Goal: Task Accomplishment & Management: Complete application form

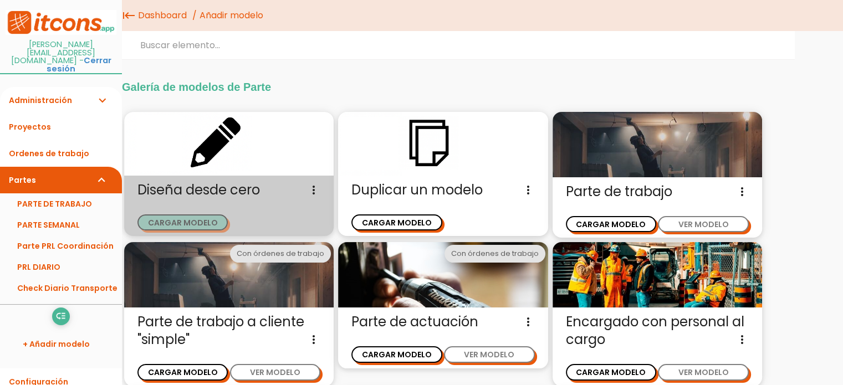
click at [192, 220] on button "CARGAR MODELO" at bounding box center [183, 223] width 90 height 16
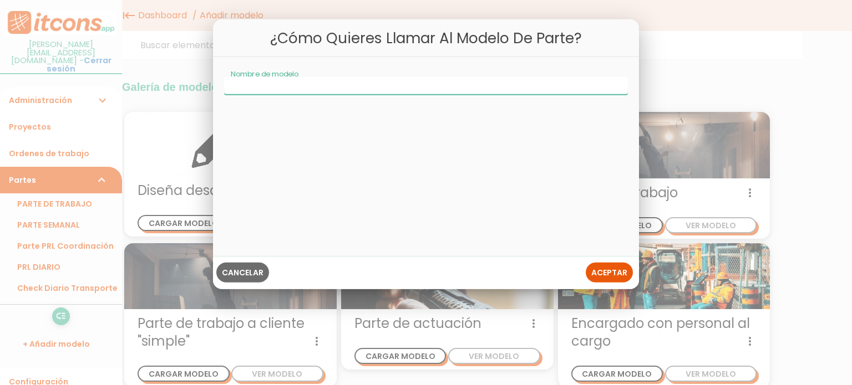
click at [266, 91] on input "Nombre de modelo" at bounding box center [426, 86] width 404 height 18
type input "R"
click at [271, 84] on input "Expediciómn Transporte" at bounding box center [426, 86] width 404 height 18
type input "Expedición Transporte"
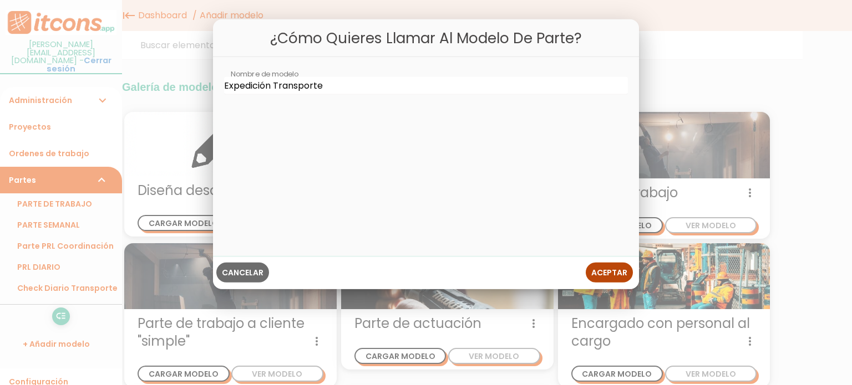
drag, startPoint x: 602, startPoint y: 266, endPoint x: 605, endPoint y: 271, distance: 6.0
click at [605, 271] on button "Aceptar" at bounding box center [609, 272] width 47 height 20
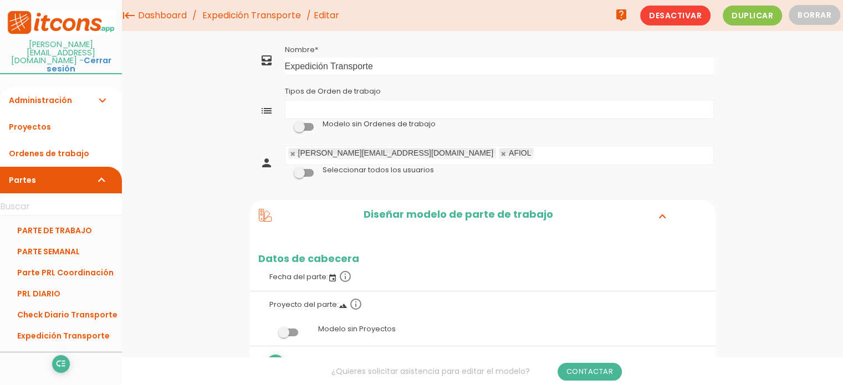
click at [308, 103] on ul "Tipos de Orden de trabajo" at bounding box center [500, 109] width 428 height 18
click at [308, 174] on span at bounding box center [304, 173] width 20 height 8
click at [285, 170] on input "checkbox" at bounding box center [285, 170] width 0 height 0
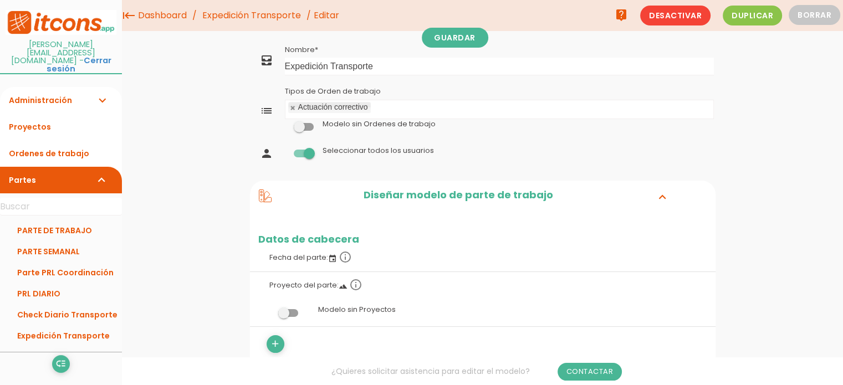
click at [309, 129] on span at bounding box center [304, 127] width 20 height 8
click at [285, 124] on input "checkbox" at bounding box center [285, 124] width 0 height 0
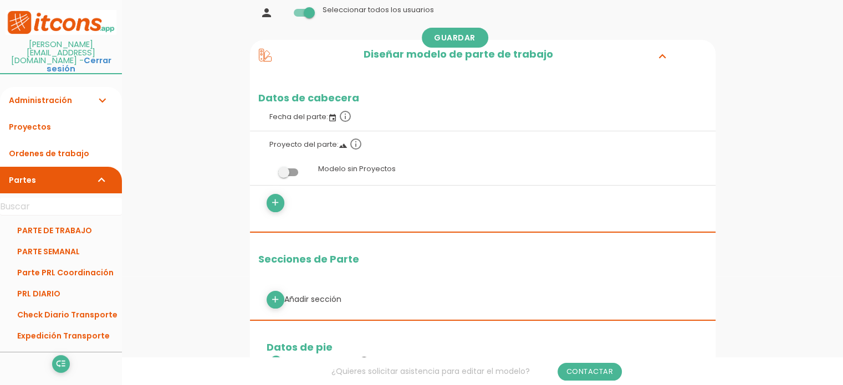
scroll to position [111, 0]
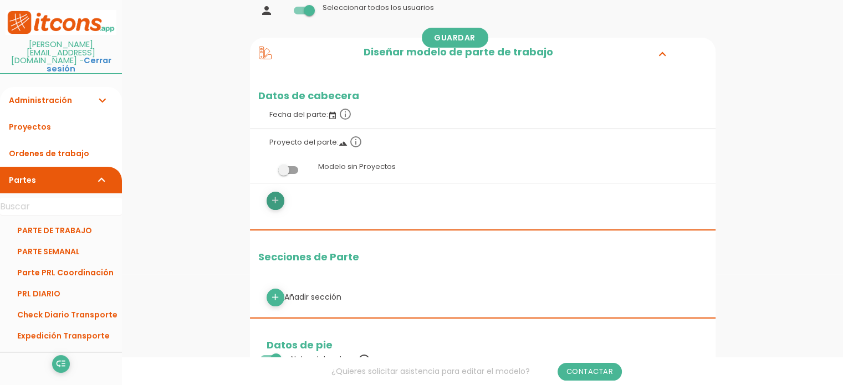
click at [277, 203] on icon "add" at bounding box center [275, 201] width 11 height 18
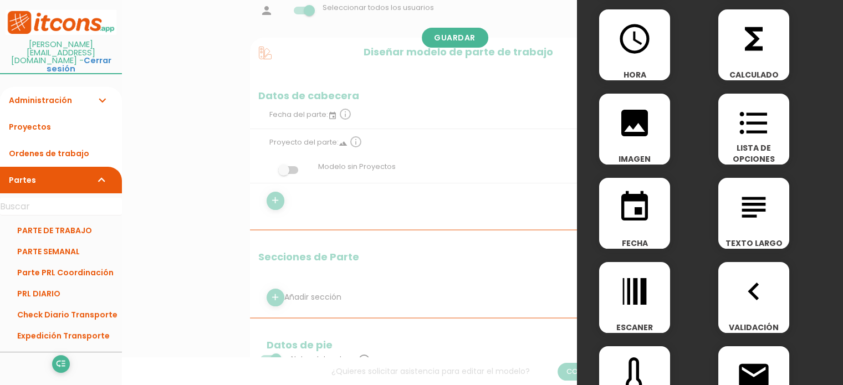
click at [628, 211] on icon "event" at bounding box center [634, 207] width 35 height 35
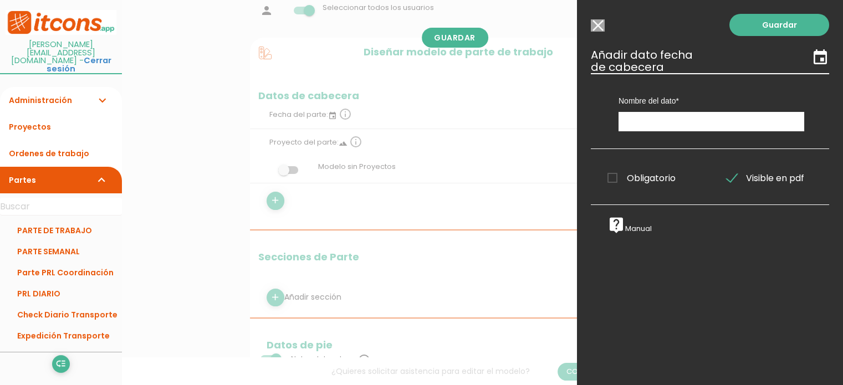
click at [596, 27] on input "Modelo sin Ordenes de trabajo" at bounding box center [598, 25] width 14 height 12
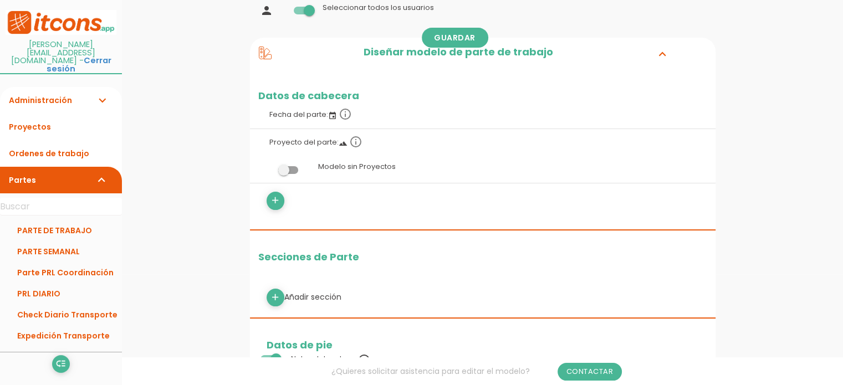
scroll to position [166, 0]
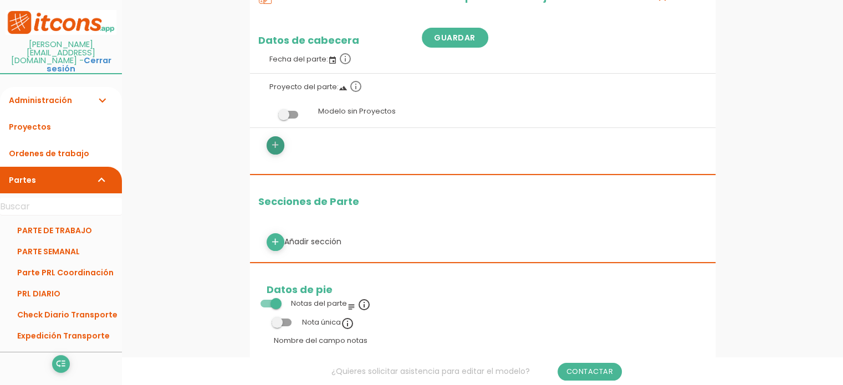
click at [273, 145] on icon "add" at bounding box center [275, 145] width 11 height 18
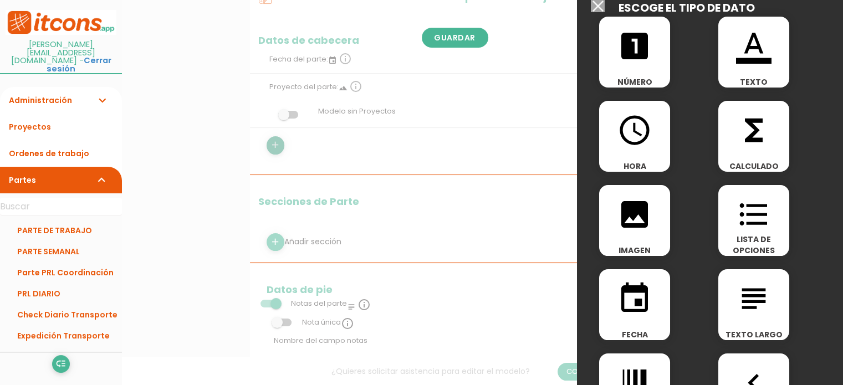
scroll to position [0, 0]
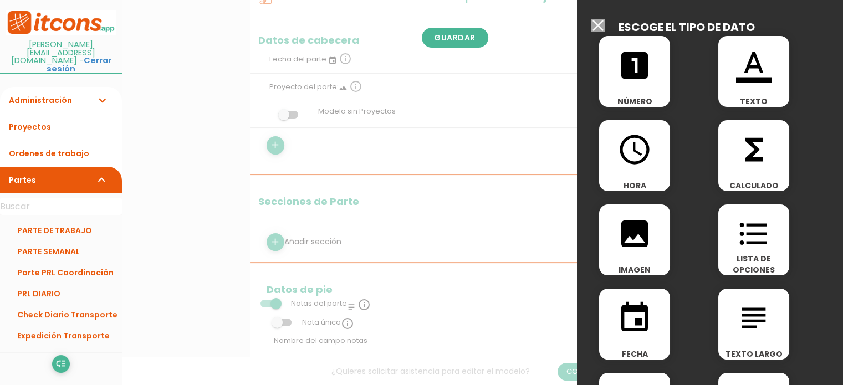
click at [643, 316] on icon "event" at bounding box center [634, 318] width 35 height 35
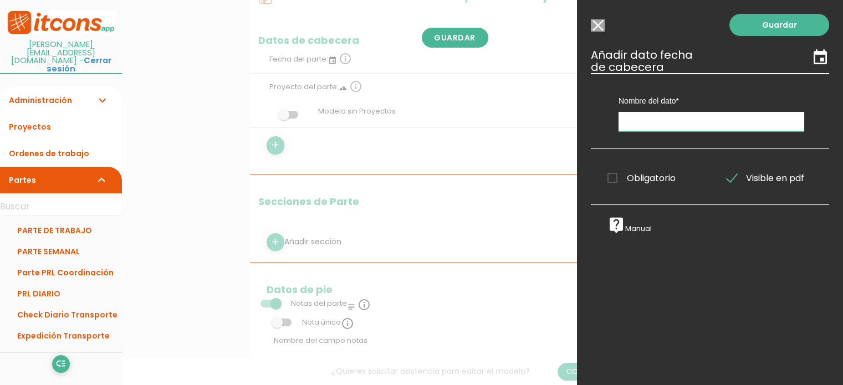
click at [676, 128] on input "text" at bounding box center [712, 121] width 186 height 19
type input "Fecha y hora de revisión"
click at [780, 19] on link "Guardar" at bounding box center [780, 25] width 100 height 22
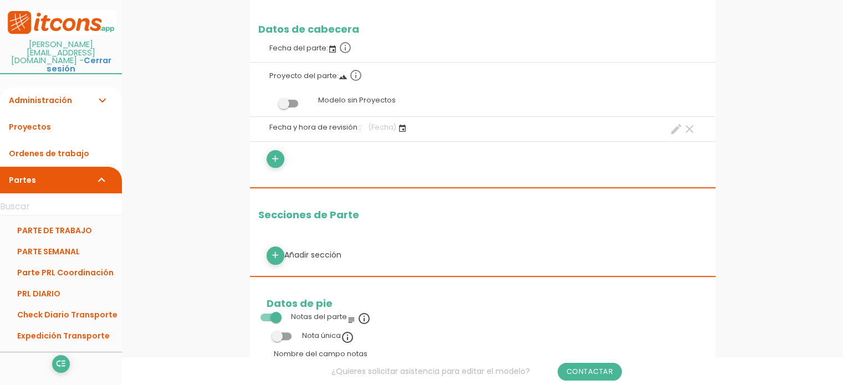
scroll to position [222, 0]
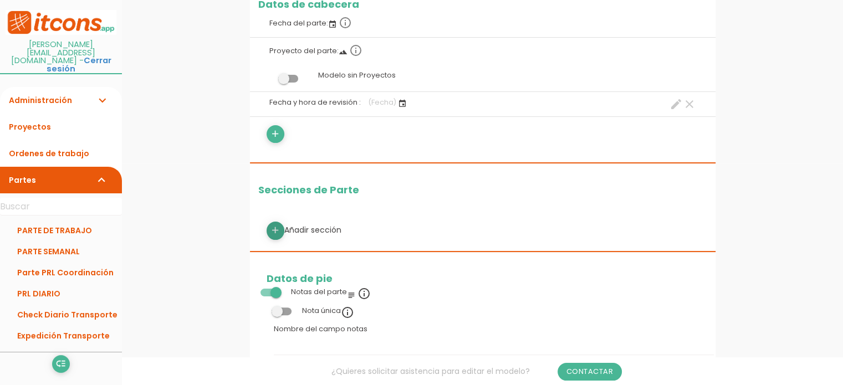
click at [278, 227] on icon "add" at bounding box center [275, 231] width 11 height 18
select select
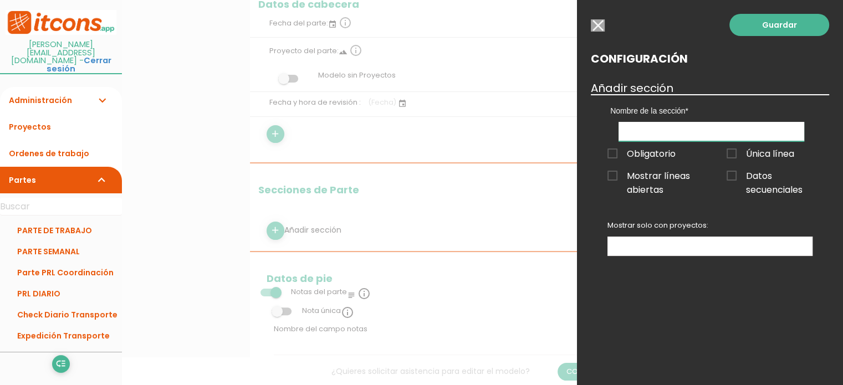
click at [664, 126] on input "text" at bounding box center [712, 131] width 186 height 19
type input "Siluerta"
click at [730, 175] on span "Datos secuenciales" at bounding box center [770, 176] width 86 height 14
click at [0, 0] on input "Datos secuenciales" at bounding box center [0, 0] width 0 height 0
click at [635, 243] on ul at bounding box center [710, 246] width 204 height 18
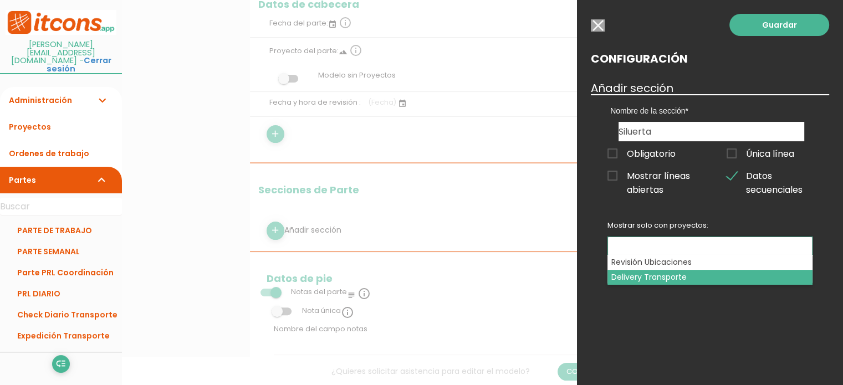
select select "3172"
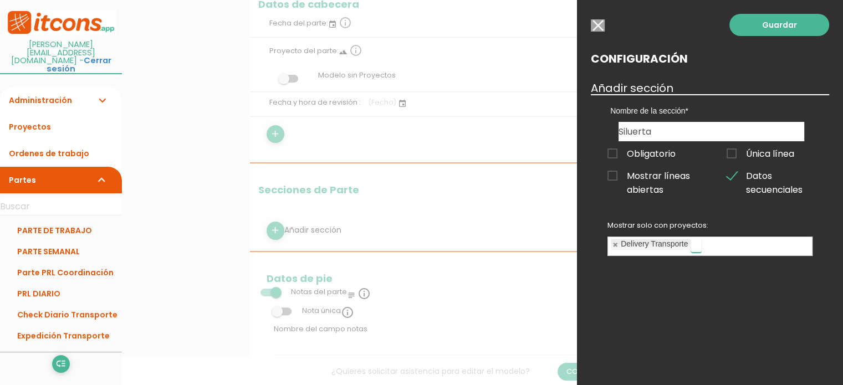
scroll to position [9, 0]
click at [640, 134] on input "Siluerta" at bounding box center [712, 131] width 186 height 19
type input "Silueta 1"
click at [774, 26] on link "Guardar" at bounding box center [780, 25] width 100 height 22
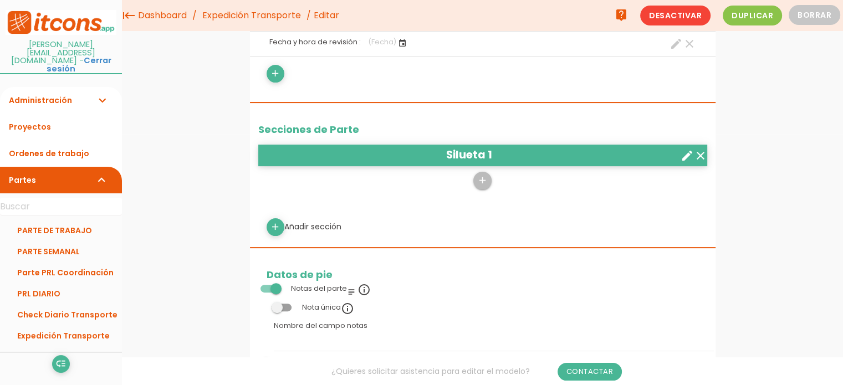
scroll to position [277, 0]
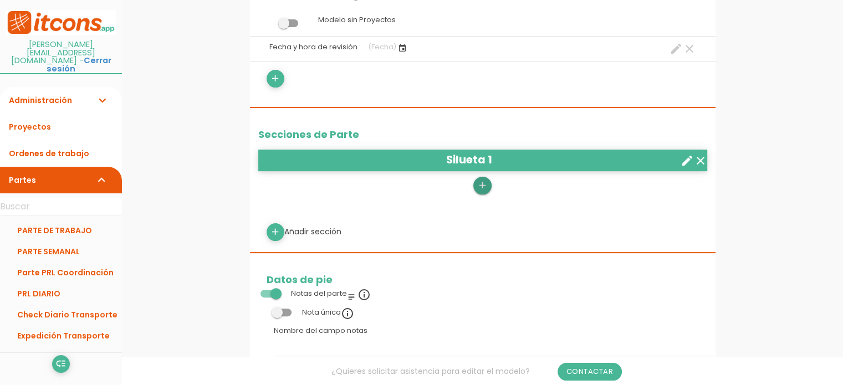
click at [481, 185] on icon "add" at bounding box center [482, 186] width 11 height 18
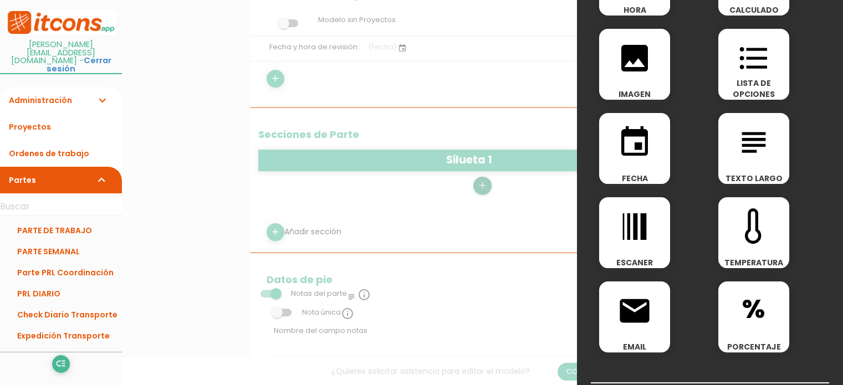
scroll to position [120, 0]
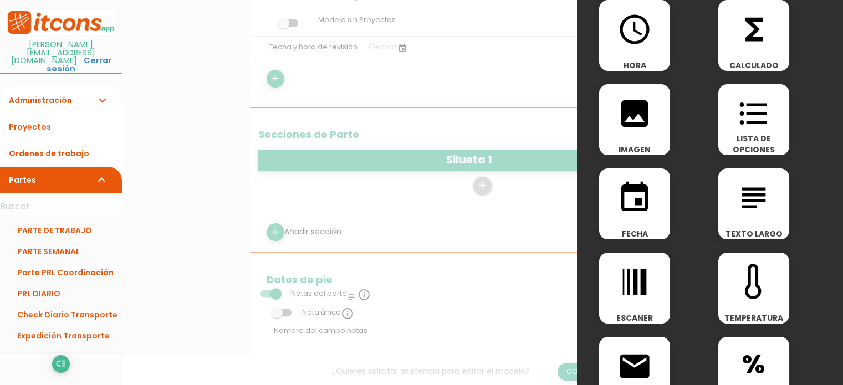
click at [745, 196] on icon "subject" at bounding box center [753, 197] width 35 height 35
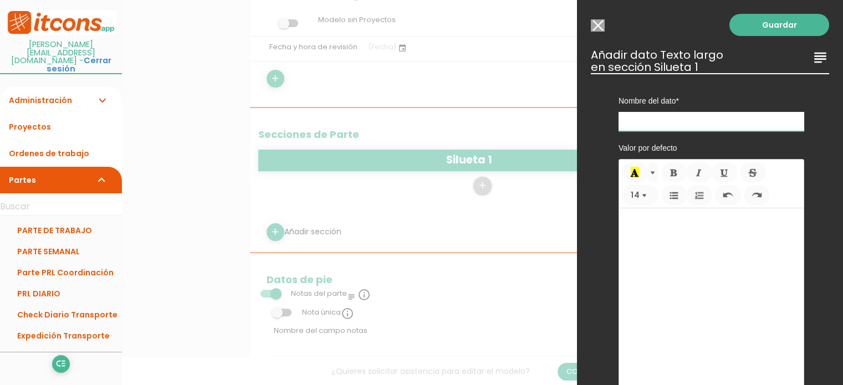
click at [653, 117] on input "text" at bounding box center [712, 121] width 186 height 19
click at [650, 123] on input "text" at bounding box center [712, 121] width 186 height 19
type input "Explicación Estado"
click at [773, 26] on link "Guardar" at bounding box center [780, 25] width 100 height 22
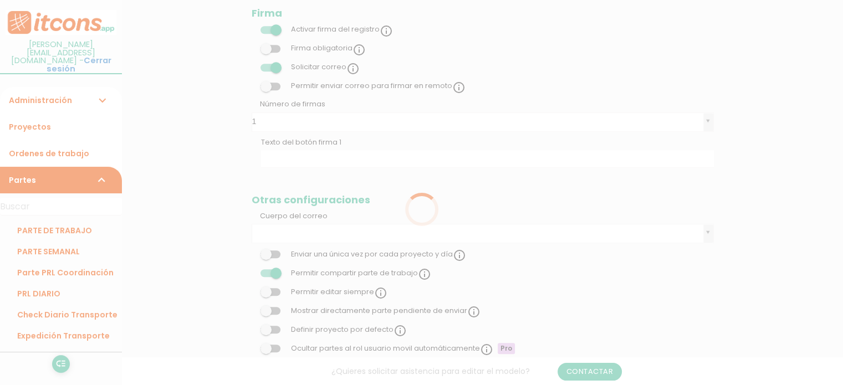
scroll to position [277, 0]
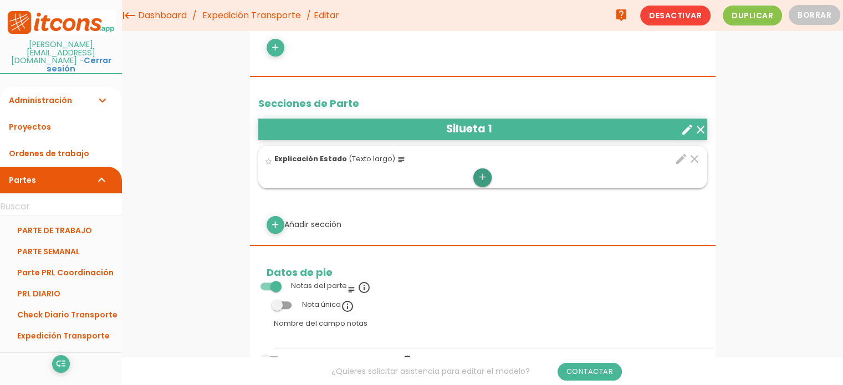
click at [483, 177] on icon "add" at bounding box center [482, 178] width 11 height 18
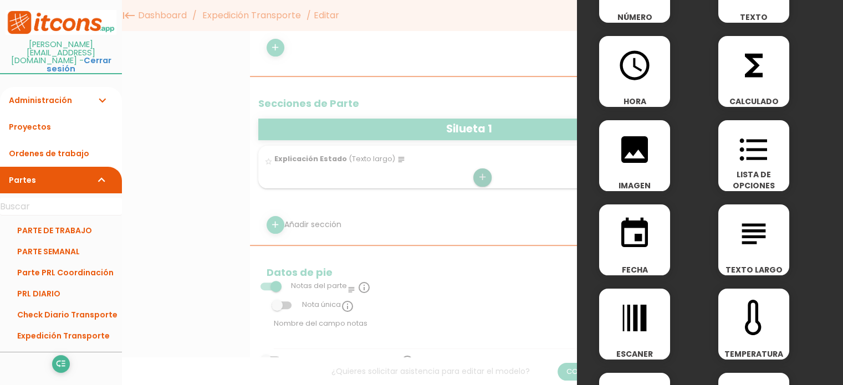
scroll to position [111, 0]
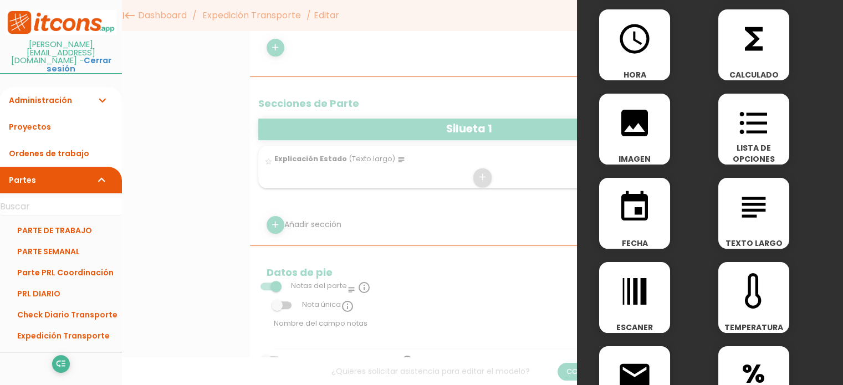
click at [639, 290] on icon "line_weight" at bounding box center [634, 291] width 35 height 35
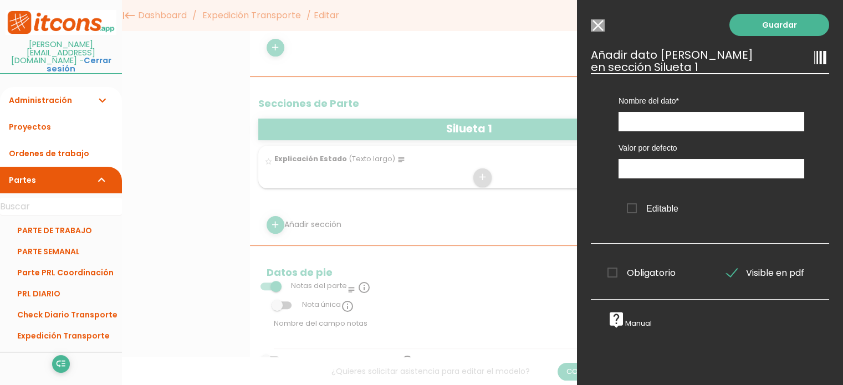
scroll to position [0, 0]
click at [665, 119] on input "text" at bounding box center [712, 121] width 186 height 19
type input "p"
type input "Pedidos revisados"
click at [634, 212] on span "Editable" at bounding box center [653, 209] width 52 height 14
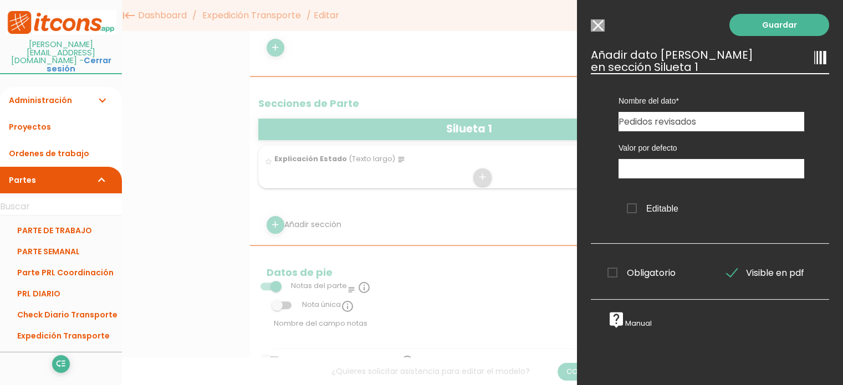
click at [0, 0] on input "Editable" at bounding box center [0, 0] width 0 height 0
click at [765, 27] on link "Guardar" at bounding box center [780, 25] width 100 height 22
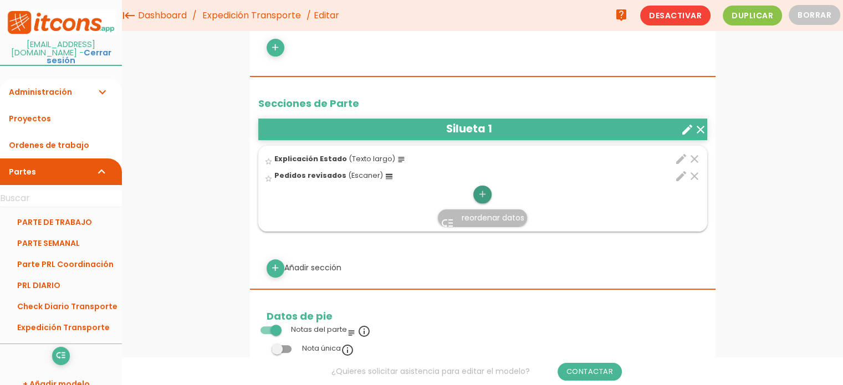
click at [485, 194] on icon "add" at bounding box center [482, 195] width 11 height 18
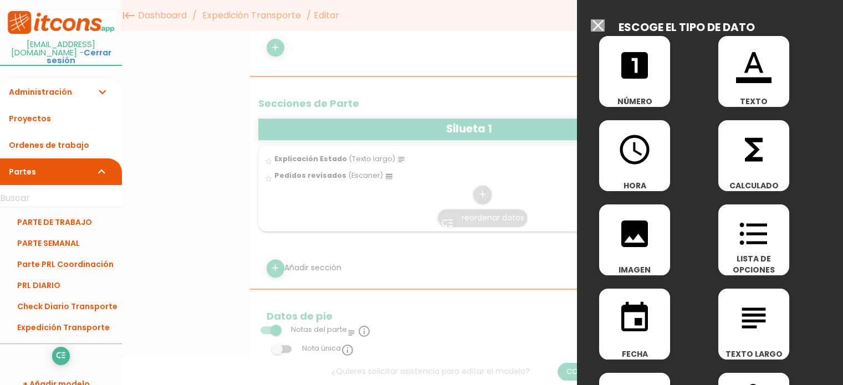
click at [637, 243] on icon "image" at bounding box center [634, 233] width 35 height 35
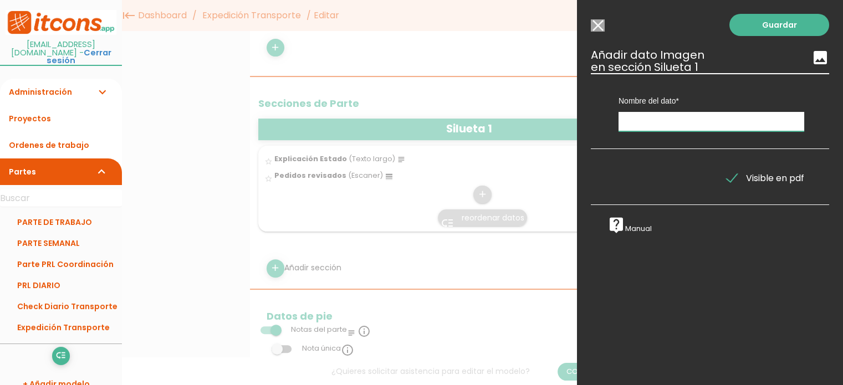
click at [643, 126] on input "text" at bounding box center [712, 121] width 186 height 19
type input "Foto Zona - Pedido"
click at [770, 28] on link "Guardar" at bounding box center [780, 25] width 100 height 22
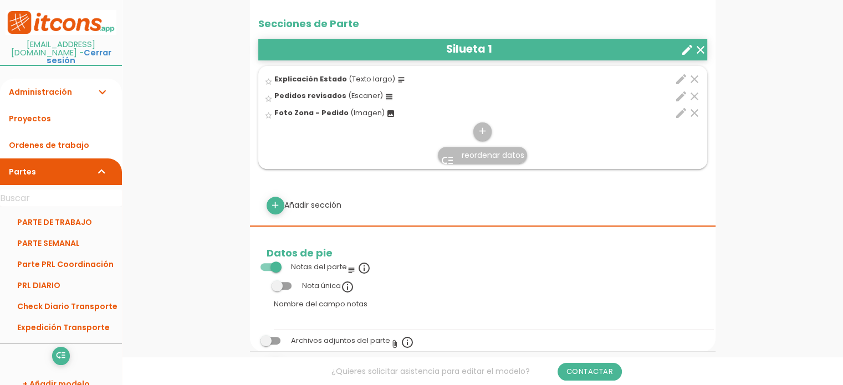
scroll to position [333, 0]
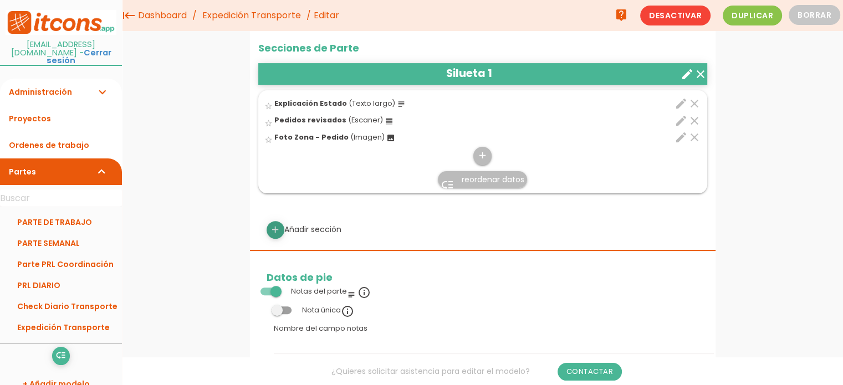
click at [281, 227] on link "add" at bounding box center [276, 230] width 18 height 18
select select
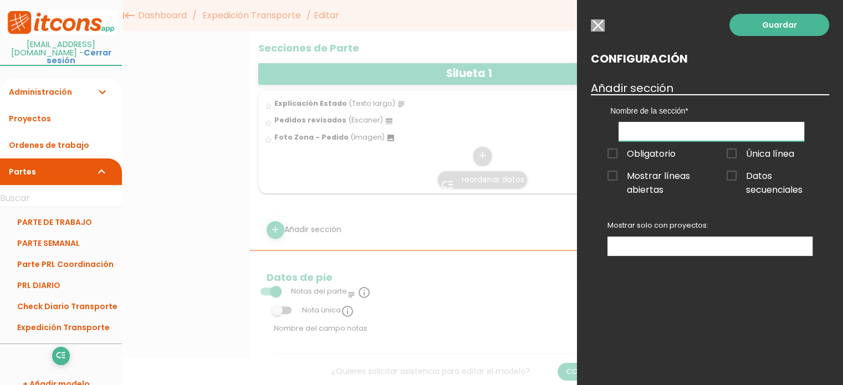
click at [649, 127] on input "text" at bounding box center [712, 131] width 186 height 19
type input "Silueta 2"
click at [732, 178] on span "Datos secuenciales" at bounding box center [770, 176] width 86 height 14
click at [0, 0] on input "Datos secuenciales" at bounding box center [0, 0] width 0 height 0
click at [736, 155] on span "Única línea" at bounding box center [761, 154] width 68 height 14
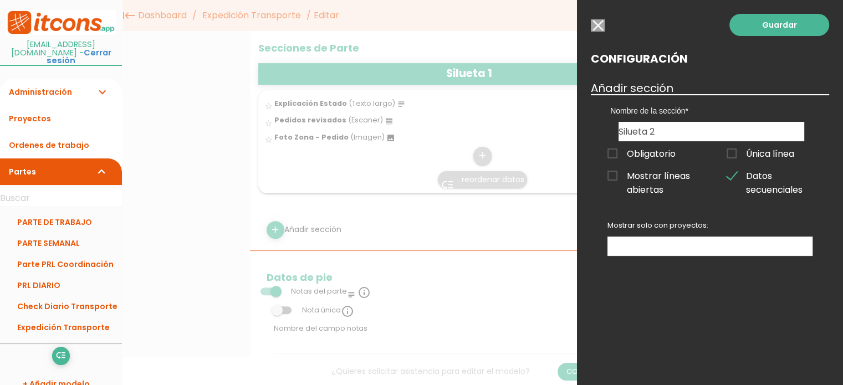
click at [0, 0] on input "Única línea" at bounding box center [0, 0] width 0 height 0
click at [653, 241] on ul at bounding box center [710, 246] width 204 height 18
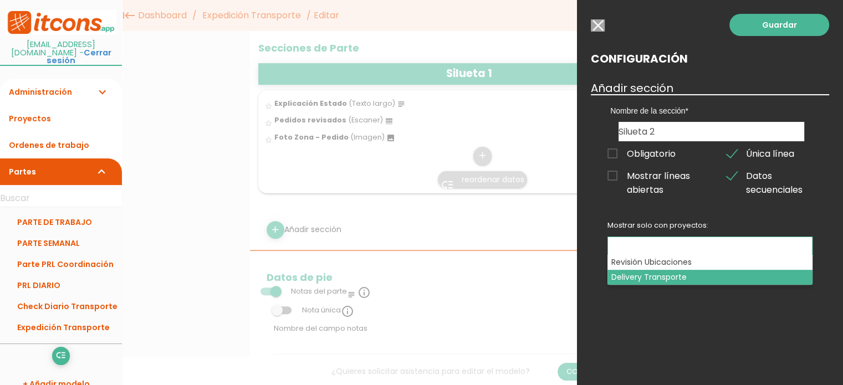
select select "3172"
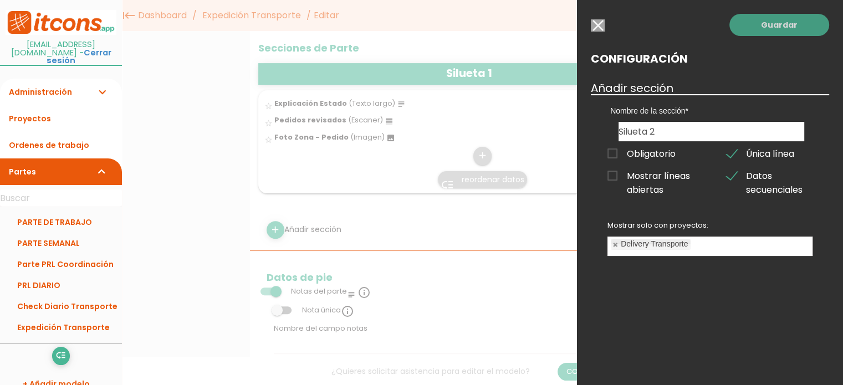
click at [786, 23] on link "Guardar" at bounding box center [780, 25] width 100 height 22
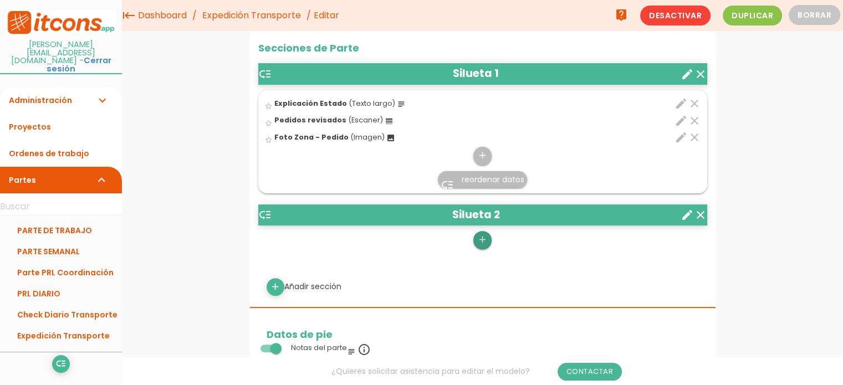
click at [481, 239] on icon "add" at bounding box center [482, 240] width 11 height 18
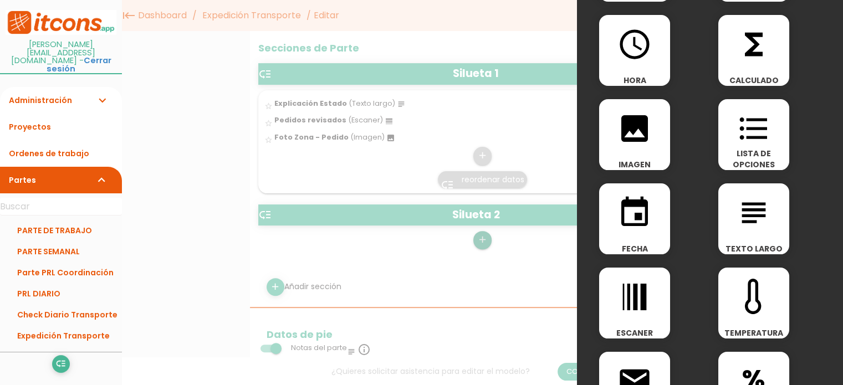
scroll to position [111, 0]
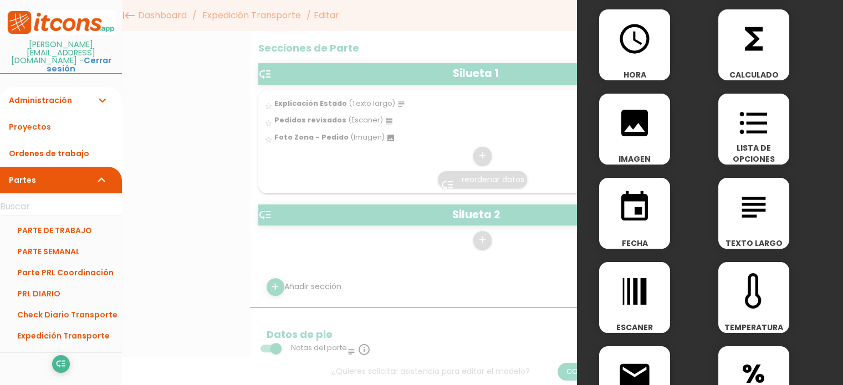
click at [729, 206] on span "subject" at bounding box center [754, 201] width 71 height 47
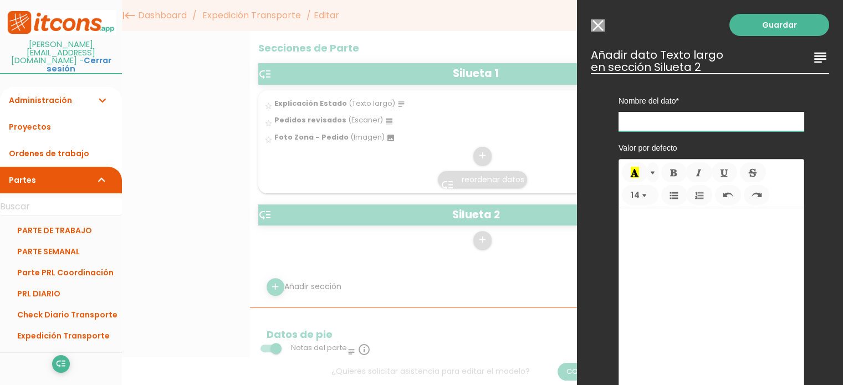
click at [653, 117] on input "text" at bounding box center [712, 121] width 186 height 19
type input "Explicación Estado"
click at [774, 22] on link "Guardar" at bounding box center [780, 25] width 100 height 22
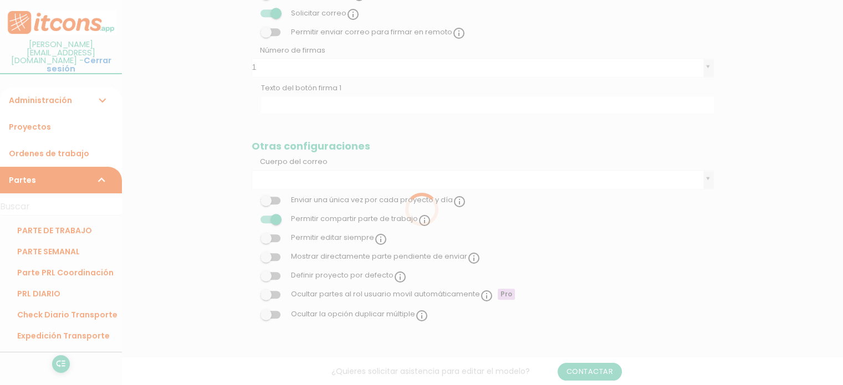
scroll to position [333, 0]
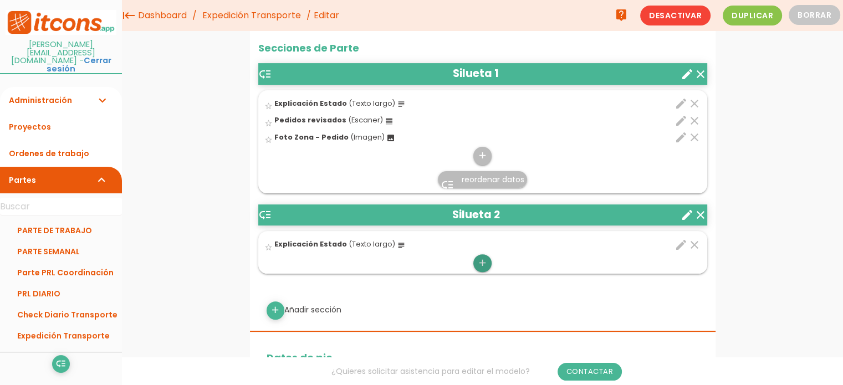
click at [482, 261] on icon "add" at bounding box center [482, 263] width 11 height 18
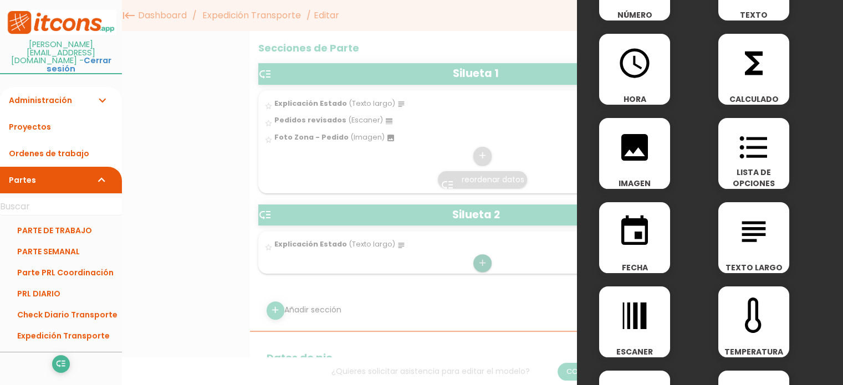
scroll to position [111, 0]
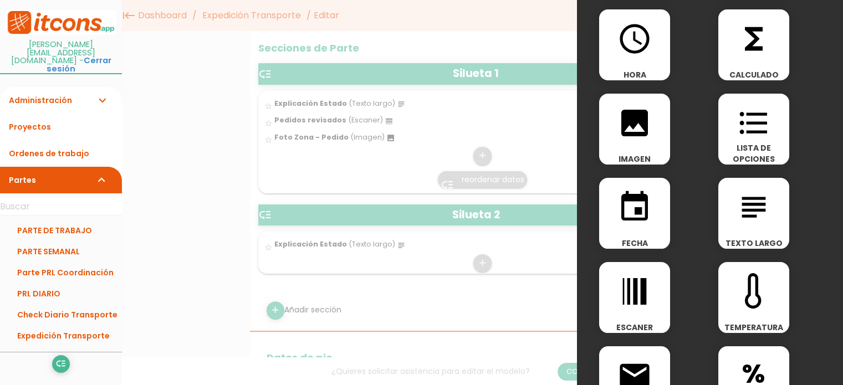
click at [648, 297] on icon "line_weight" at bounding box center [634, 291] width 35 height 35
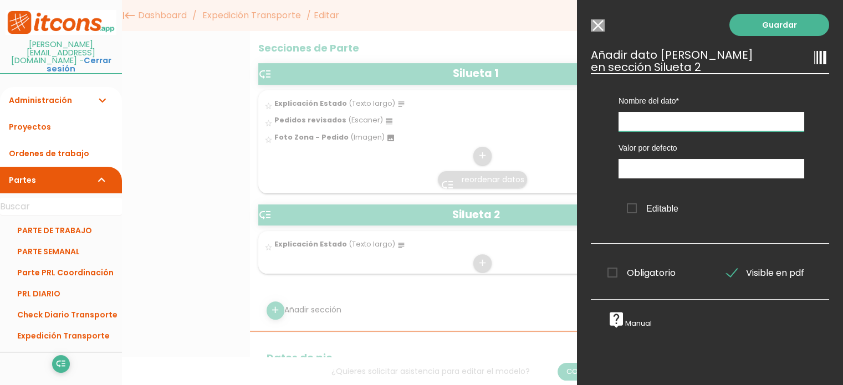
click at [659, 124] on input "text" at bounding box center [712, 121] width 186 height 19
type input "Pedido revisado"
click at [632, 170] on input "text" at bounding box center [712, 168] width 186 height 19
drag, startPoint x: 772, startPoint y: 22, endPoint x: 452, endPoint y: 83, distance: 325.8
click at [772, 22] on link "Guardar" at bounding box center [780, 25] width 100 height 22
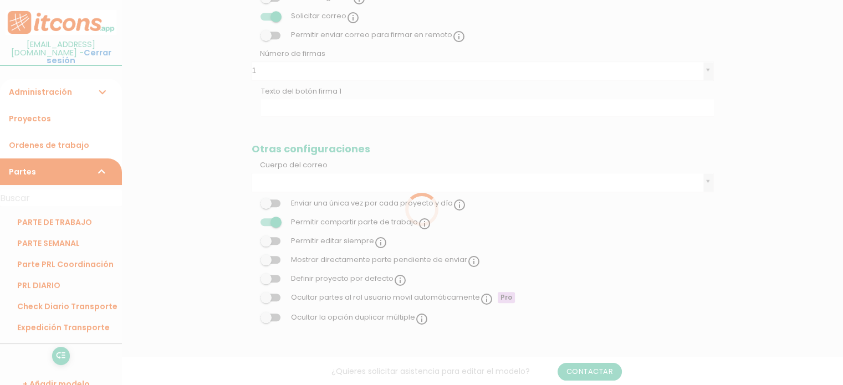
scroll to position [333, 0]
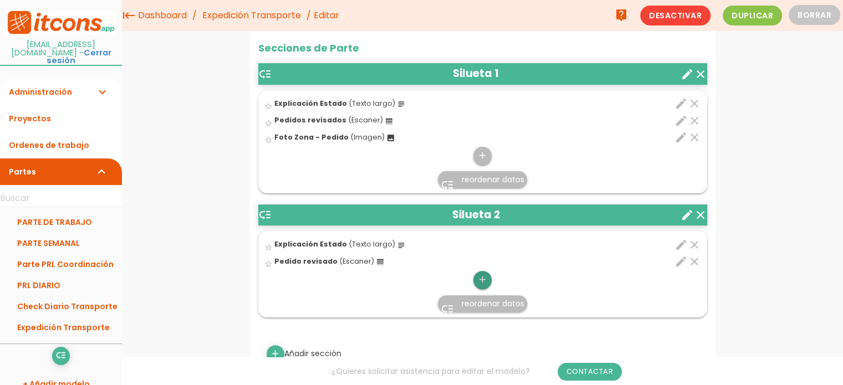
click at [480, 279] on icon "add" at bounding box center [482, 280] width 11 height 18
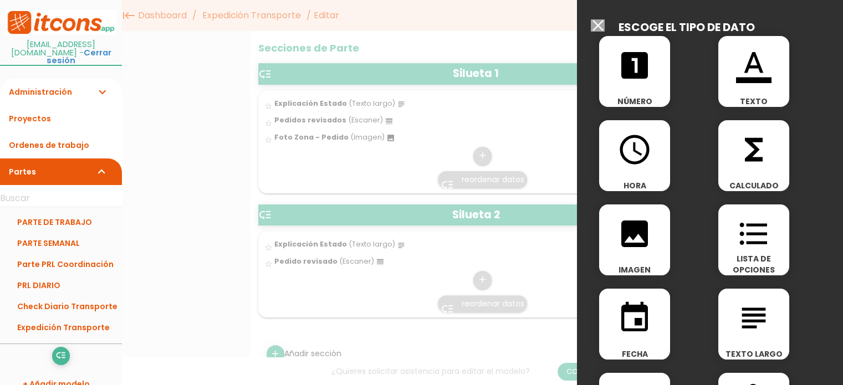
click at [640, 247] on icon "image" at bounding box center [634, 233] width 35 height 35
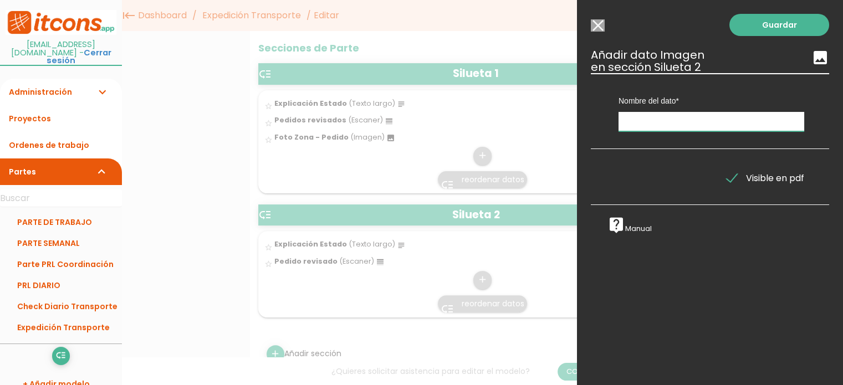
click at [664, 126] on input "text" at bounding box center [712, 121] width 186 height 19
type input "Foto Zona - Pedido"
click at [763, 24] on link "Guardar" at bounding box center [780, 25] width 100 height 22
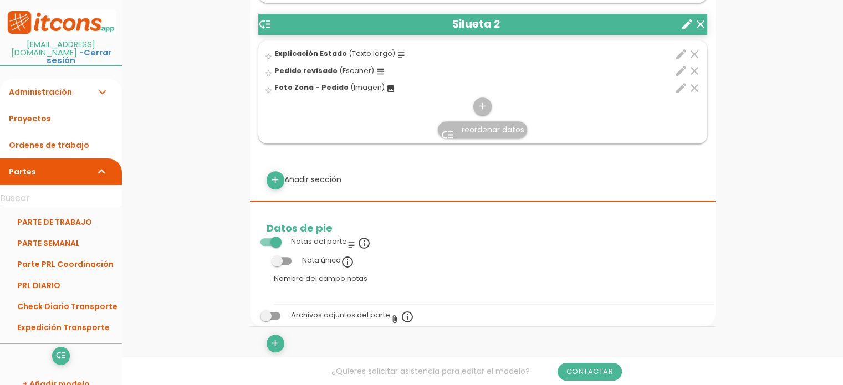
scroll to position [499, 0]
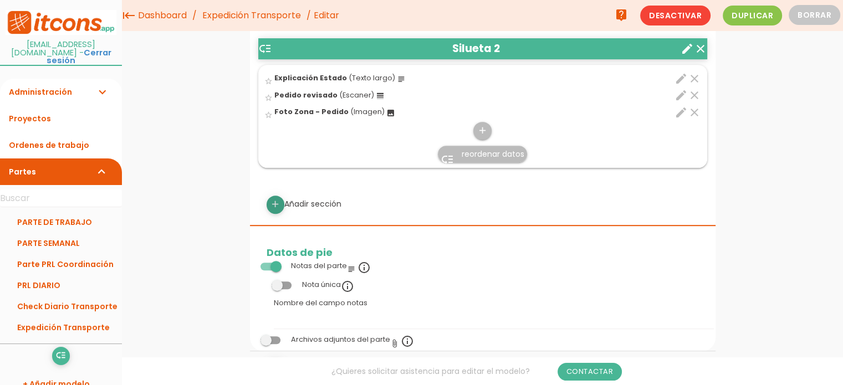
click at [274, 201] on icon "add" at bounding box center [275, 205] width 11 height 18
select select
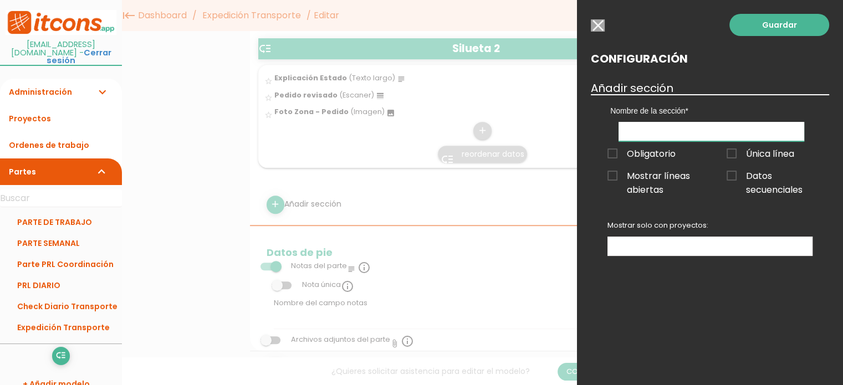
click at [696, 123] on input "text" at bounding box center [712, 131] width 186 height 19
click at [788, 172] on span "Datos secuenciales" at bounding box center [770, 176] width 86 height 14
click at [0, 0] on input "Datos secuenciales" at bounding box center [0, 0] width 0 height 0
click at [737, 149] on span "Única línea" at bounding box center [761, 154] width 68 height 14
click at [0, 0] on input "Única línea" at bounding box center [0, 0] width 0 height 0
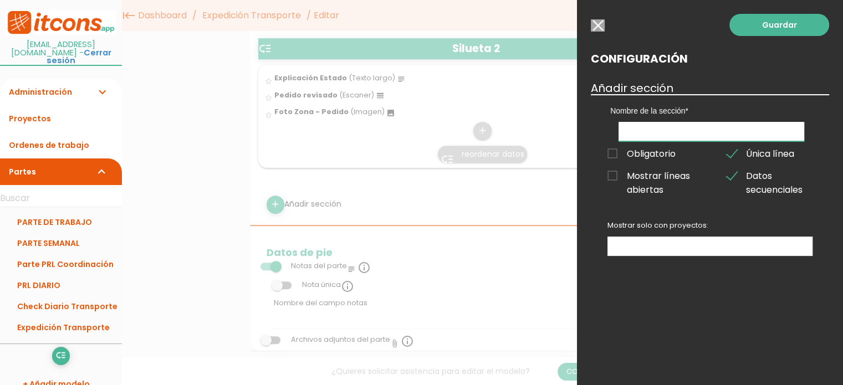
click at [676, 125] on input "text" at bounding box center [712, 131] width 186 height 19
type input "Silueta 3"
click at [673, 246] on ul at bounding box center [710, 246] width 204 height 18
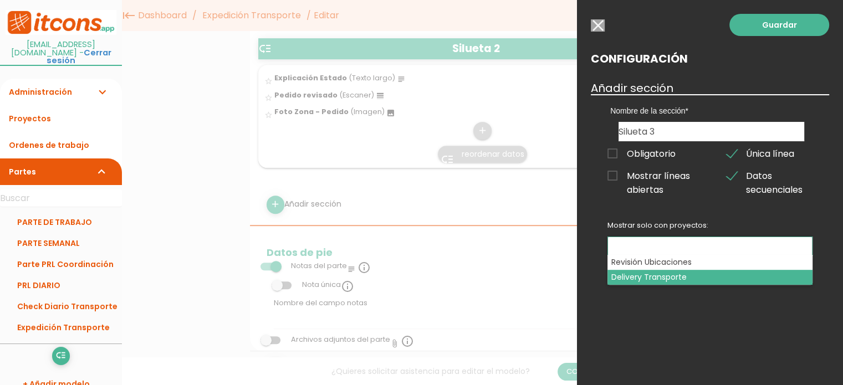
select select "3172"
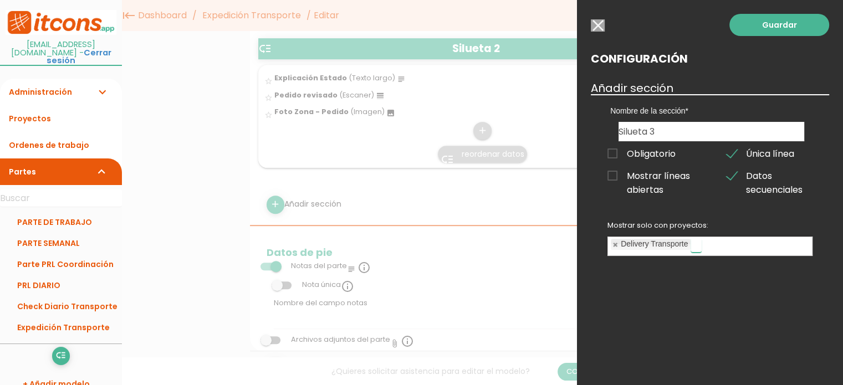
scroll to position [9, 0]
click at [770, 30] on link "Guardar" at bounding box center [780, 25] width 100 height 22
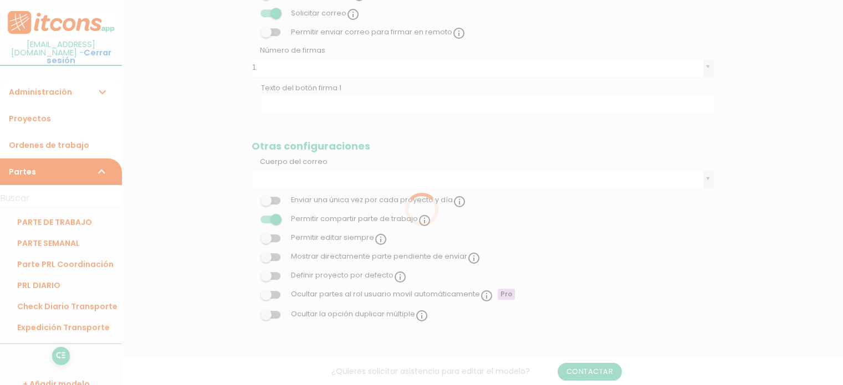
scroll to position [499, 0]
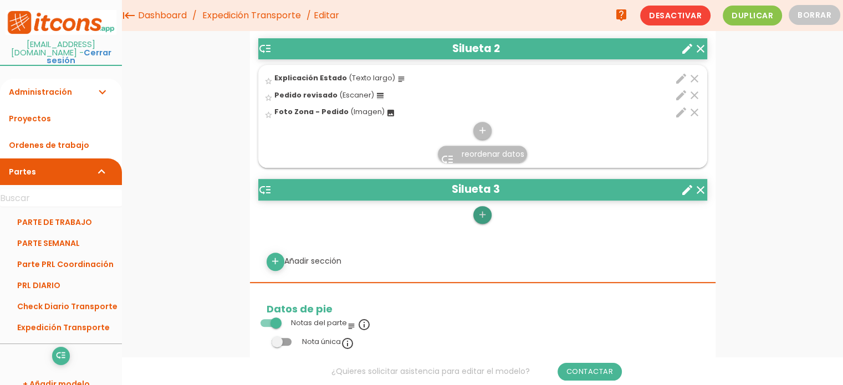
click at [484, 217] on icon "add" at bounding box center [482, 215] width 11 height 18
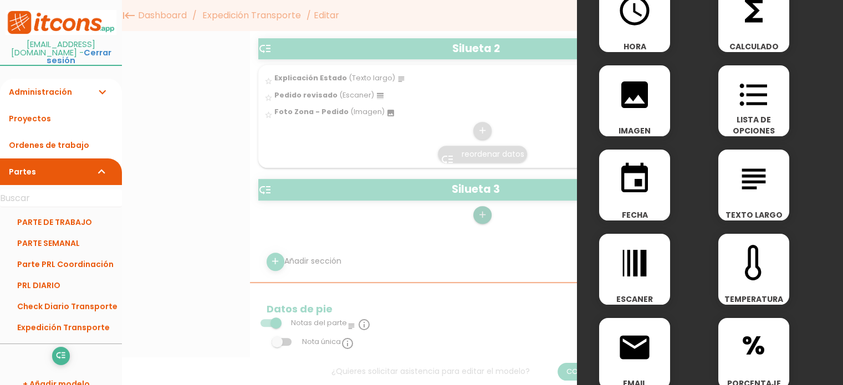
scroll to position [166, 0]
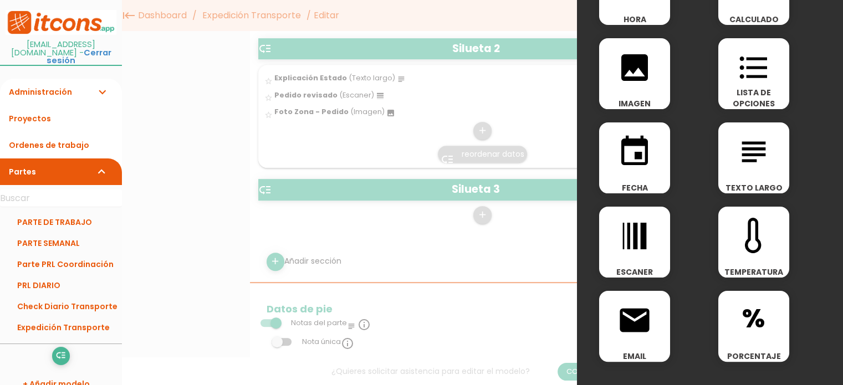
click at [747, 163] on icon "subject" at bounding box center [753, 151] width 35 height 35
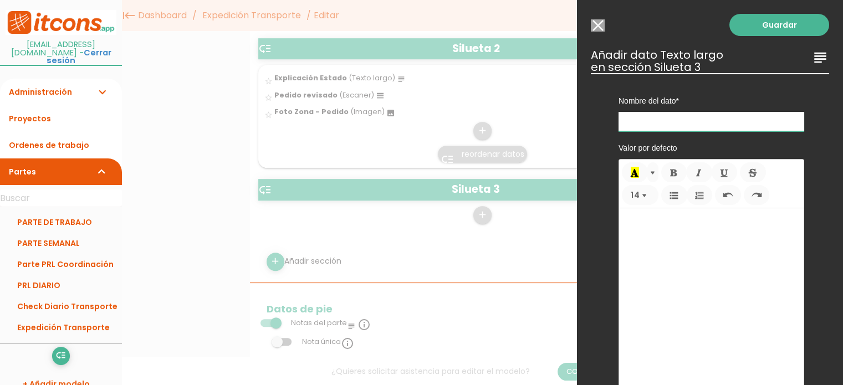
click at [664, 119] on input "text" at bounding box center [712, 121] width 186 height 19
type input "Explicación Estado"
click at [756, 20] on link "Guardar" at bounding box center [780, 25] width 100 height 22
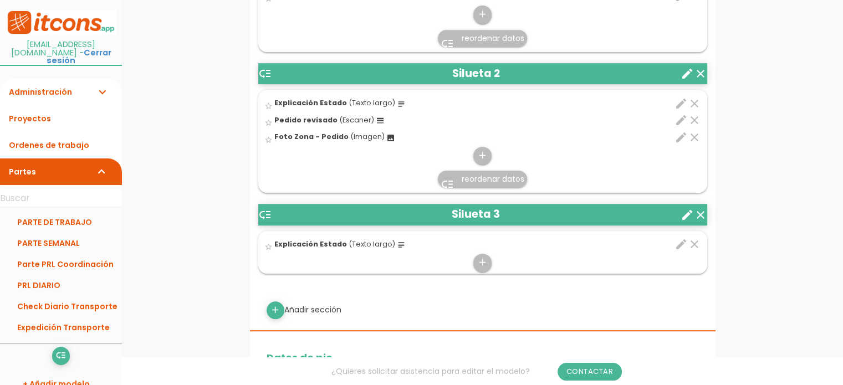
scroll to position [524, 0]
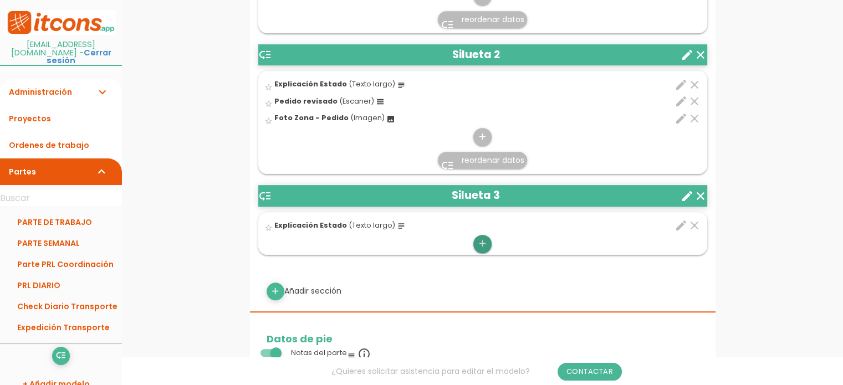
click at [481, 240] on icon "add" at bounding box center [482, 244] width 11 height 18
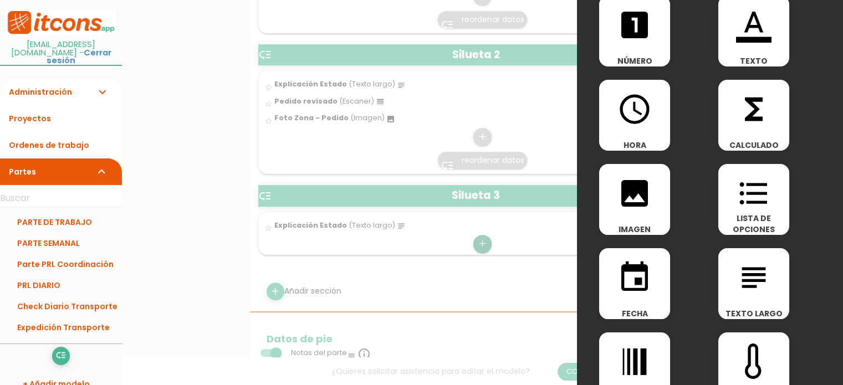
scroll to position [111, 0]
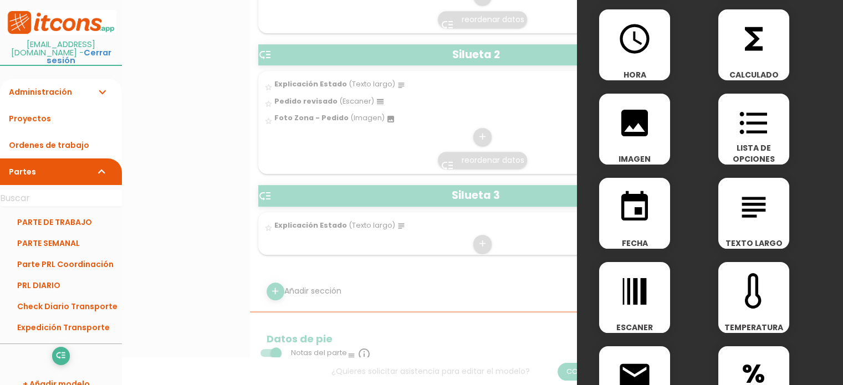
click at [649, 302] on icon "line_weight" at bounding box center [634, 291] width 35 height 35
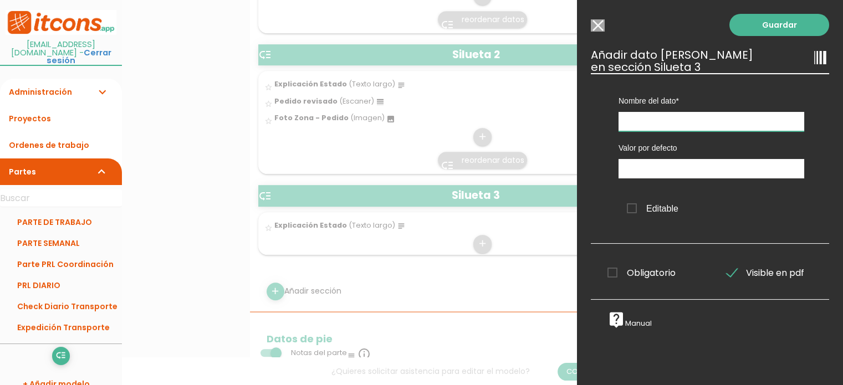
click at [640, 117] on input "text" at bounding box center [712, 121] width 186 height 19
type input "p"
click at [639, 121] on input "Peddio Revisado" at bounding box center [712, 121] width 186 height 19
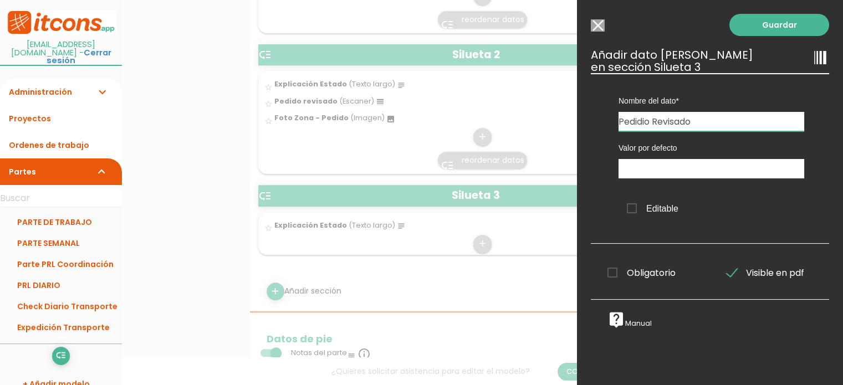
click at [645, 128] on input "Pedidio Revisado" at bounding box center [712, 121] width 186 height 19
type input "Pedido Revisado"
drag, startPoint x: 760, startPoint y: 29, endPoint x: 673, endPoint y: 98, distance: 111.4
click at [759, 29] on link "Guardar" at bounding box center [780, 25] width 100 height 22
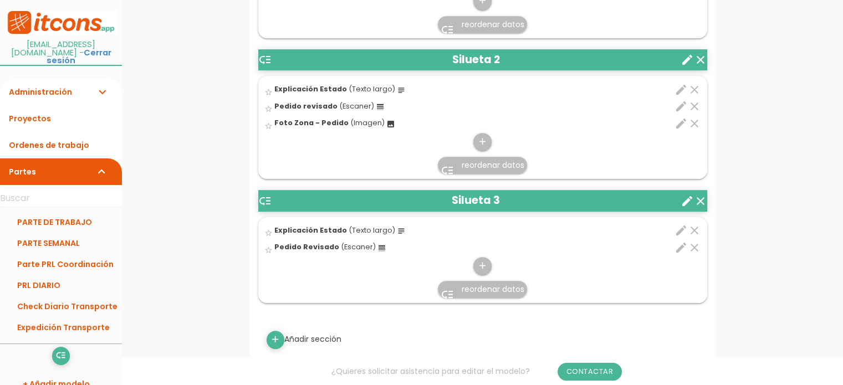
scroll to position [550, 0]
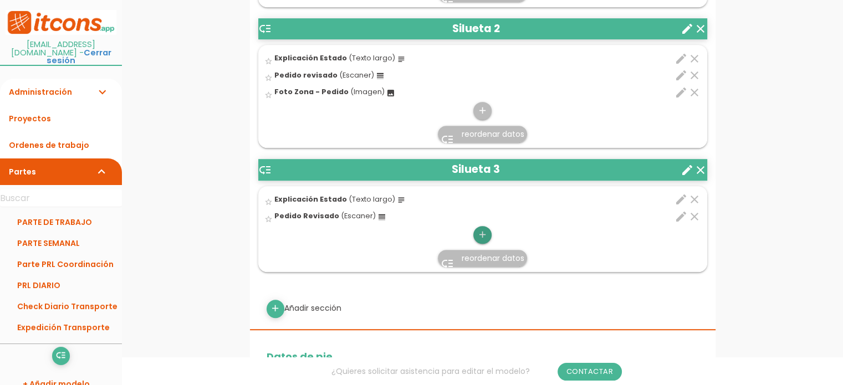
click at [482, 235] on icon "add" at bounding box center [482, 235] width 11 height 18
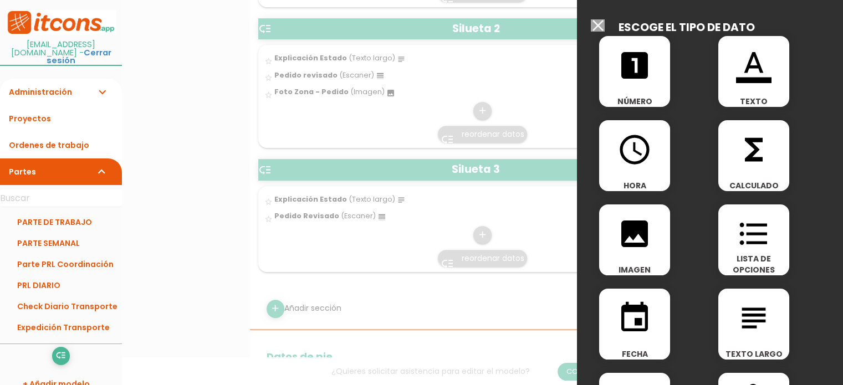
click at [650, 237] on icon "image" at bounding box center [634, 233] width 35 height 35
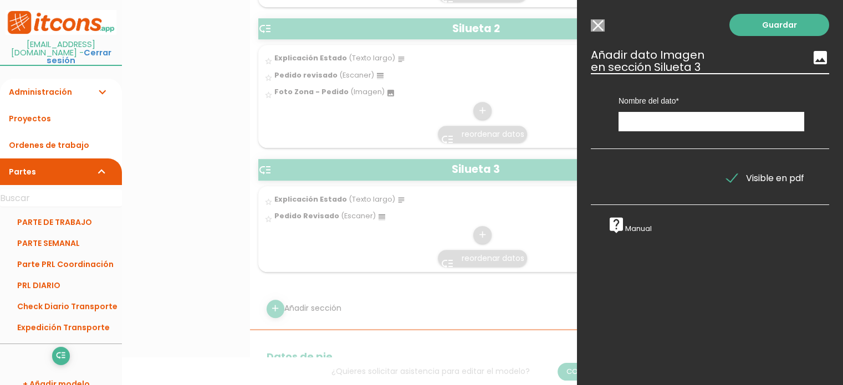
scroll to position [887, 0]
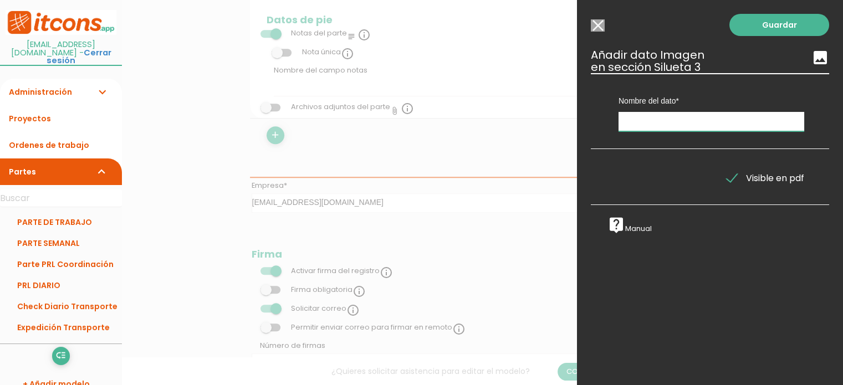
click at [664, 128] on input "text" at bounding box center [712, 121] width 186 height 19
click at [664, 127] on input "text" at bounding box center [712, 121] width 186 height 19
click at [659, 127] on input "text" at bounding box center [712, 121] width 186 height 19
click at [672, 121] on input "Foto zona -Pedido" at bounding box center [712, 121] width 186 height 19
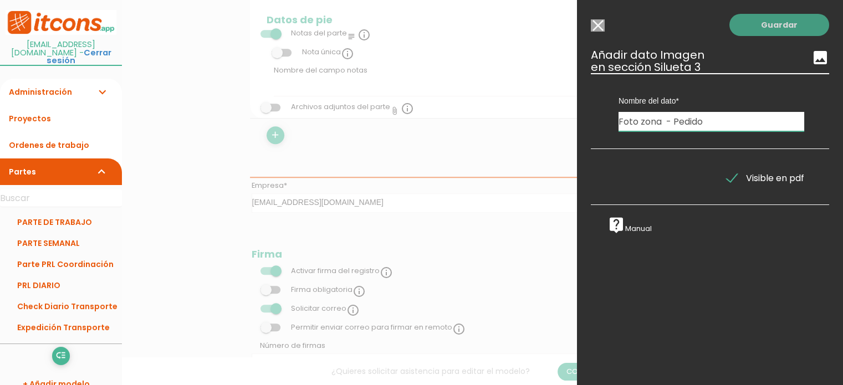
type input "Foto zona - Pedido"
click at [786, 25] on link "Guardar" at bounding box center [780, 25] width 100 height 22
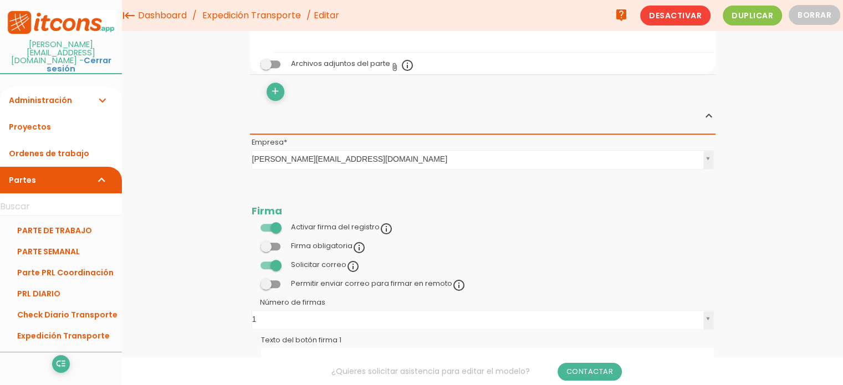
scroll to position [902, 0]
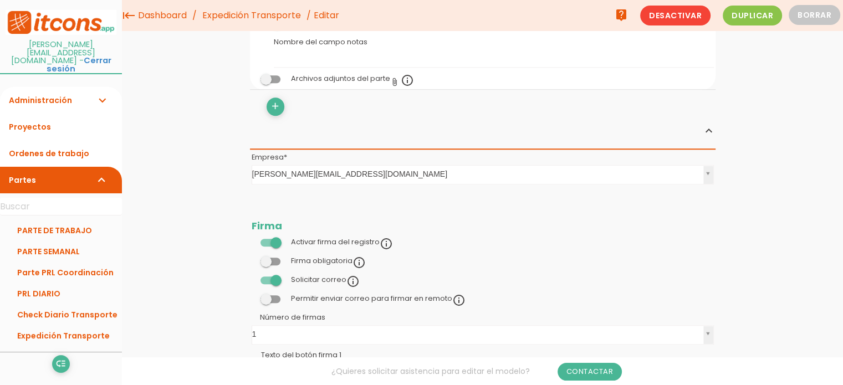
click at [281, 258] on label at bounding box center [271, 261] width 38 height 10
click at [252, 258] on input "checkbox" at bounding box center [252, 258] width 0 height 0
click at [274, 299] on span at bounding box center [271, 300] width 20 height 8
click at [252, 296] on input "checkbox" at bounding box center [252, 296] width 0 height 0
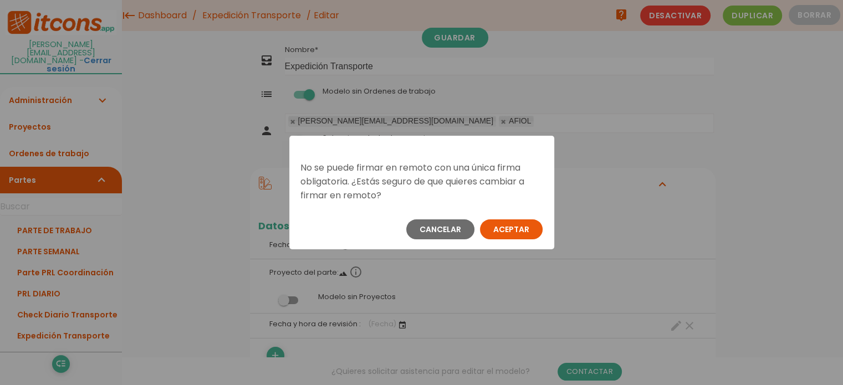
click at [523, 225] on button "Aceptar" at bounding box center [511, 230] width 63 height 20
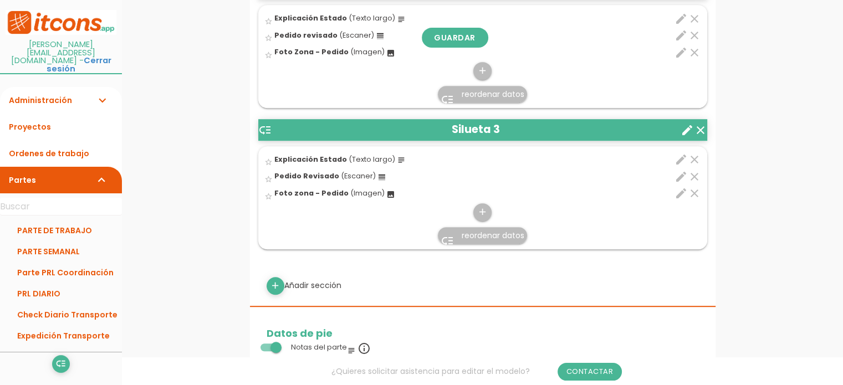
scroll to position [610, 0]
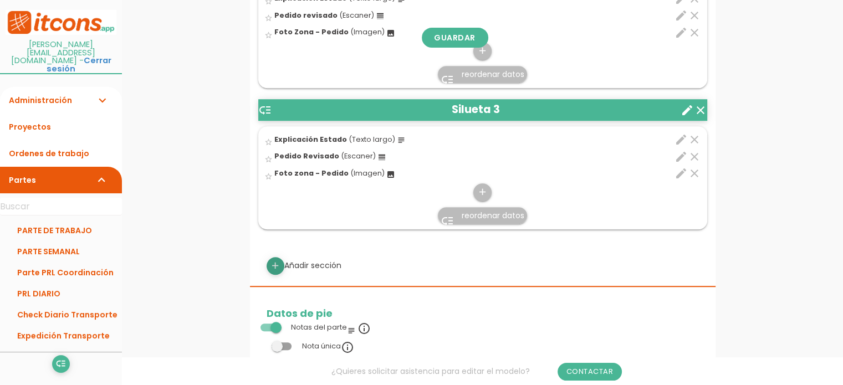
click at [267, 264] on link "add" at bounding box center [276, 266] width 18 height 18
select select
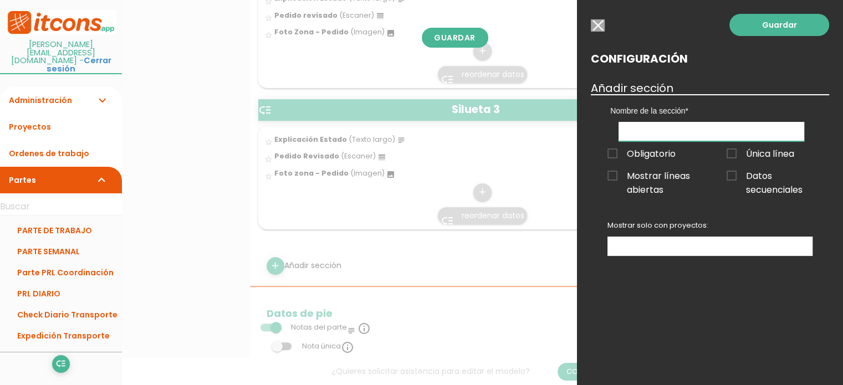
click at [629, 130] on input "text" at bounding box center [712, 131] width 186 height 19
type input "Silueta 4"
click at [736, 160] on span "Única línea" at bounding box center [761, 154] width 68 height 14
click at [0, 0] on input "Única línea" at bounding box center [0, 0] width 0 height 0
click at [695, 248] on ul at bounding box center [710, 246] width 204 height 18
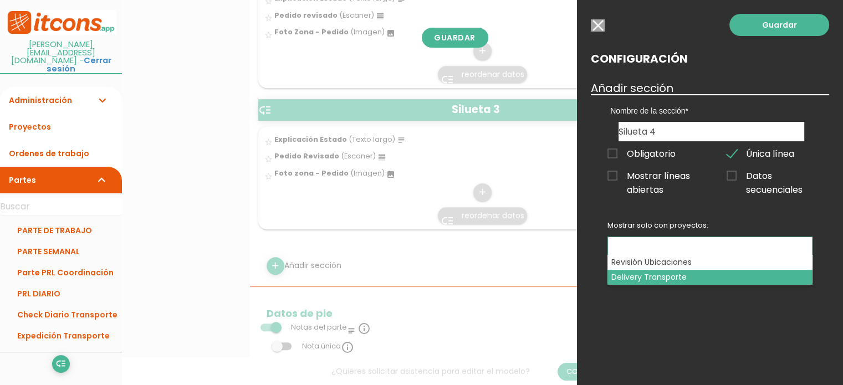
select select "3172"
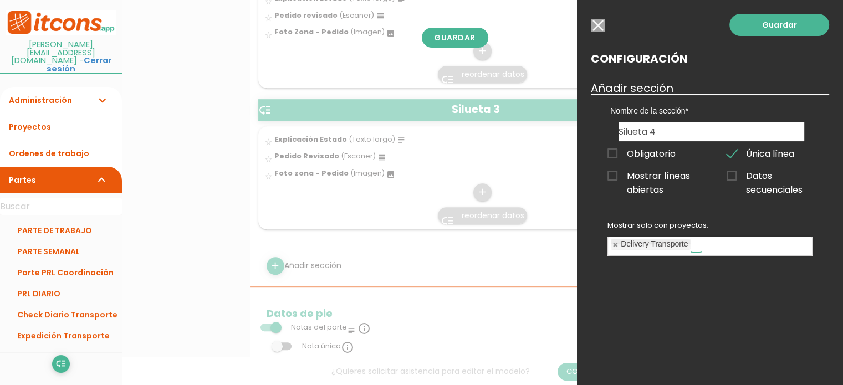
scroll to position [9, 0]
click at [787, 24] on link "Guardar" at bounding box center [780, 25] width 100 height 22
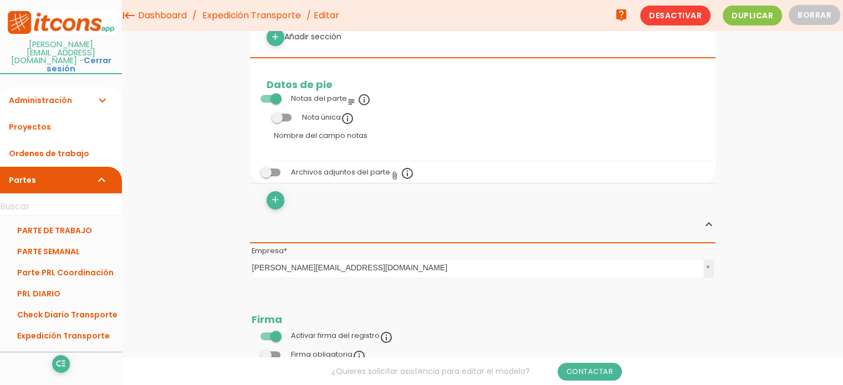
scroll to position [588, 0]
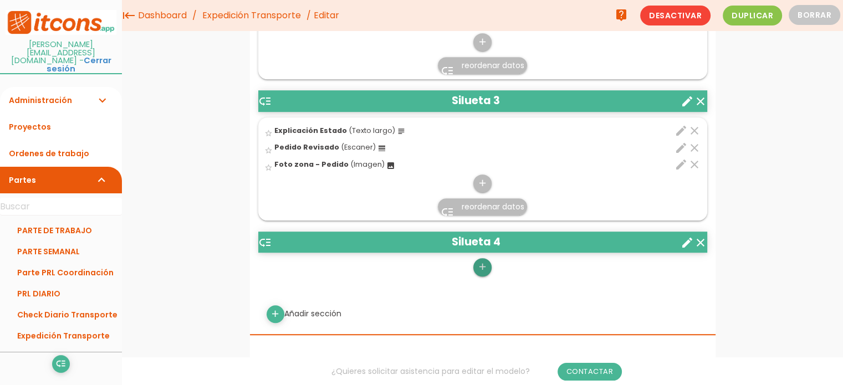
click at [485, 263] on icon "add" at bounding box center [482, 267] width 11 height 18
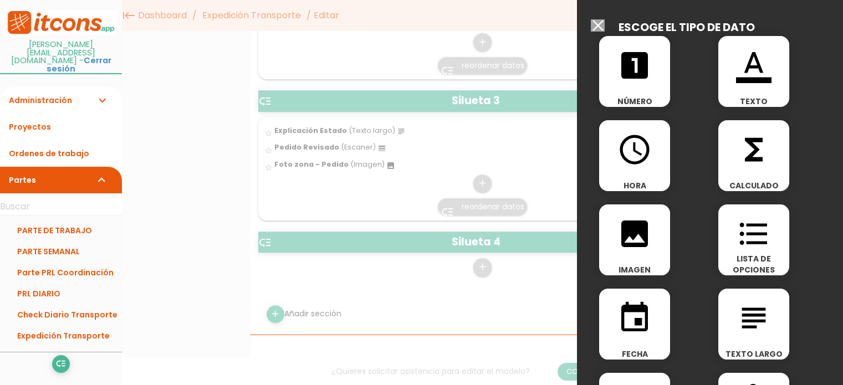
click at [761, 241] on icon "format_list_bulleted" at bounding box center [753, 233] width 35 height 35
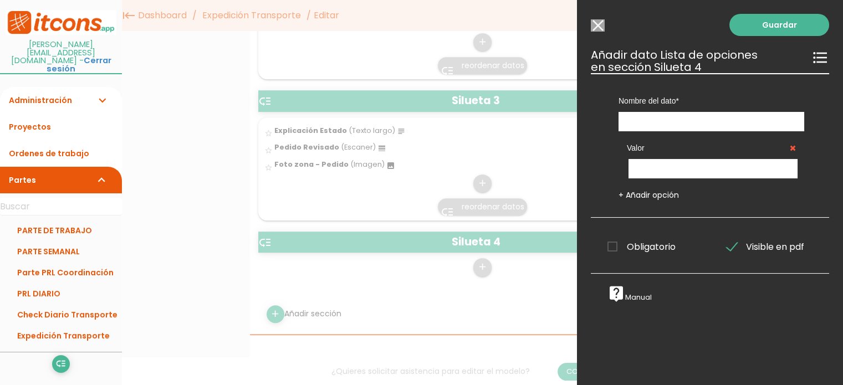
click at [601, 29] on input "Modelo sin Ordenes de trabajo" at bounding box center [598, 25] width 14 height 12
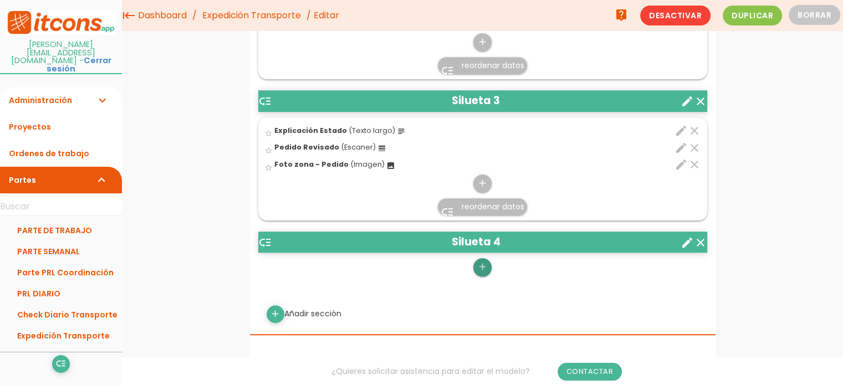
click at [476, 268] on link "add" at bounding box center [483, 267] width 18 height 18
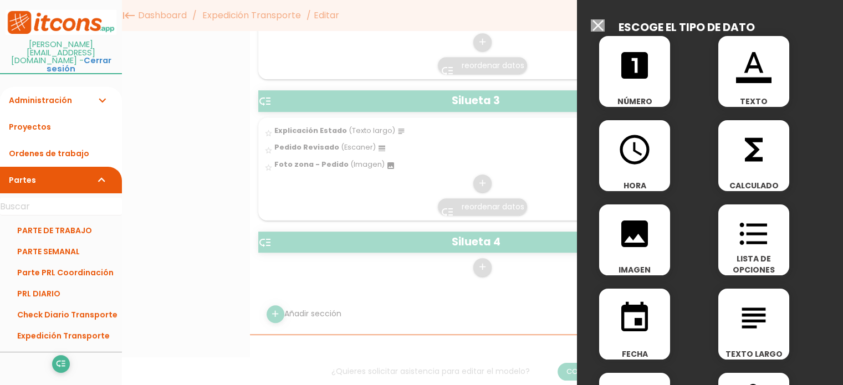
click at [729, 310] on span "subject" at bounding box center [754, 312] width 71 height 47
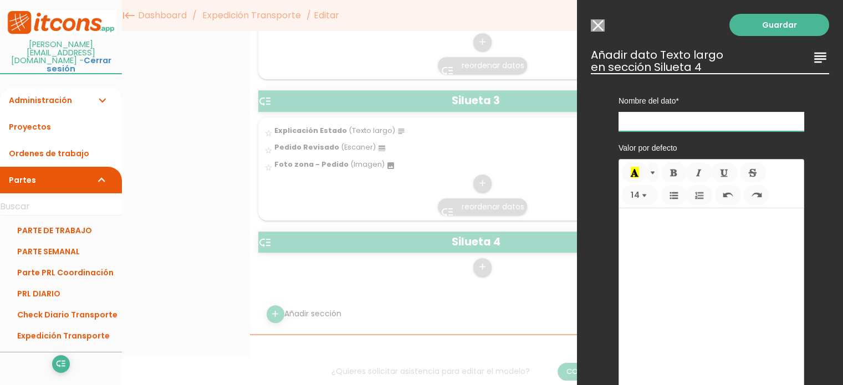
click at [636, 117] on input "text" at bounding box center [712, 121] width 186 height 19
type input "Explicación Estado"
click at [763, 26] on link "Guardar" at bounding box center [780, 25] width 100 height 22
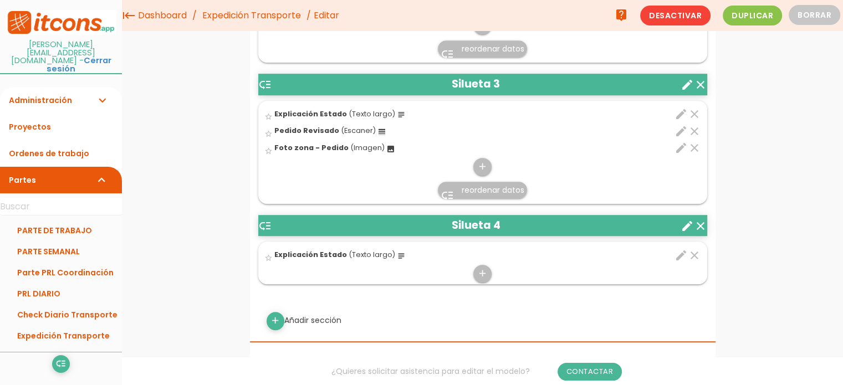
scroll to position [607, 0]
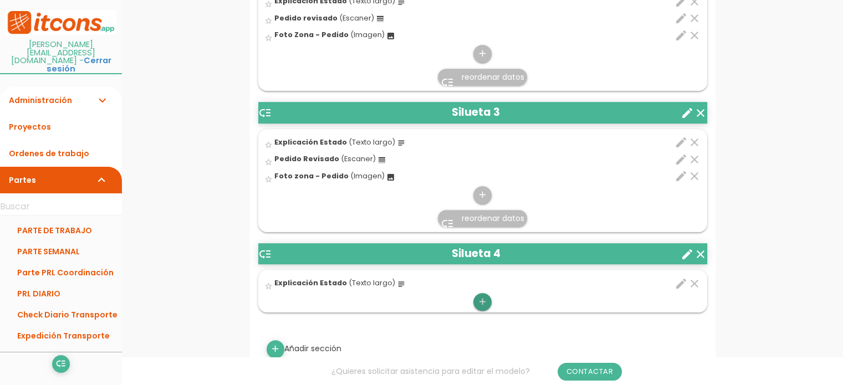
click at [481, 303] on icon "add" at bounding box center [482, 302] width 11 height 18
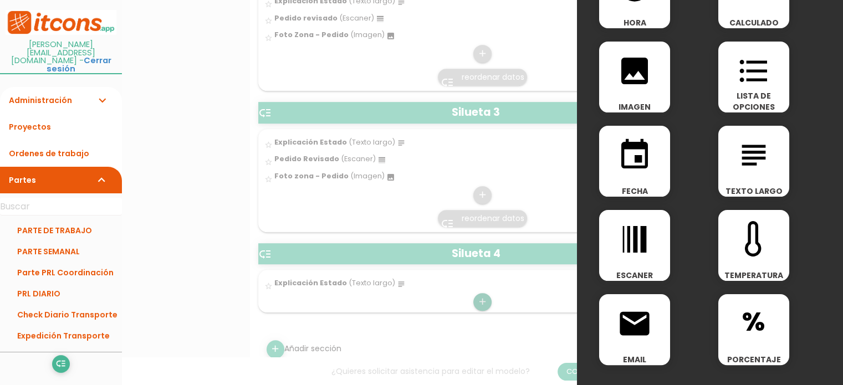
scroll to position [166, 0]
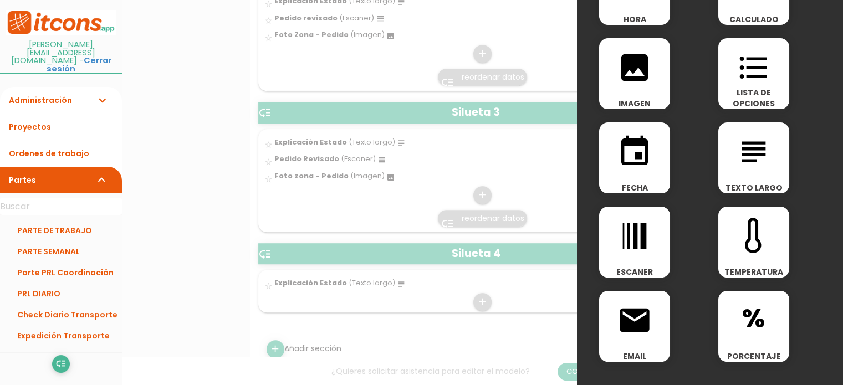
click at [639, 252] on icon "line_weight" at bounding box center [634, 235] width 35 height 35
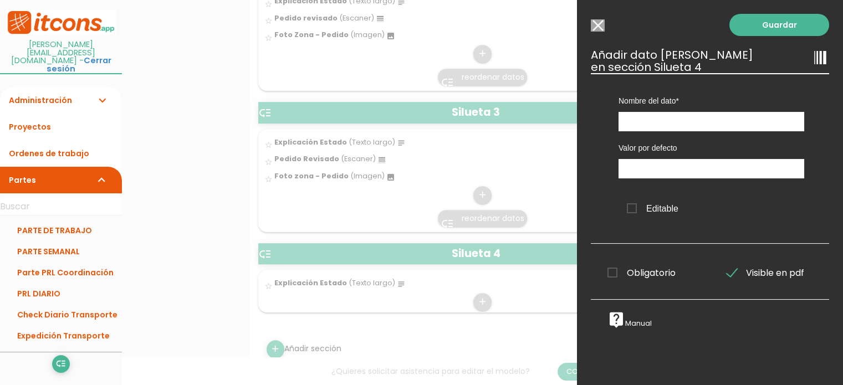
scroll to position [0, 0]
click at [634, 117] on input "text" at bounding box center [712, 121] width 186 height 19
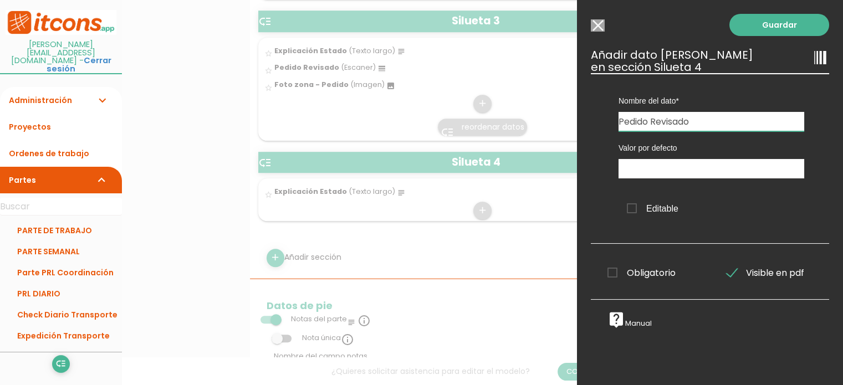
scroll to position [718, 0]
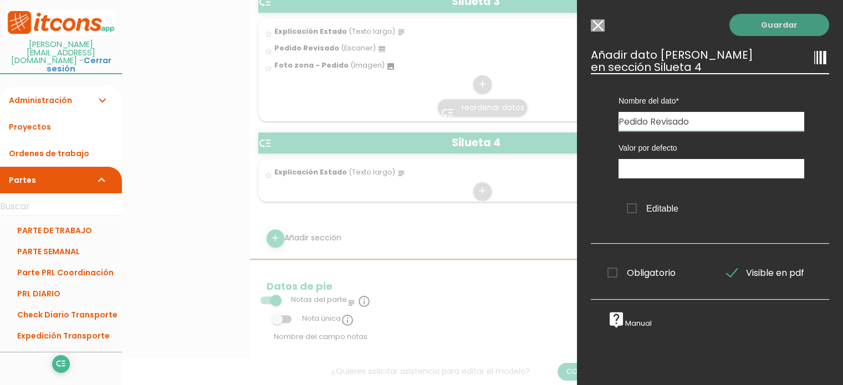
type input "Pedido Revisado"
click at [751, 23] on link "Guardar" at bounding box center [780, 25] width 100 height 22
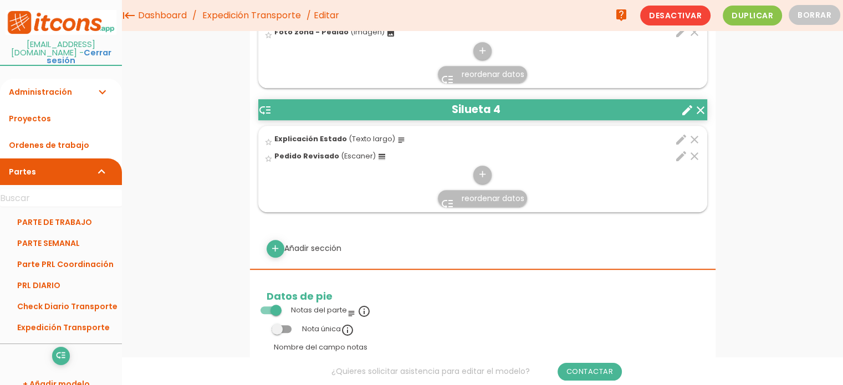
scroll to position [653, 0]
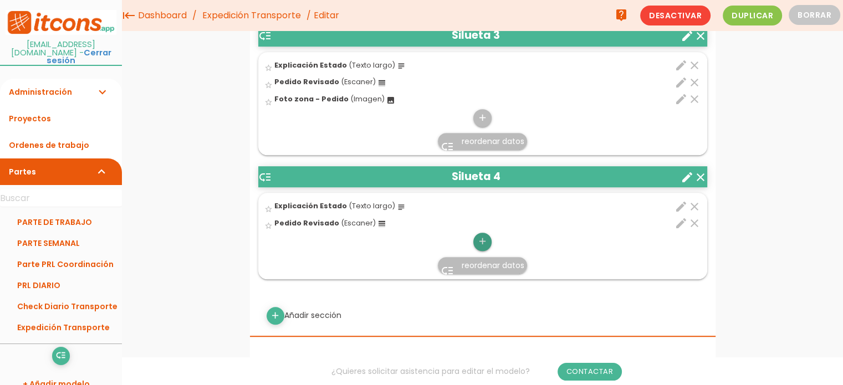
click at [483, 234] on icon "add" at bounding box center [482, 242] width 11 height 18
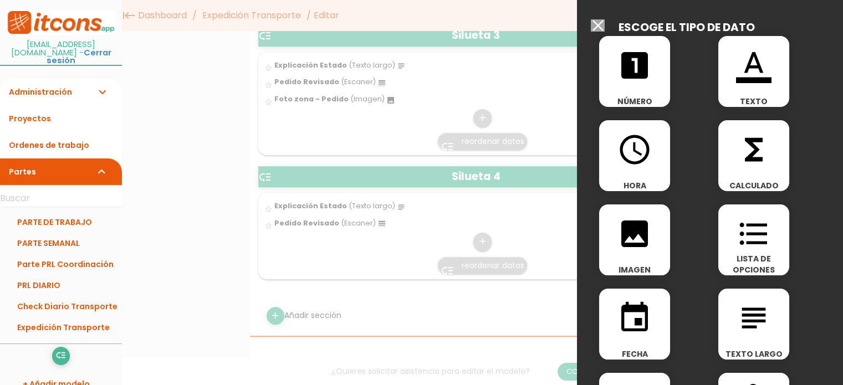
click at [640, 241] on icon "image" at bounding box center [634, 233] width 35 height 35
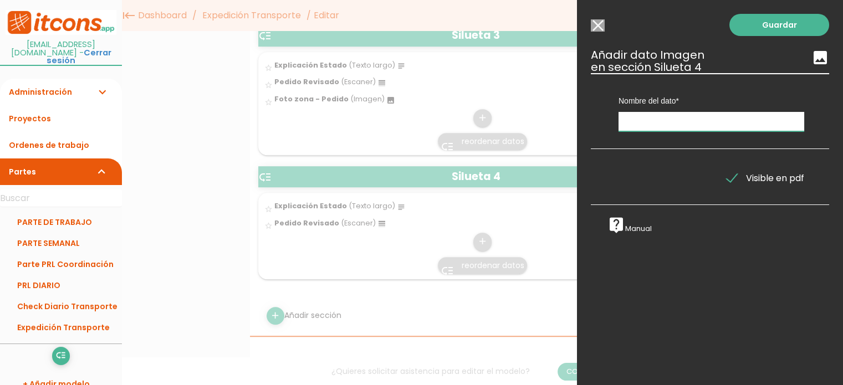
click at [632, 122] on input "text" at bounding box center [712, 121] width 186 height 19
type input "Foto zona - Pedido"
click at [761, 25] on link "Guardar" at bounding box center [780, 25] width 100 height 22
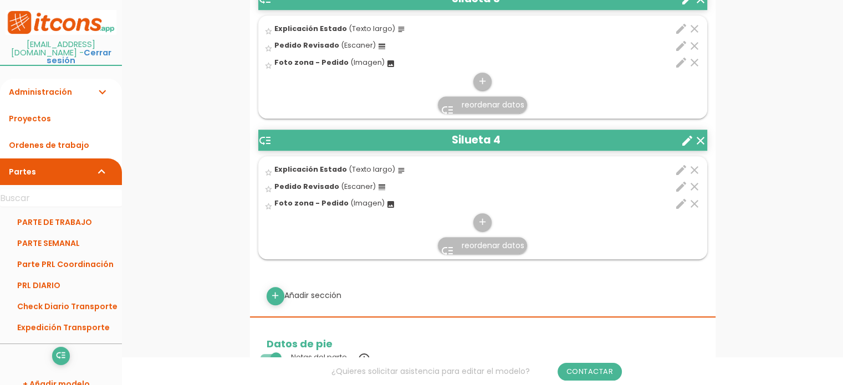
scroll to position [740, 0]
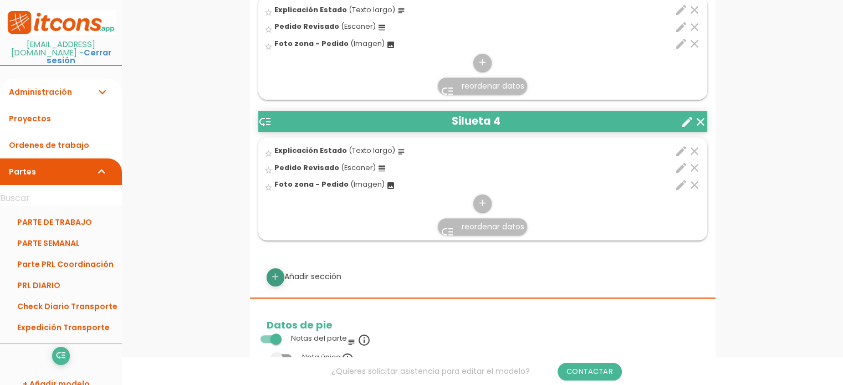
click at [278, 274] on icon "add" at bounding box center [275, 277] width 11 height 18
select select
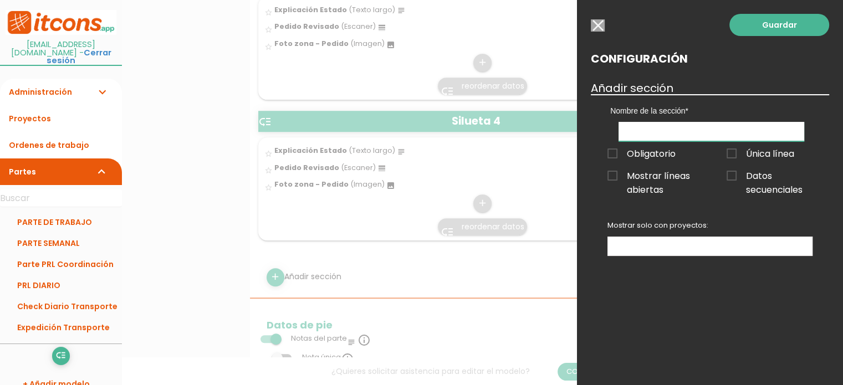
click at [668, 134] on input "text" at bounding box center [712, 131] width 186 height 19
type input "Silueta 5"
click at [734, 174] on span "Datos secuenciales" at bounding box center [770, 176] width 86 height 14
click at [0, 0] on input "Datos secuenciales" at bounding box center [0, 0] width 0 height 0
click at [702, 249] on ul at bounding box center [710, 246] width 204 height 18
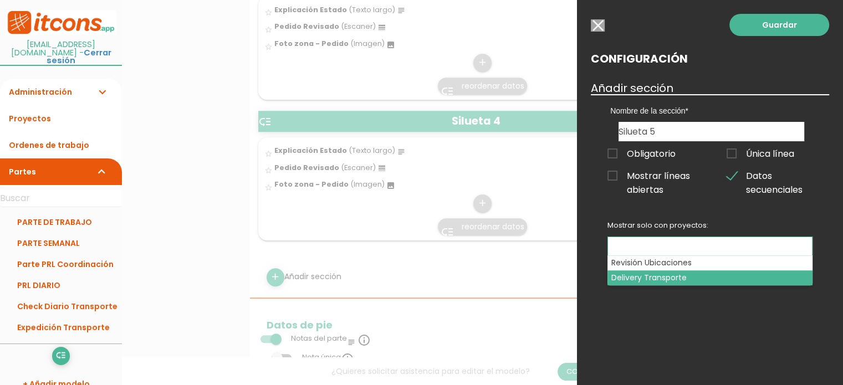
select select "3172"
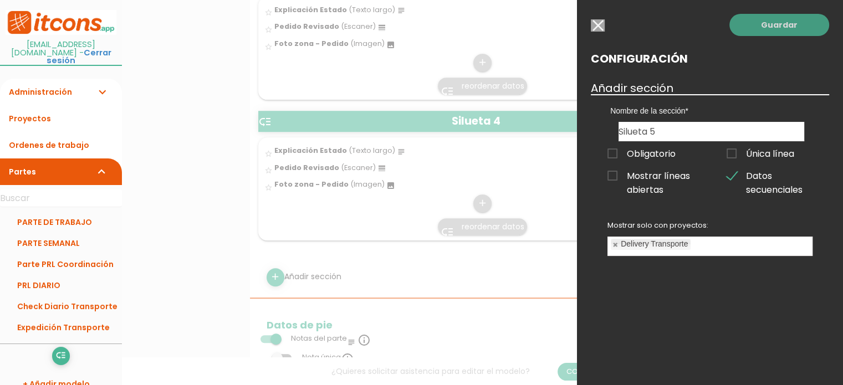
click at [763, 23] on link "Guardar" at bounding box center [780, 25] width 100 height 22
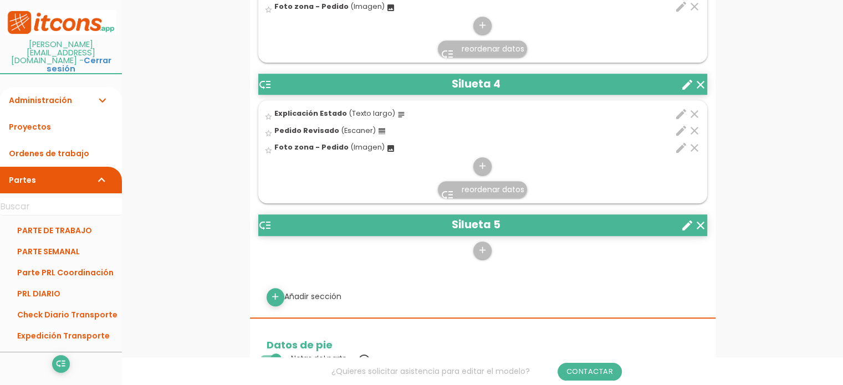
scroll to position [778, 0]
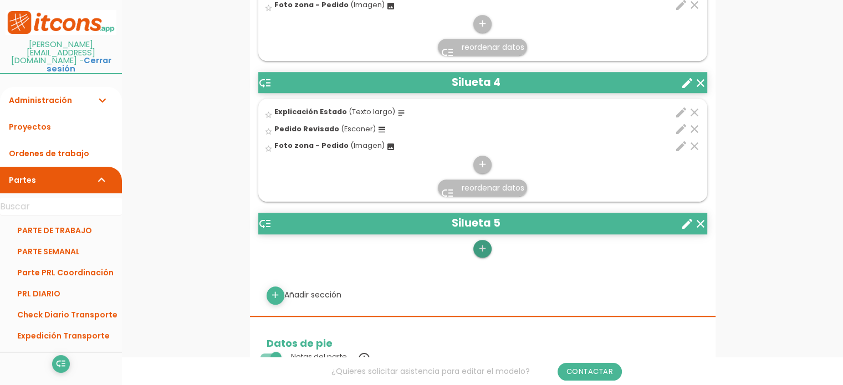
click at [483, 246] on icon "add" at bounding box center [482, 249] width 11 height 18
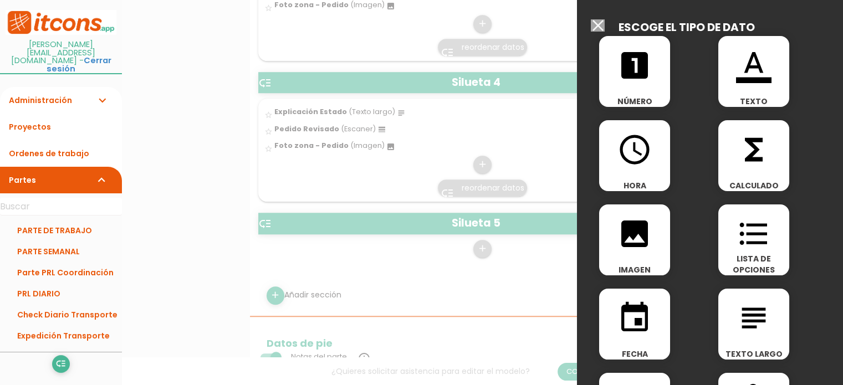
drag, startPoint x: 754, startPoint y: 242, endPoint x: 750, endPoint y: 332, distance: 89.9
click at [751, 32] on div "looks_one NÚMERO format_color_text TEXTO access_time HORA functions CALCULADO i…" at bounding box center [710, 32] width 238 height 0
click at [750, 332] on icon "subject" at bounding box center [753, 318] width 35 height 35
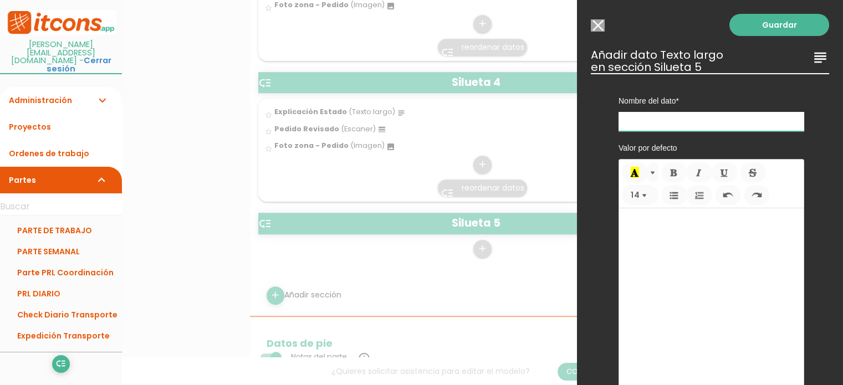
click at [630, 124] on input "text" at bounding box center [712, 121] width 186 height 19
type input "Explicación Estado"
drag, startPoint x: 780, startPoint y: 27, endPoint x: 259, endPoint y: 201, distance: 548.6
click at [778, 27] on link "Guardar" at bounding box center [780, 25] width 100 height 22
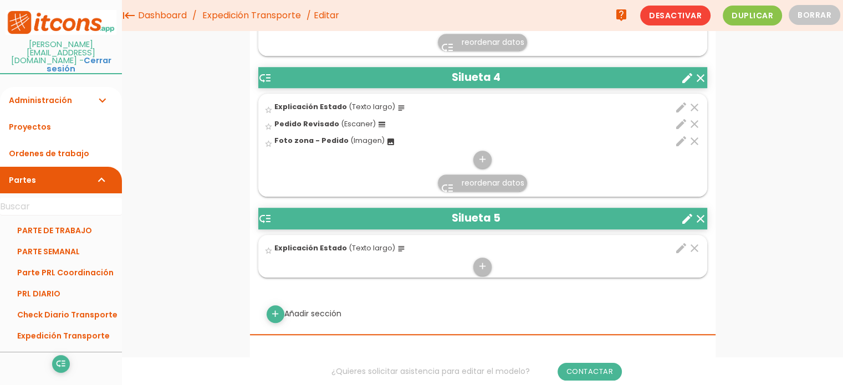
scroll to position [808, 0]
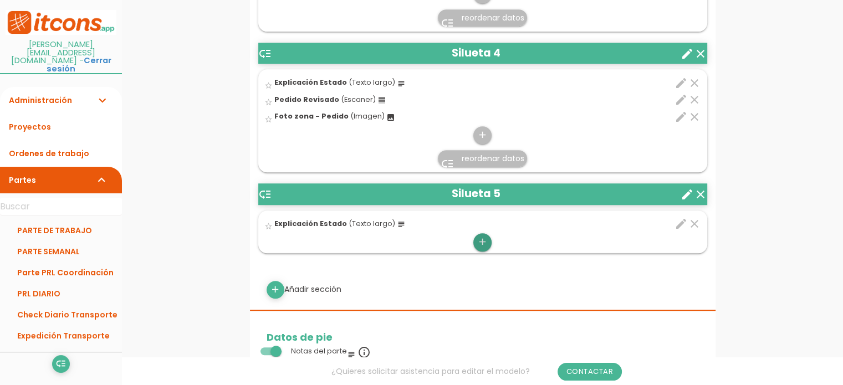
click at [485, 236] on icon "add" at bounding box center [482, 242] width 11 height 18
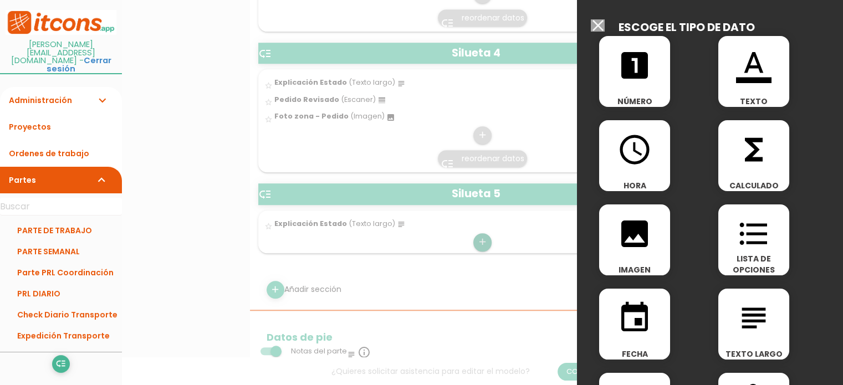
scroll to position [111, 0]
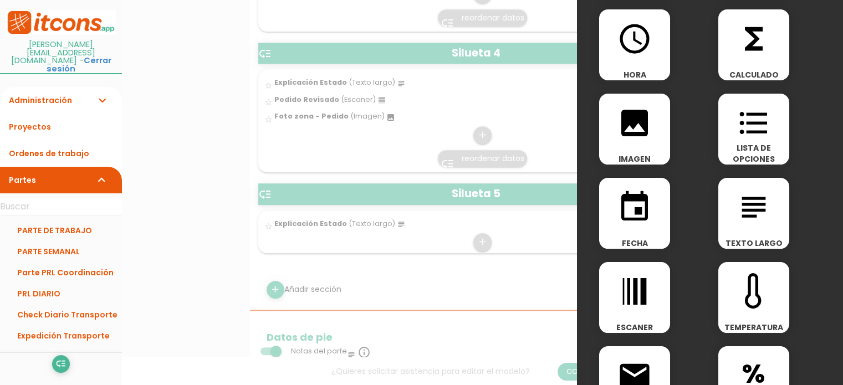
click at [640, 294] on icon "line_weight" at bounding box center [634, 291] width 35 height 35
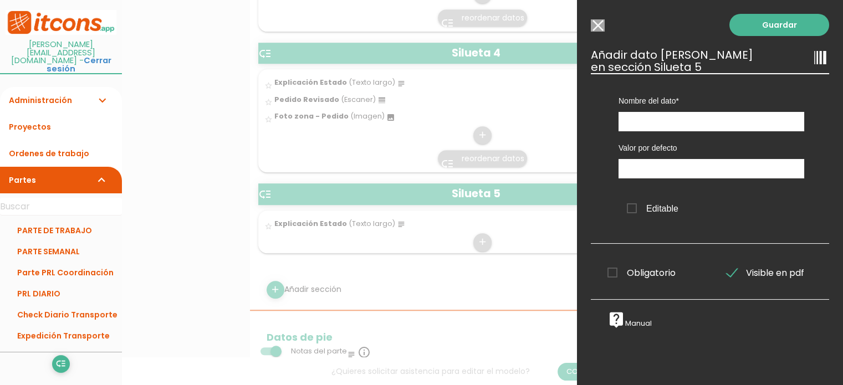
scroll to position [0, 0]
click at [639, 127] on input "text" at bounding box center [712, 121] width 186 height 19
type input "p"
click at [637, 121] on input "Peddio Revisado" at bounding box center [712, 121] width 186 height 19
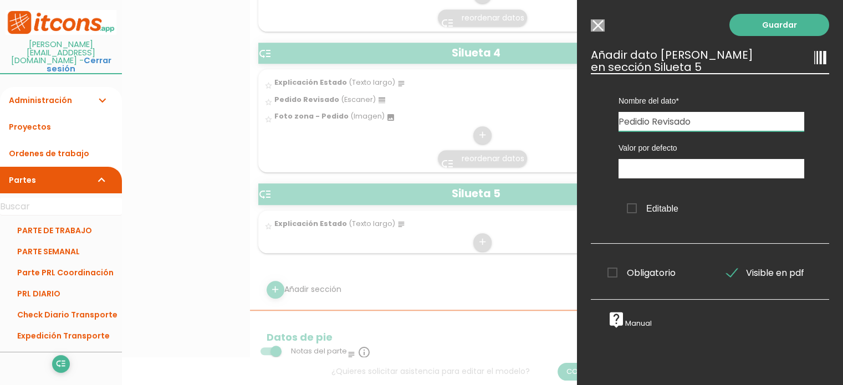
click at [648, 124] on input "Pedidio Revisado" at bounding box center [712, 121] width 186 height 19
type input "Pedido Revisado"
click at [756, 24] on link "Guardar" at bounding box center [780, 25] width 100 height 22
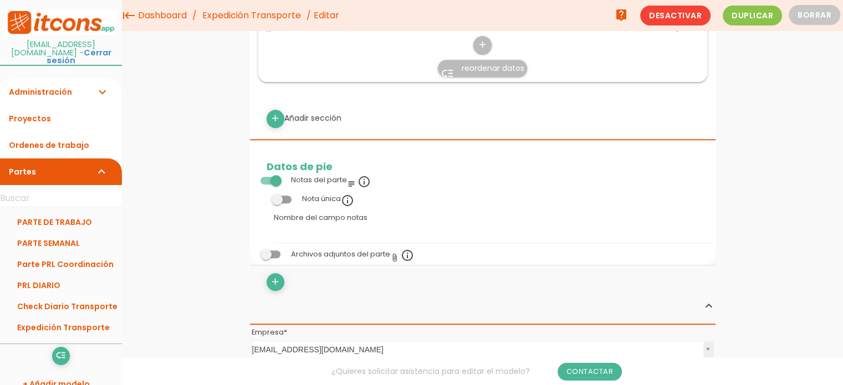
scroll to position [825, 0]
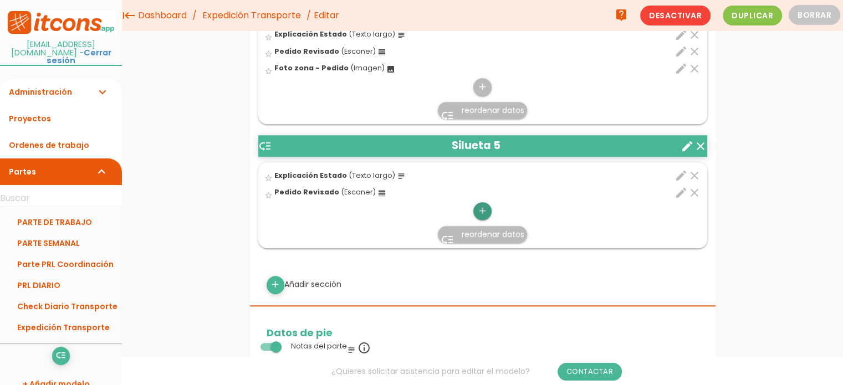
click at [487, 208] on icon "add" at bounding box center [482, 211] width 11 height 18
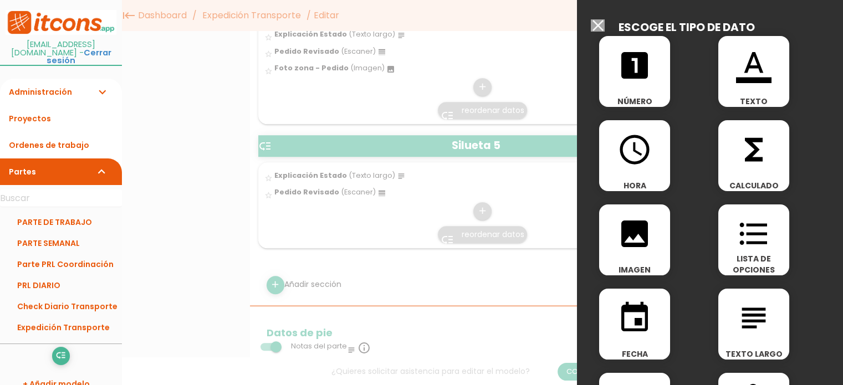
click at [648, 242] on icon "image" at bounding box center [634, 233] width 35 height 35
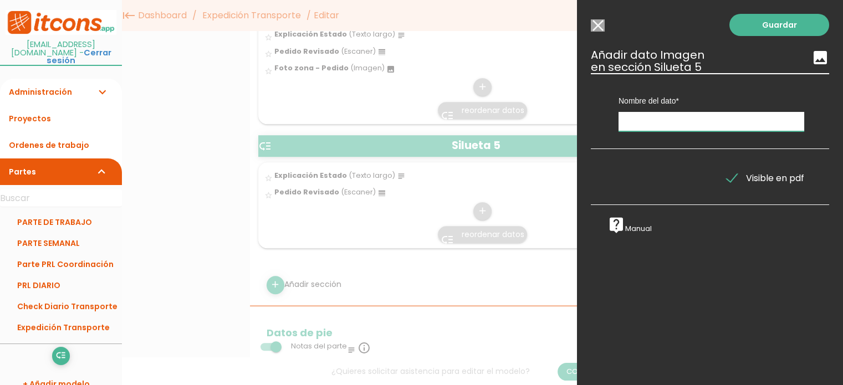
click at [648, 128] on input "text" at bounding box center [712, 121] width 186 height 19
type input "Foto zona- Pedido"
click at [761, 22] on link "Guardar" at bounding box center [780, 25] width 100 height 22
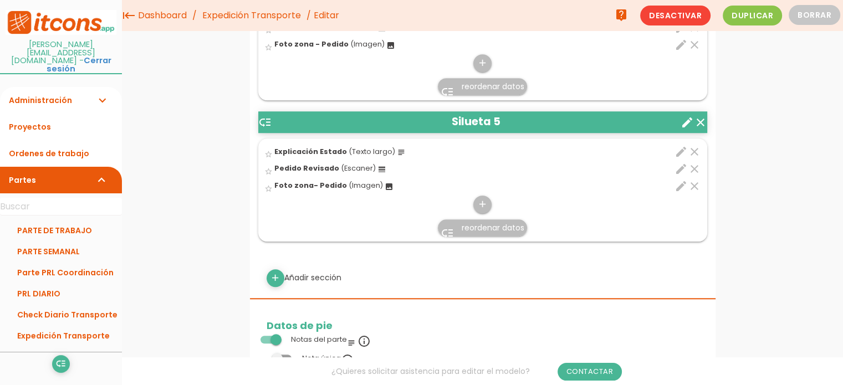
scroll to position [868, 0]
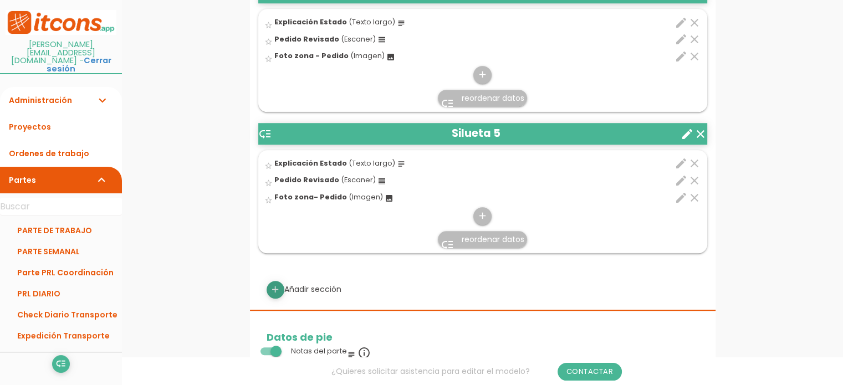
click at [274, 286] on icon "add" at bounding box center [275, 290] width 11 height 18
select select
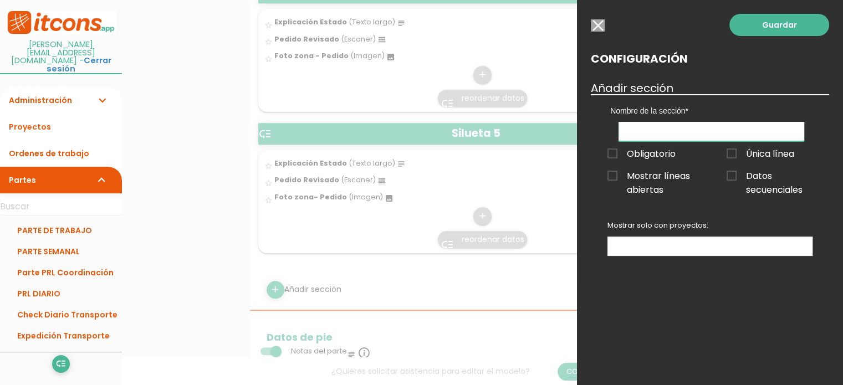
click at [644, 128] on input "text" at bounding box center [712, 131] width 186 height 19
drag, startPoint x: 680, startPoint y: 130, endPoint x: 718, endPoint y: 131, distance: 37.7
click at [718, 131] on input "Devoluciones Oficina" at bounding box center [712, 131] width 186 height 19
drag, startPoint x: 681, startPoint y: 133, endPoint x: 712, endPoint y: 134, distance: 31.1
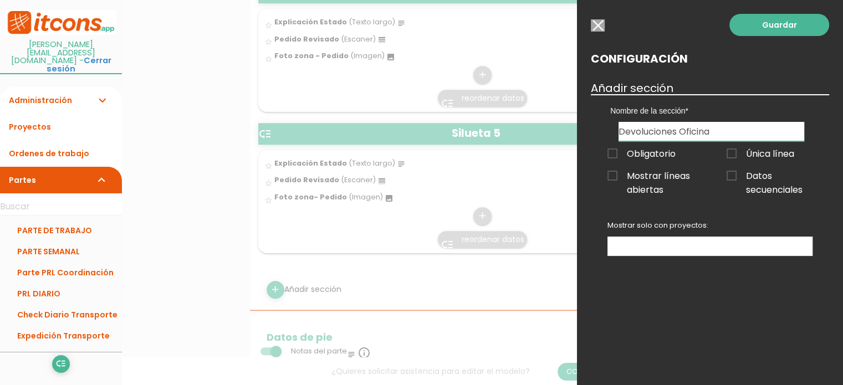
click at [712, 134] on input "Devoluciones Oficina" at bounding box center [712, 131] width 186 height 19
type input "Devoluciones Ofi T Ruta"
click at [740, 174] on span "Datos secuenciales" at bounding box center [770, 176] width 86 height 14
click at [0, 0] on input "Datos secuenciales" at bounding box center [0, 0] width 0 height 0
click at [776, 19] on link "Guardar" at bounding box center [780, 25] width 100 height 22
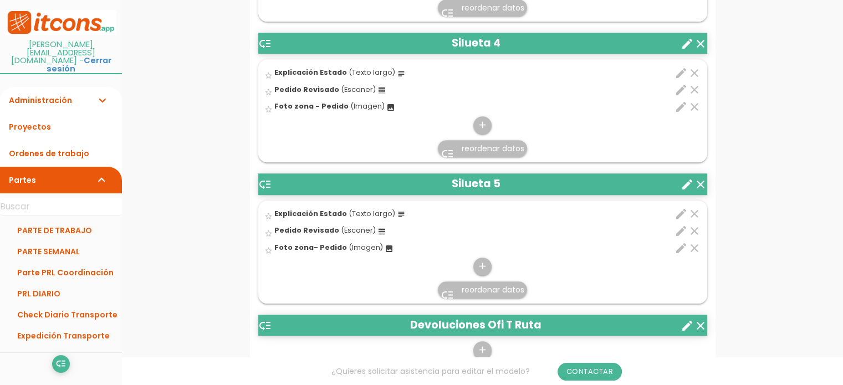
scroll to position [925, 0]
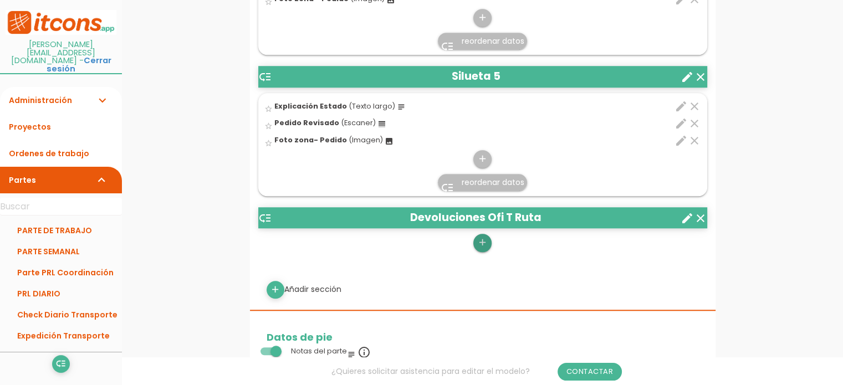
click at [480, 242] on icon "add" at bounding box center [482, 243] width 11 height 18
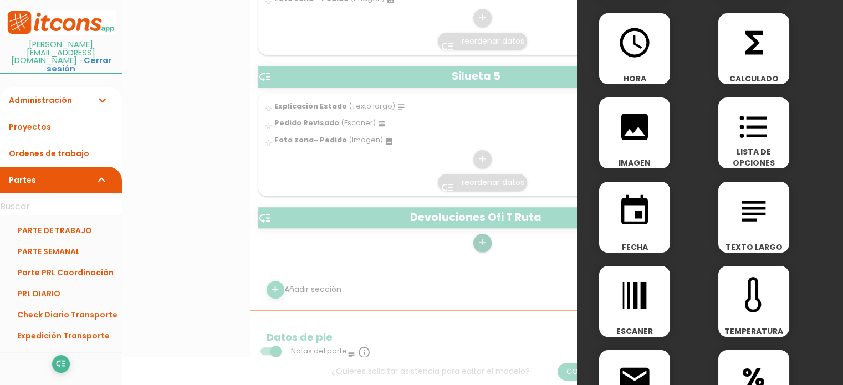
scroll to position [111, 0]
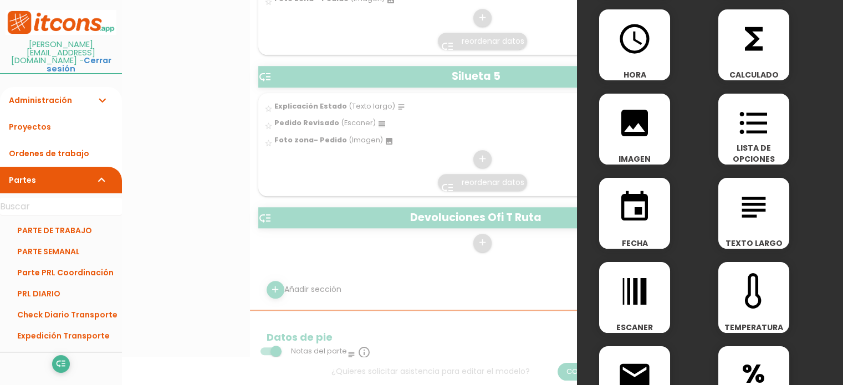
click at [746, 213] on icon "subject" at bounding box center [753, 207] width 35 height 35
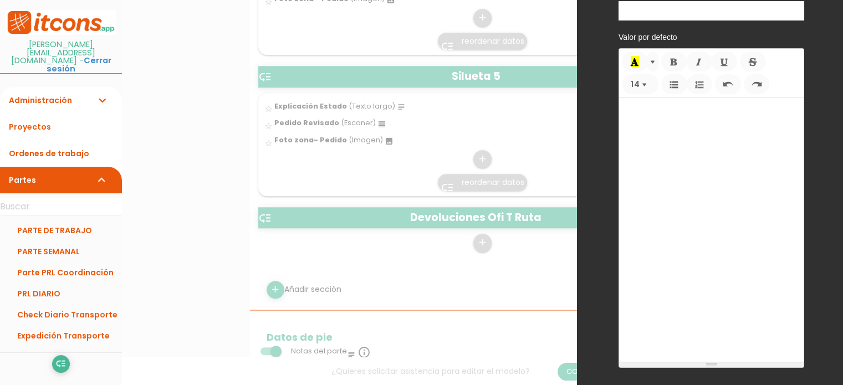
scroll to position [0, 0]
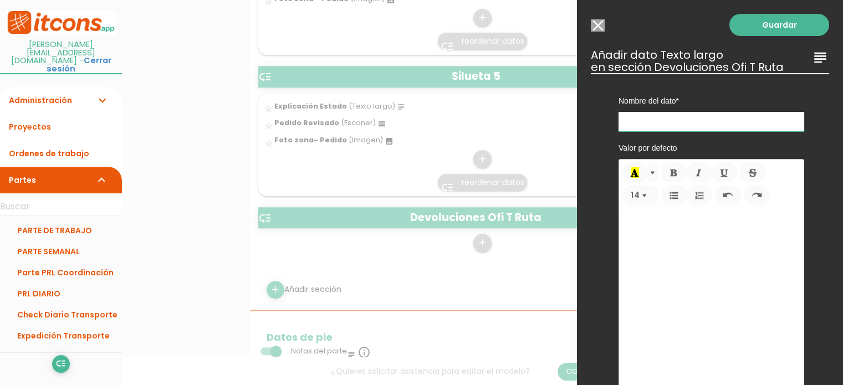
click at [669, 119] on input "text" at bounding box center [712, 121] width 186 height 19
click at [659, 123] on input "Explicacion Estado" at bounding box center [712, 121] width 186 height 19
click at [663, 126] on input "Explicacion Estadoó" at bounding box center [712, 121] width 186 height 19
click at [715, 111] on div "Nombre del dato Explicación Estado Explicación Estado Explicación Estado Explic…" at bounding box center [711, 102] width 202 height 58
click at [712, 120] on input "Explicación Estadoó" at bounding box center [712, 121] width 186 height 19
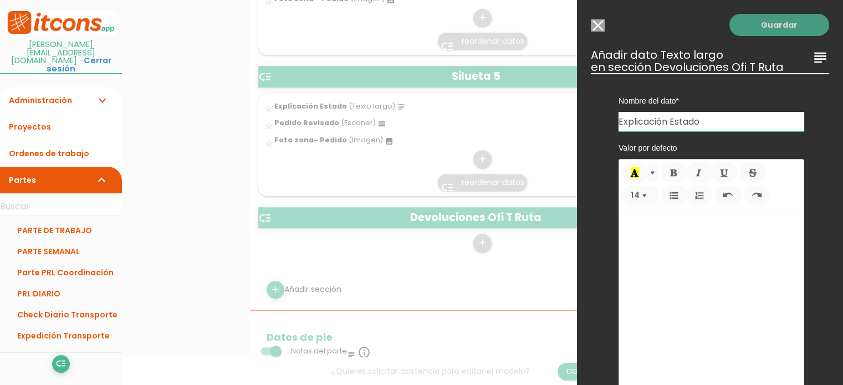
type input "Explicación Estado"
click at [768, 29] on link "Guardar" at bounding box center [780, 25] width 100 height 22
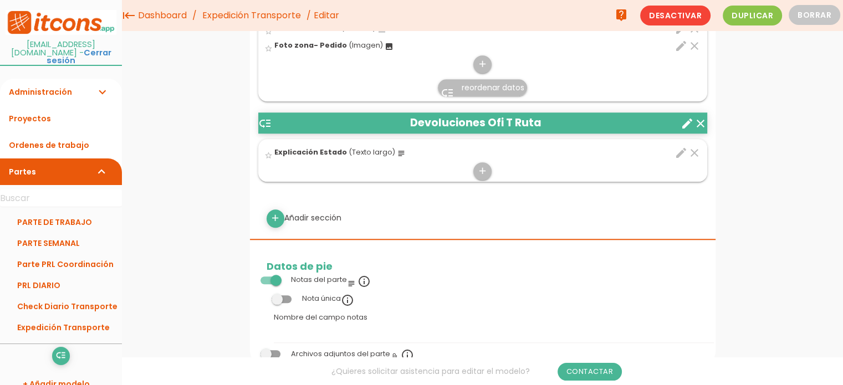
scroll to position [910, 0]
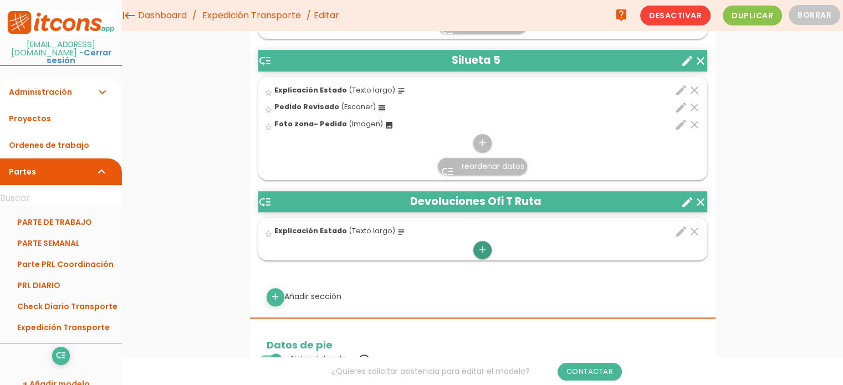
click at [486, 248] on icon "add" at bounding box center [482, 250] width 11 height 18
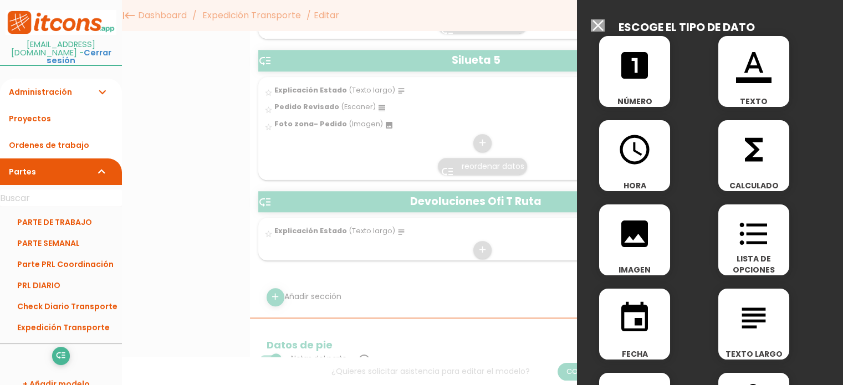
click at [637, 241] on icon "image" at bounding box center [634, 233] width 35 height 35
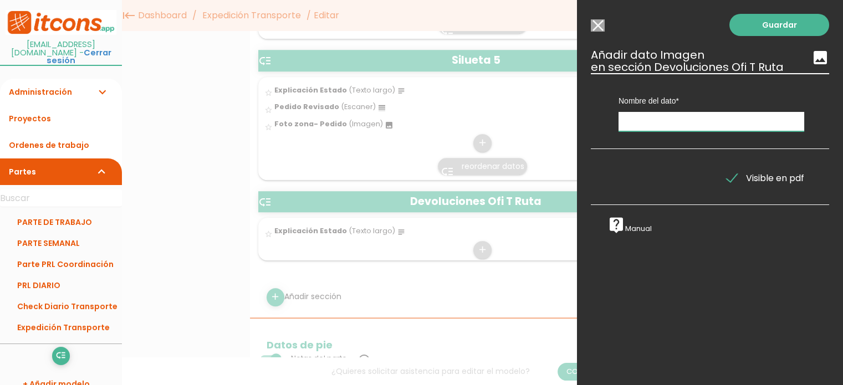
click at [638, 126] on input "text" at bounding box center [712, 121] width 186 height 19
type input "Foto zona"
click at [767, 28] on link "Guardar" at bounding box center [780, 25] width 100 height 22
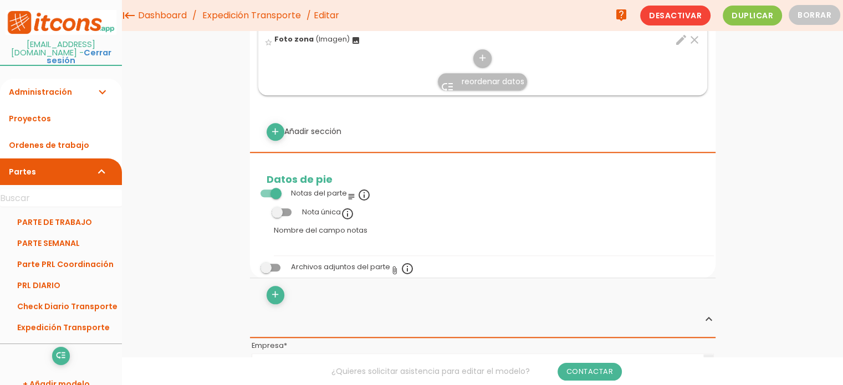
scroll to position [1053, 0]
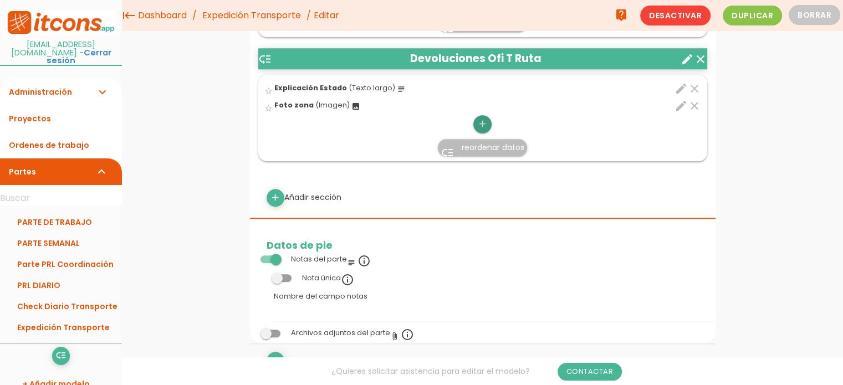
click at [482, 120] on icon "add" at bounding box center [482, 124] width 11 height 18
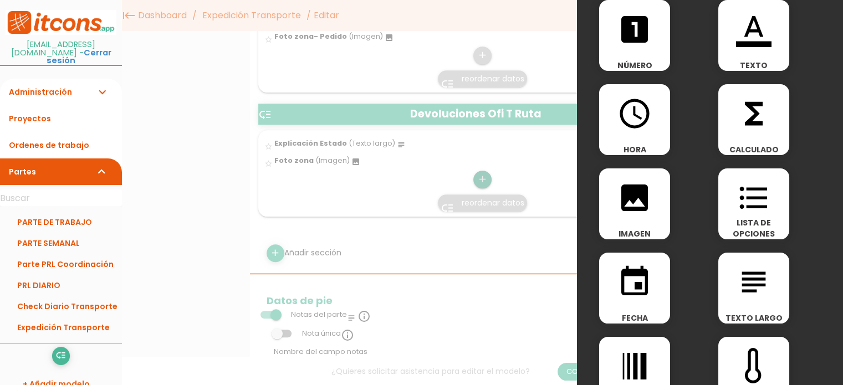
scroll to position [55, 0]
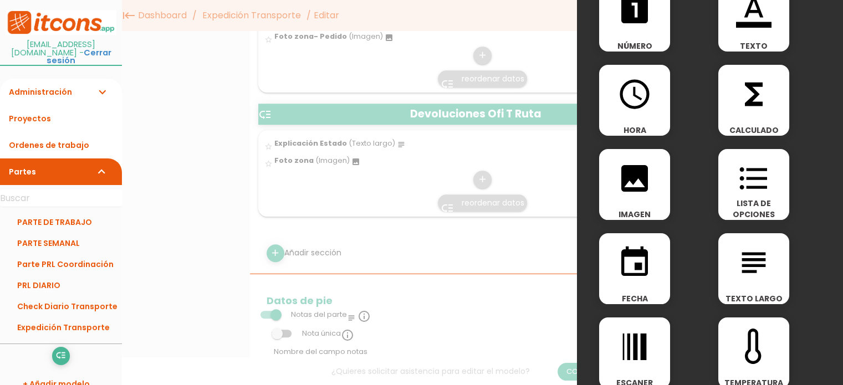
click at [744, 176] on icon "format_list_bulleted" at bounding box center [753, 178] width 35 height 35
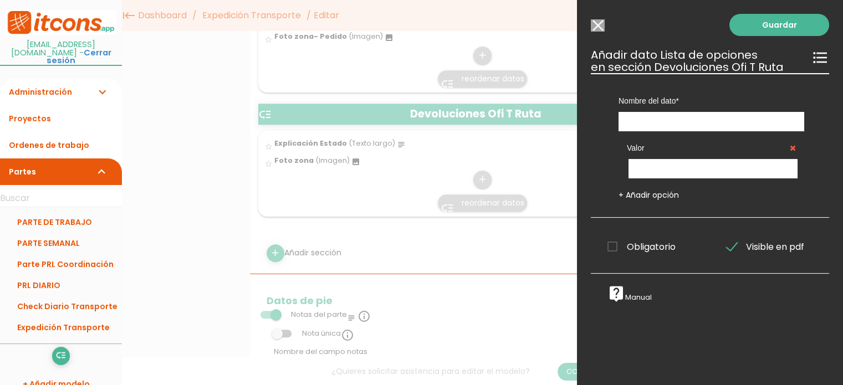
scroll to position [0, 0]
click at [670, 119] on input "text" at bounding box center [712, 121] width 186 height 19
type input "E"
type input "Zona en Estado"
click at [704, 166] on input "text" at bounding box center [713, 168] width 169 height 19
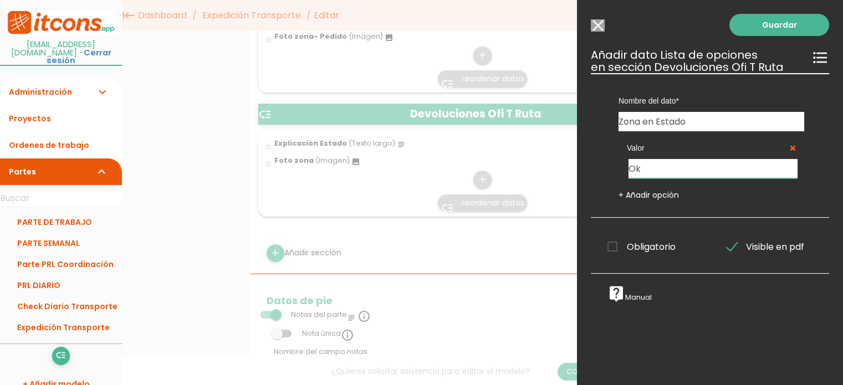
type input "Ok"
click at [619, 194] on link "+ Añadir opción" at bounding box center [649, 195] width 60 height 11
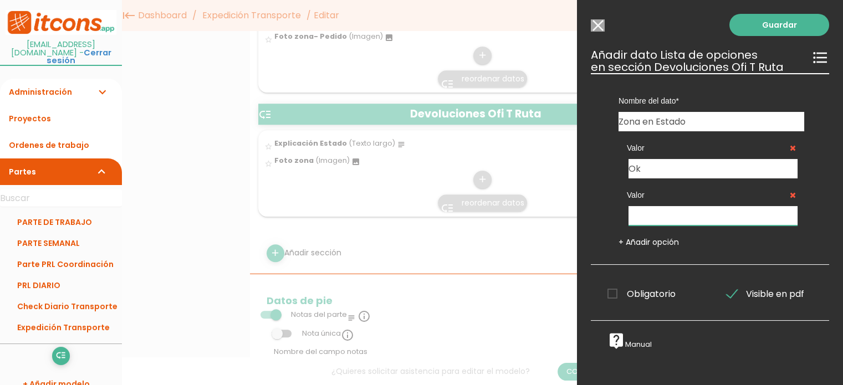
click at [665, 216] on input "text" at bounding box center [713, 215] width 169 height 19
type input "KO"
click at [619, 295] on span "Obligatorio" at bounding box center [642, 294] width 68 height 14
click at [0, 0] on input "Obligatorio" at bounding box center [0, 0] width 0 height 0
click at [794, 22] on link "Guardar" at bounding box center [780, 25] width 100 height 22
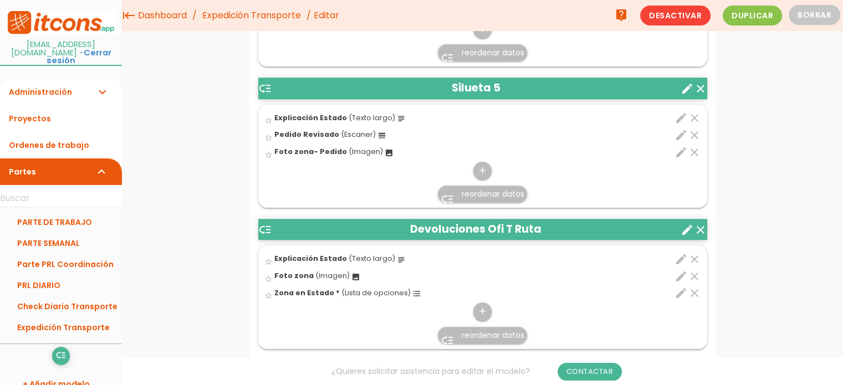
scroll to position [863, 0]
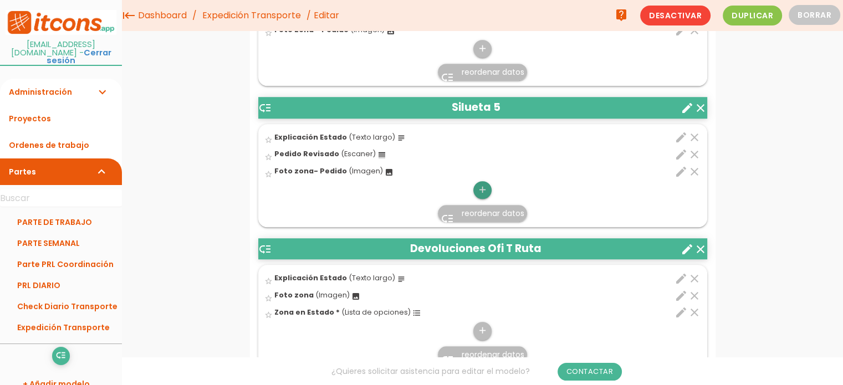
click at [488, 182] on link "add" at bounding box center [483, 190] width 18 height 18
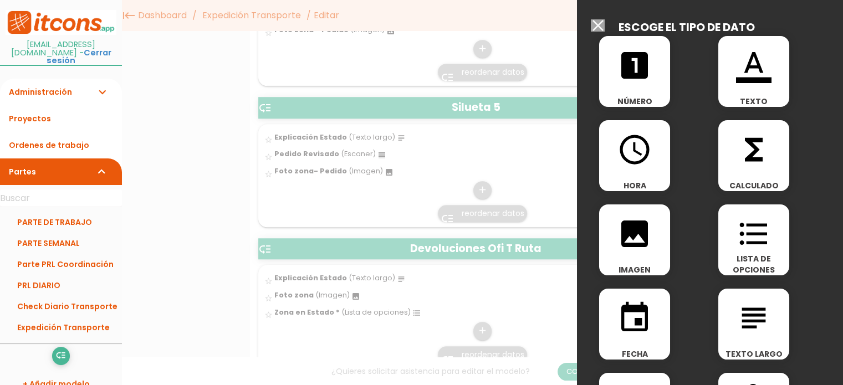
click at [736, 238] on icon "format_list_bulleted" at bounding box center [753, 233] width 35 height 35
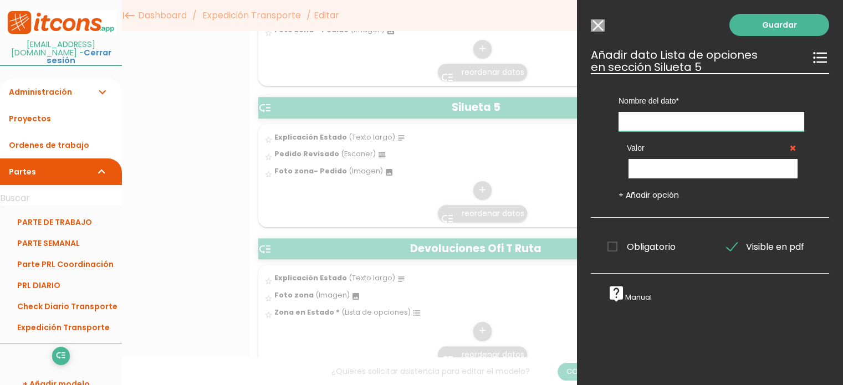
click at [672, 117] on input "text" at bounding box center [712, 121] width 186 height 19
type input "Zona en Estado"
click at [621, 194] on link "+ Añadir opción" at bounding box center [649, 195] width 60 height 11
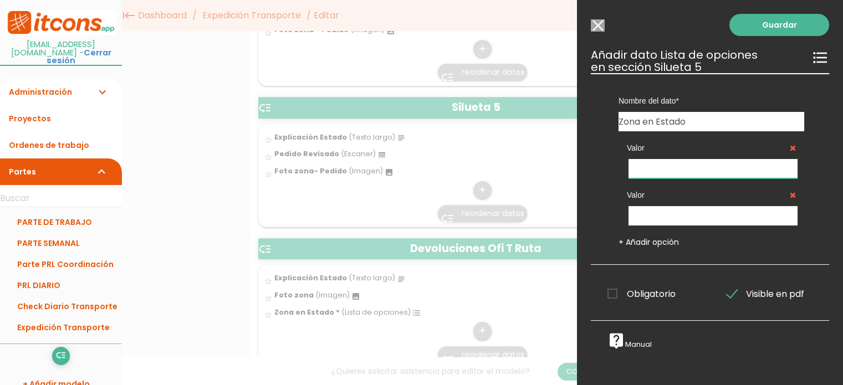
click at [653, 172] on input "text" at bounding box center [713, 168] width 169 height 19
type input "Ok"
click at [701, 210] on input "text" at bounding box center [713, 215] width 169 height 19
type input "KO"
click at [610, 292] on span "Obligatorio" at bounding box center [642, 294] width 68 height 14
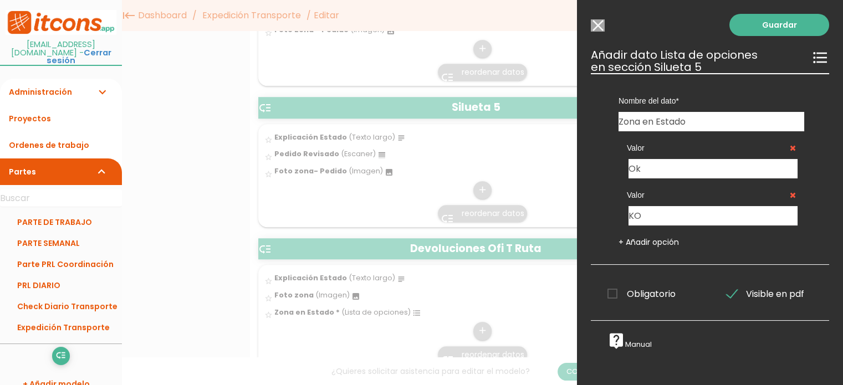
click at [0, 0] on input "Obligatorio" at bounding box center [0, 0] width 0 height 0
click at [770, 27] on link "Guardar" at bounding box center [780, 25] width 100 height 22
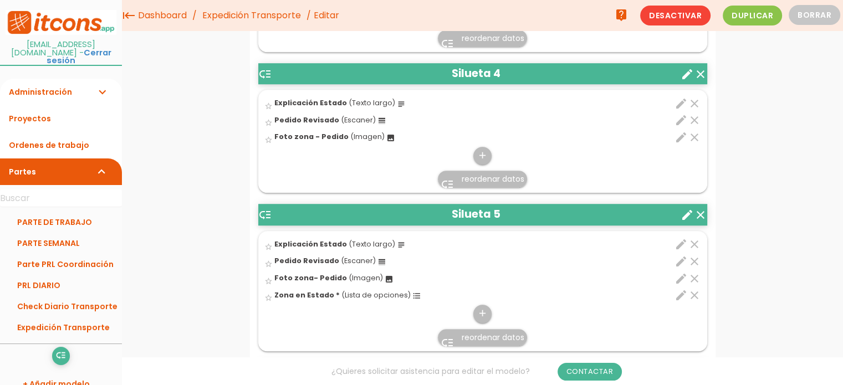
scroll to position [749, 0]
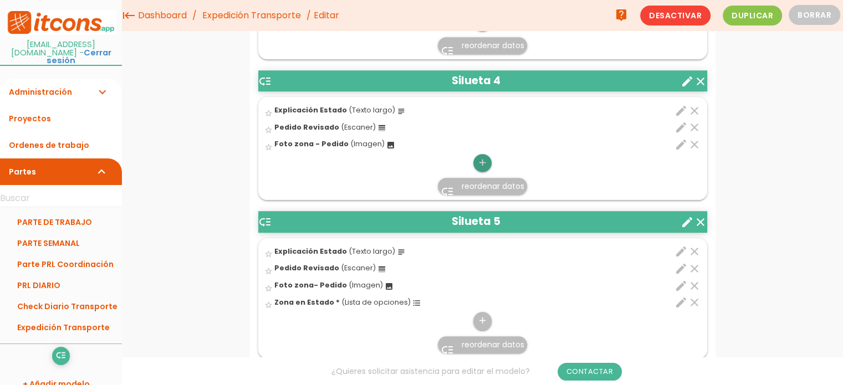
click at [482, 162] on icon "add" at bounding box center [482, 163] width 11 height 18
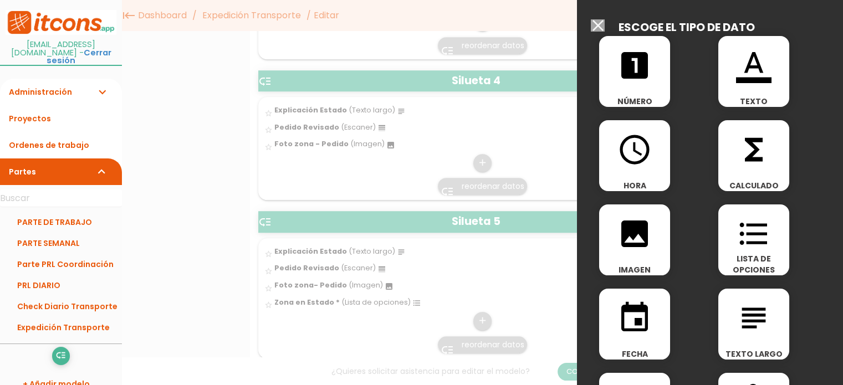
click at [761, 254] on span "LISTA DE OPCIONES" at bounding box center [754, 264] width 71 height 22
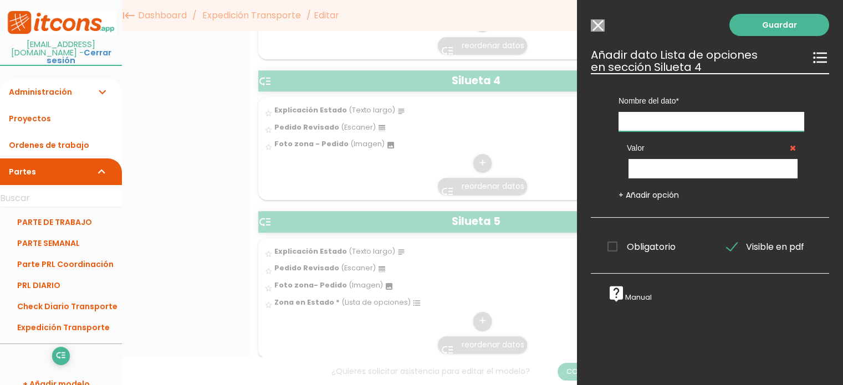
click at [650, 117] on input "text" at bounding box center [712, 121] width 186 height 19
type input "Zona en Esfado"
click at [623, 192] on link "+ Añadir opción" at bounding box center [649, 195] width 60 height 11
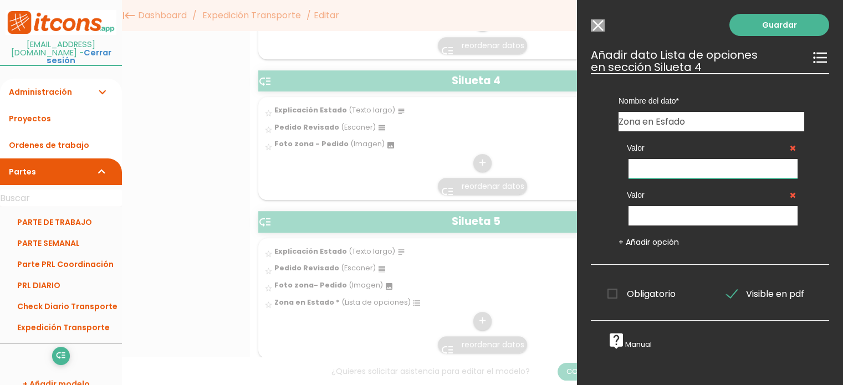
click at [661, 168] on input "text" at bounding box center [713, 168] width 169 height 19
type input "OK"
click at [640, 221] on input "text" at bounding box center [713, 215] width 169 height 19
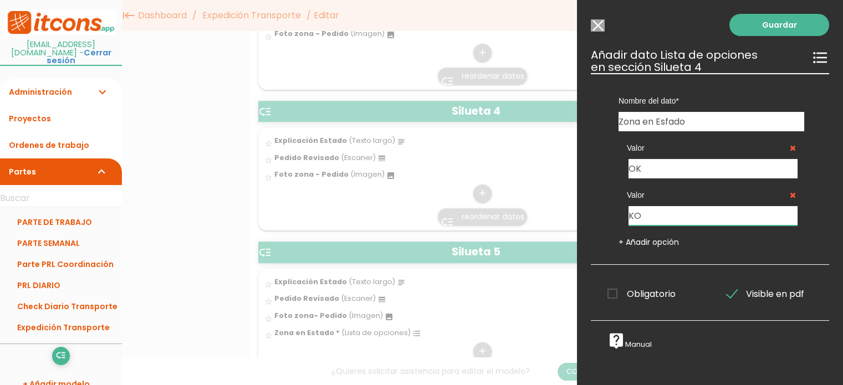
scroll to position [694, 0]
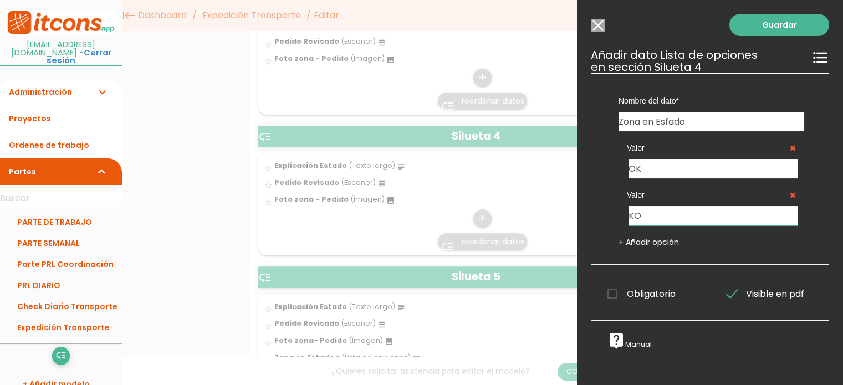
type input "KO"
click at [615, 288] on span "Obligatorio" at bounding box center [642, 294] width 68 height 14
click at [0, 0] on input "Obligatorio" at bounding box center [0, 0] width 0 height 0
drag, startPoint x: 771, startPoint y: 22, endPoint x: 488, endPoint y: 202, distance: 335.0
click at [767, 24] on link "Guardar" at bounding box center [780, 25] width 100 height 22
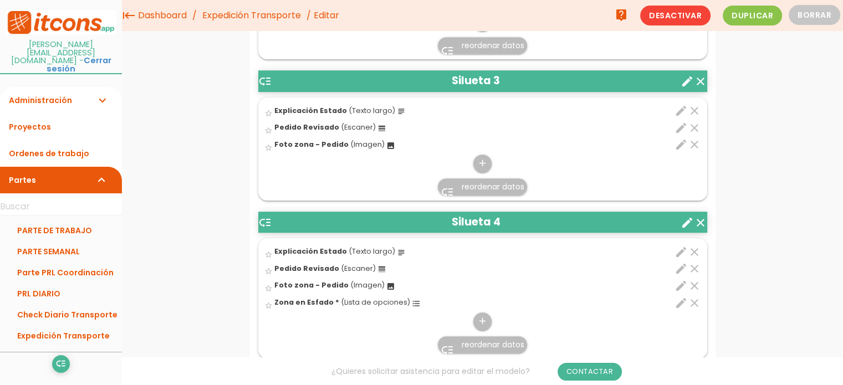
scroll to position [606, 0]
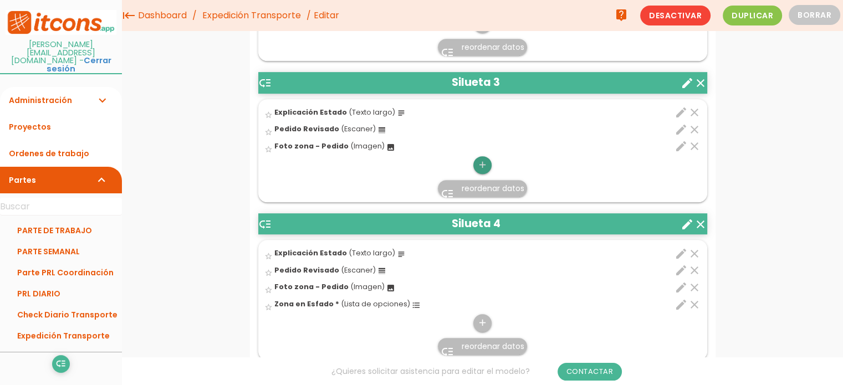
click at [484, 159] on icon "add" at bounding box center [482, 165] width 11 height 18
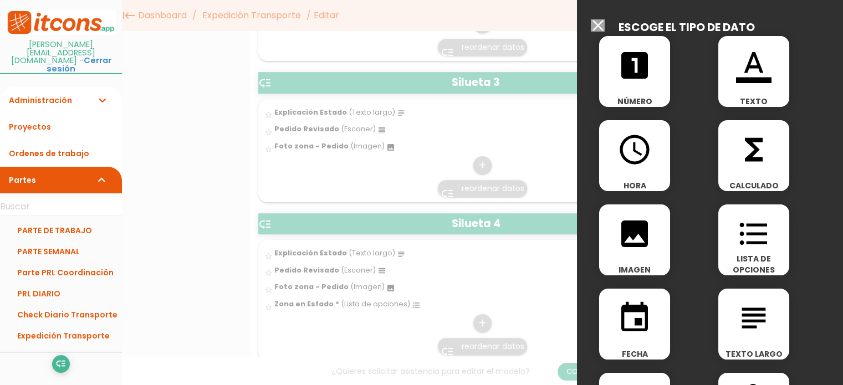
click at [747, 248] on icon "format_list_bulleted" at bounding box center [753, 233] width 35 height 35
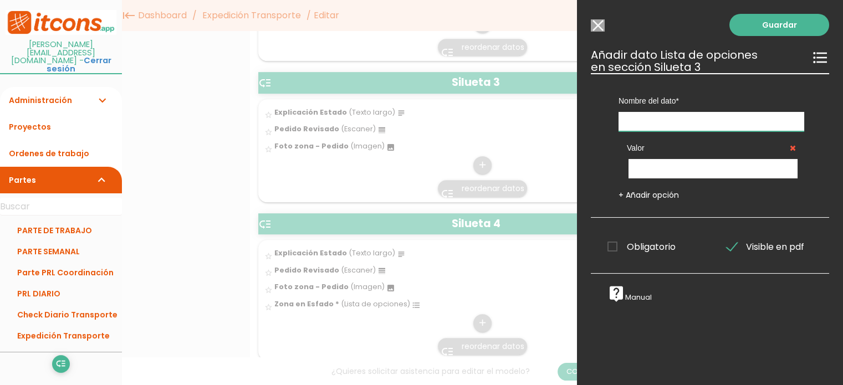
click at [685, 117] on input "text" at bounding box center [712, 121] width 186 height 19
type input "X"
type input "Zona es Estado"
drag, startPoint x: 619, startPoint y: 201, endPoint x: 620, endPoint y: 193, distance: 7.8
click at [619, 198] on div "Nombre del dato Explicación Estado Explicación Estado Explicación Estado Explic…" at bounding box center [710, 145] width 238 height 145
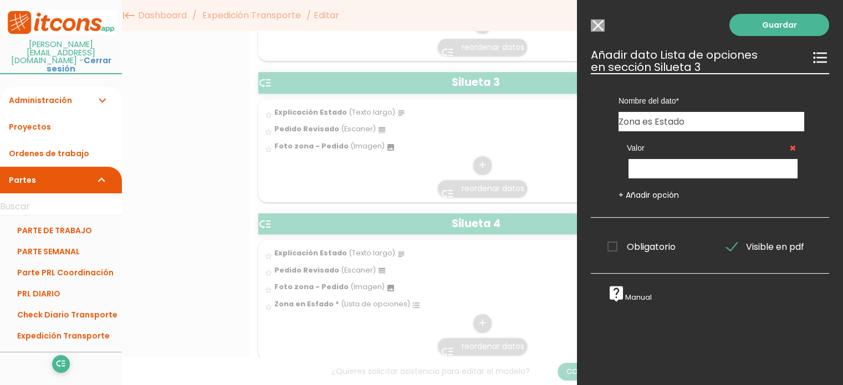
click at [620, 193] on link "+ Añadir opción" at bounding box center [649, 195] width 60 height 11
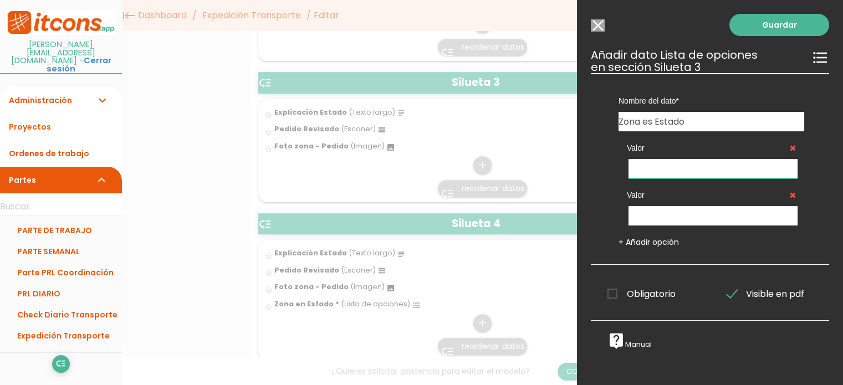
click at [656, 167] on input "text" at bounding box center [713, 168] width 169 height 19
type input "Ok"
click at [675, 216] on input "text" at bounding box center [713, 215] width 169 height 19
type input "KO"
click at [608, 290] on span "Obligatorio" at bounding box center [642, 294] width 68 height 14
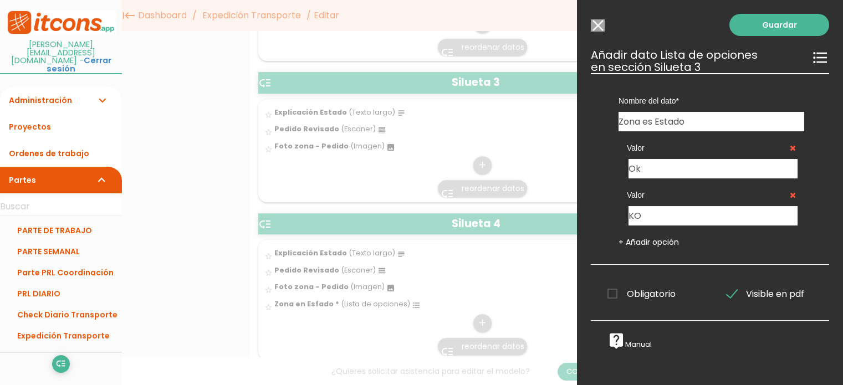
click at [0, 0] on input "Obligatorio" at bounding box center [0, 0] width 0 height 0
click at [778, 24] on link "Guardar" at bounding box center [780, 25] width 100 height 22
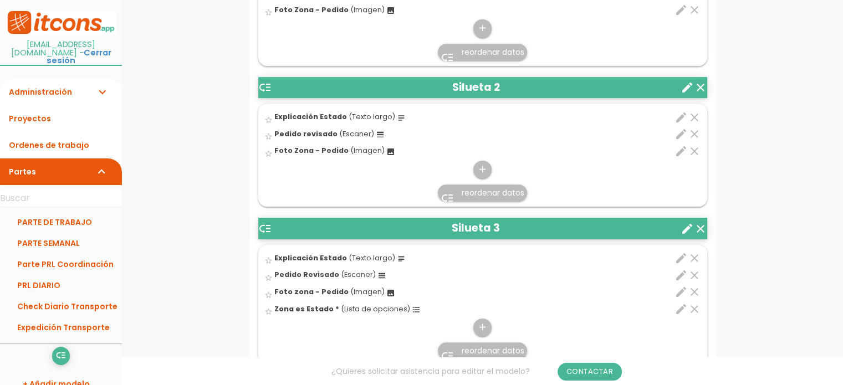
scroll to position [492, 0]
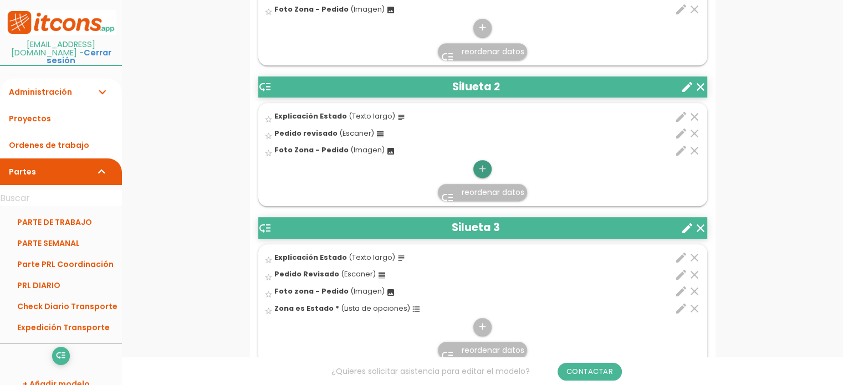
click at [482, 168] on icon "add" at bounding box center [482, 169] width 11 height 18
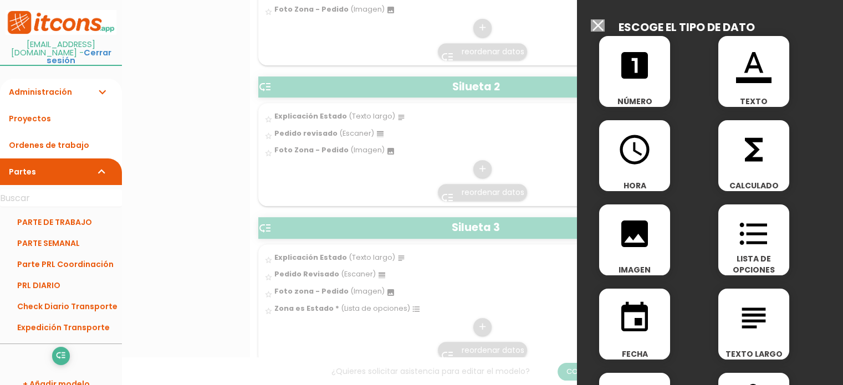
click at [749, 245] on icon "format_list_bulleted" at bounding box center [753, 233] width 35 height 35
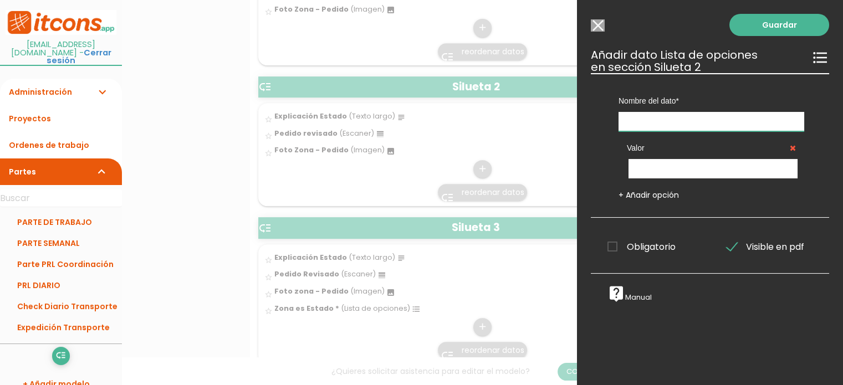
click at [651, 119] on input "text" at bounding box center [712, 121] width 186 height 19
click at [640, 120] on input "text" at bounding box center [712, 121] width 186 height 19
click at [658, 123] on input "text" at bounding box center [712, 121] width 186 height 19
type input "Zona es Estado"
click at [623, 194] on link "+ Añadir opción" at bounding box center [649, 195] width 60 height 11
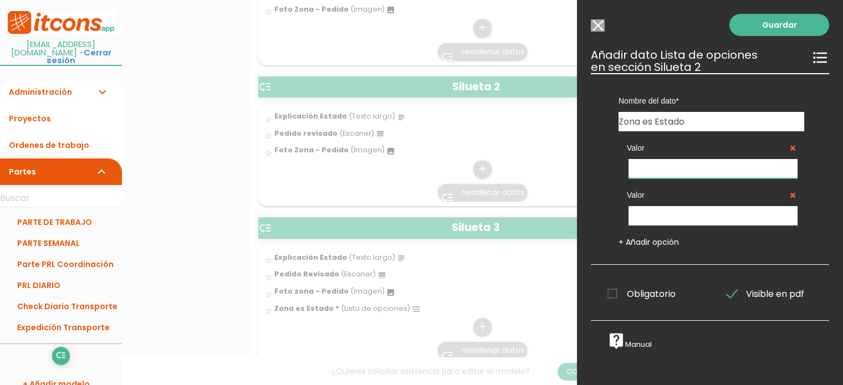
click at [648, 167] on input "text" at bounding box center [713, 168] width 169 height 19
type input "Ok"
click at [758, 215] on input "text" at bounding box center [713, 215] width 169 height 19
type input "KO"
click at [644, 164] on input "Ok" at bounding box center [713, 168] width 169 height 19
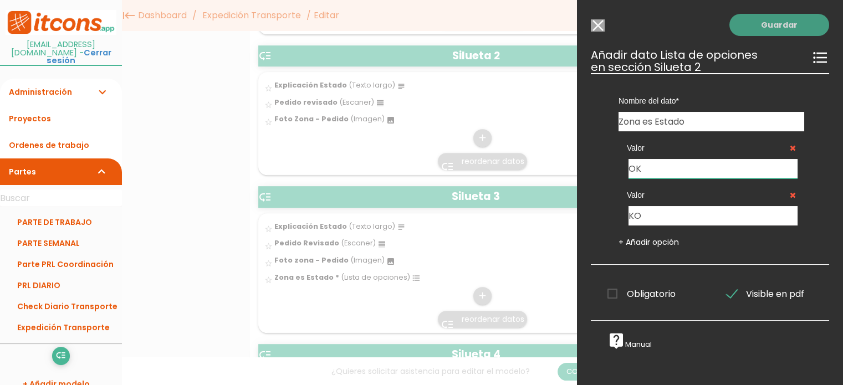
type input "OK"
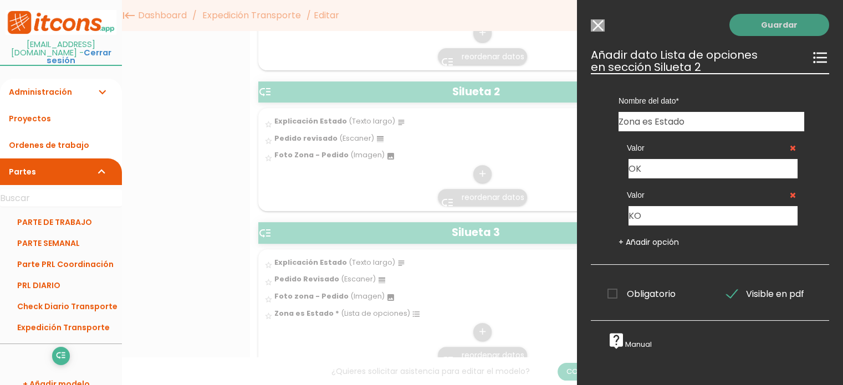
scroll to position [436, 0]
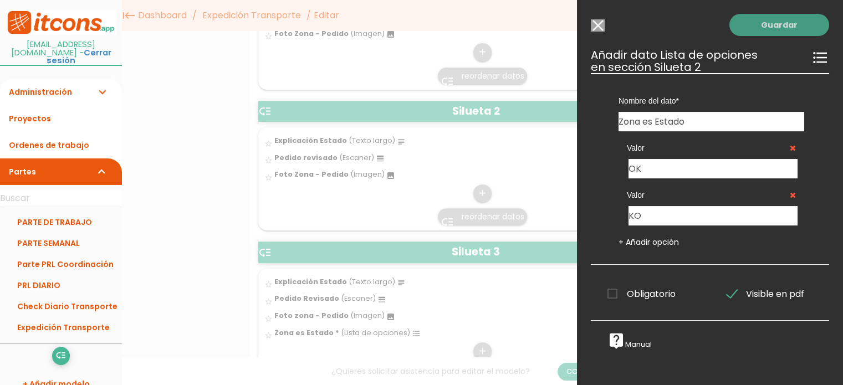
click at [761, 22] on link "Guardar" at bounding box center [780, 25] width 100 height 22
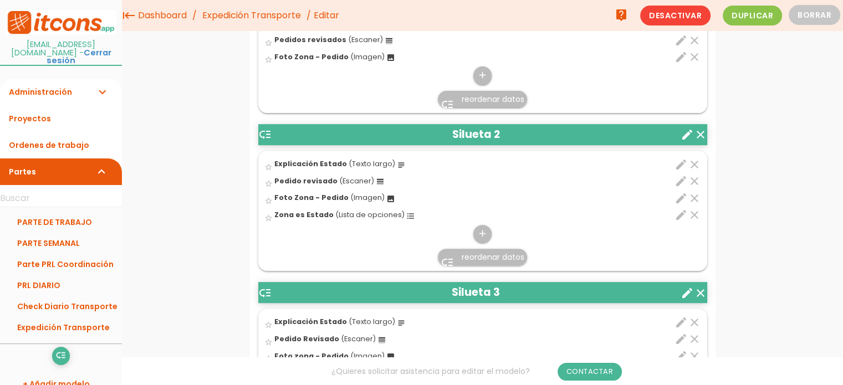
scroll to position [388, 0]
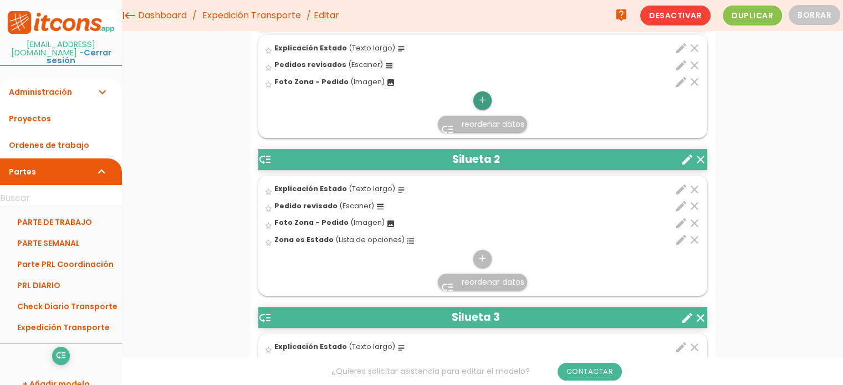
click at [481, 96] on icon "add" at bounding box center [482, 100] width 11 height 18
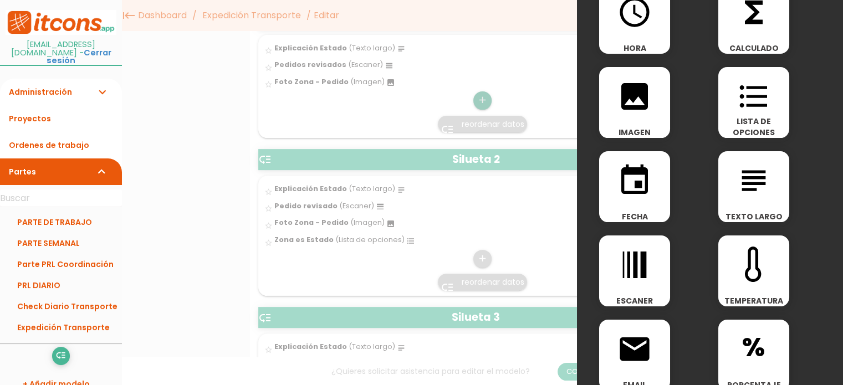
scroll to position [0, 0]
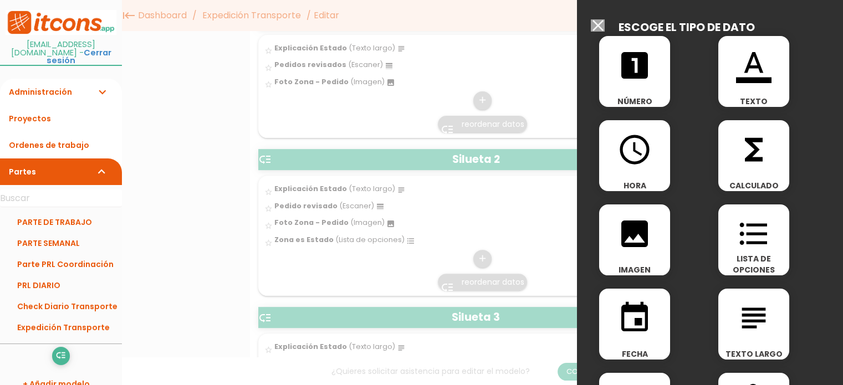
click at [751, 240] on icon "format_list_bulleted" at bounding box center [753, 233] width 35 height 35
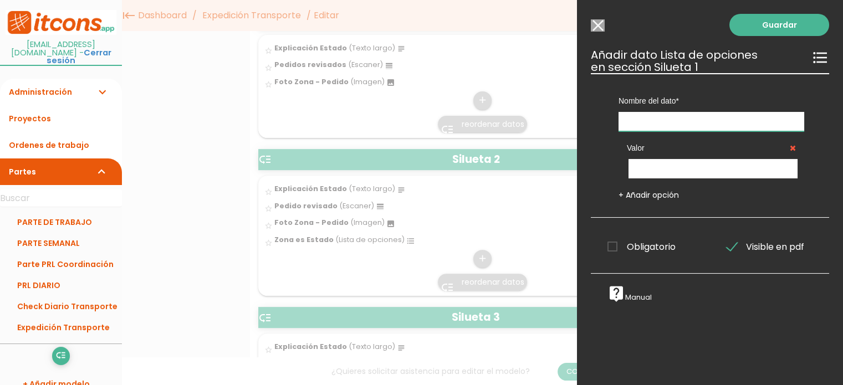
click at [659, 117] on input "text" at bounding box center [712, 121] width 186 height 19
type input "Zona es Estado"
click at [742, 170] on input "text" at bounding box center [713, 168] width 169 height 19
click at [672, 172] on input "text" at bounding box center [713, 168] width 169 height 19
click at [624, 193] on link "+ Añadir opción" at bounding box center [649, 195] width 60 height 11
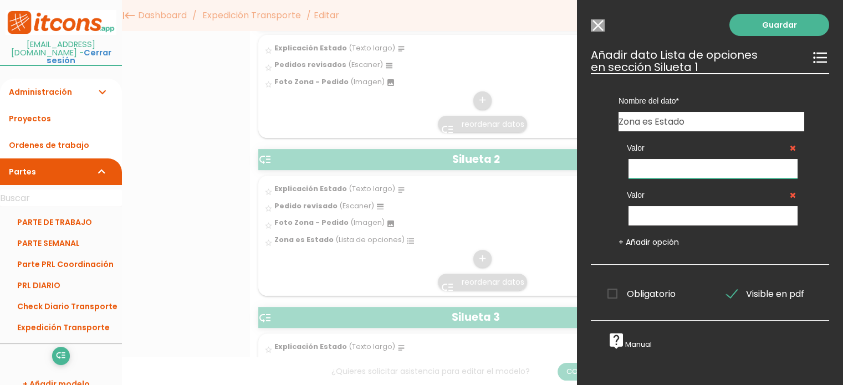
click at [670, 163] on input "text" at bounding box center [713, 168] width 169 height 19
type input "Ok"
click at [674, 208] on input "text" at bounding box center [713, 215] width 169 height 19
type input "KO"
click at [651, 124] on input "Zona es Estado" at bounding box center [712, 121] width 186 height 19
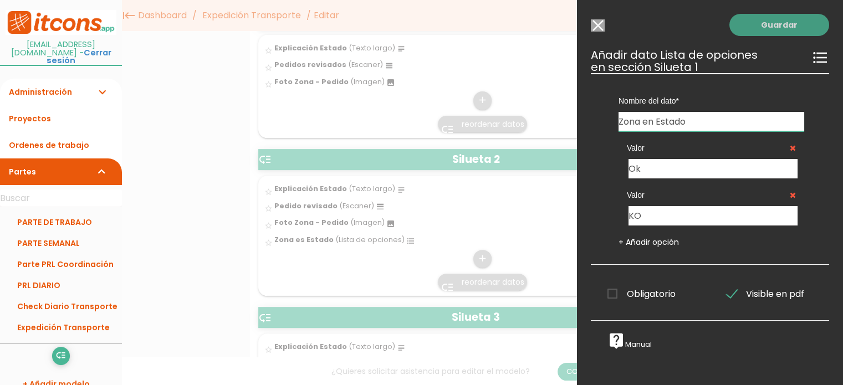
type input "Zona en Estado"
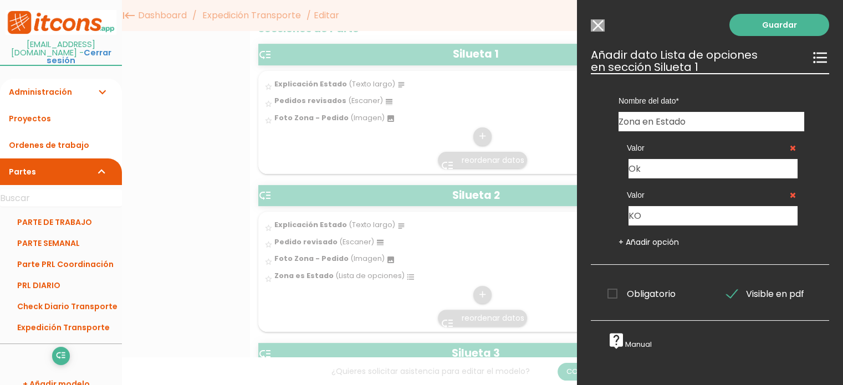
scroll to position [333, 0]
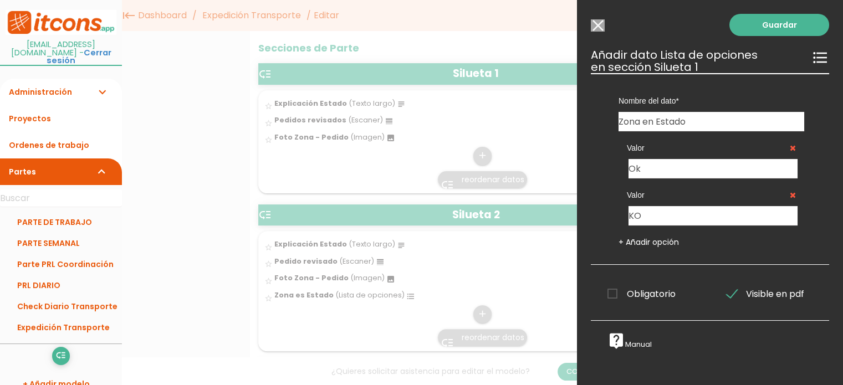
drag, startPoint x: 765, startPoint y: 27, endPoint x: 620, endPoint y: 308, distance: 316.2
click at [617, 309] on div "Guardar ESCOGE EL TIPO DE DATO looks_one NÚMERO format_color_text TEXTO access_…" at bounding box center [710, 192] width 266 height 385
click at [787, 19] on link "Guardar" at bounding box center [780, 25] width 100 height 22
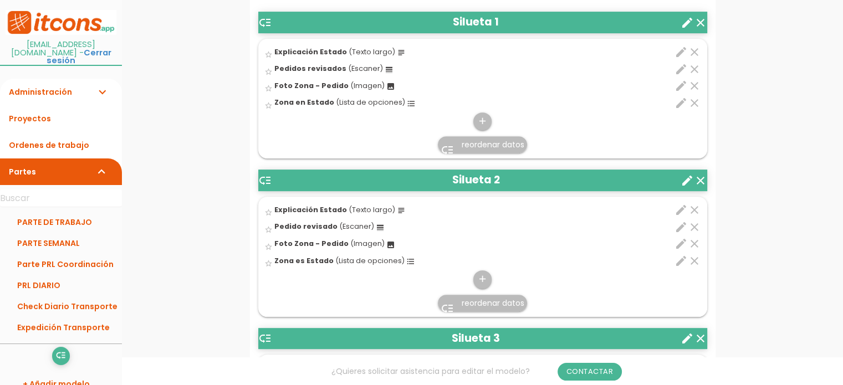
scroll to position [429, 0]
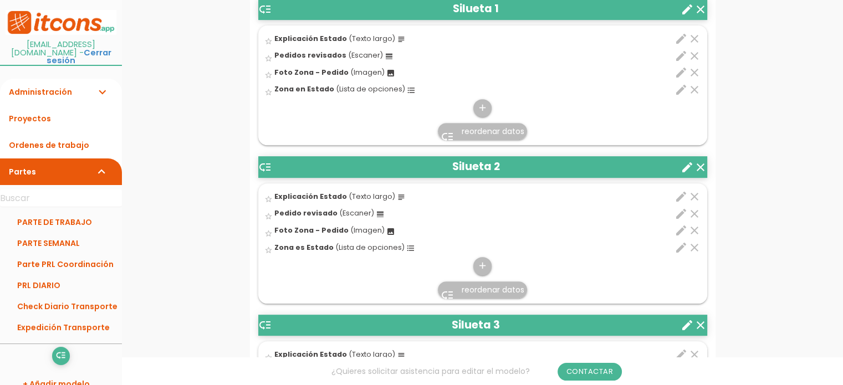
click at [681, 248] on icon "edit" at bounding box center [681, 247] width 13 height 13
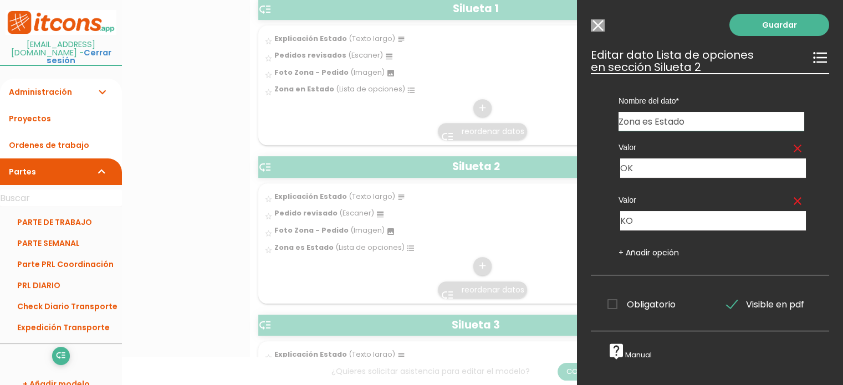
click at [651, 124] on input "Zona es Estado" at bounding box center [712, 121] width 186 height 19
type input "Zona en Estado"
click at [786, 34] on link "Guardar" at bounding box center [780, 25] width 100 height 22
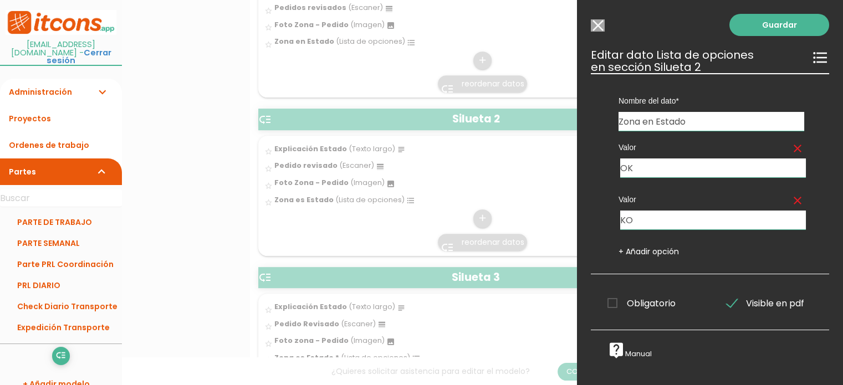
scroll to position [593, 0]
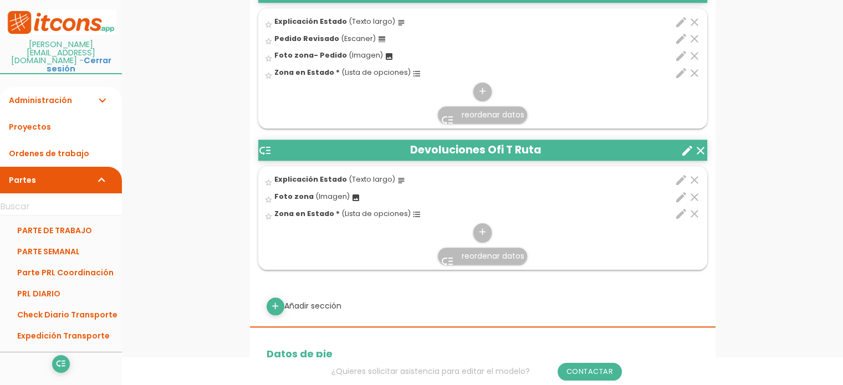
scroll to position [1102, 0]
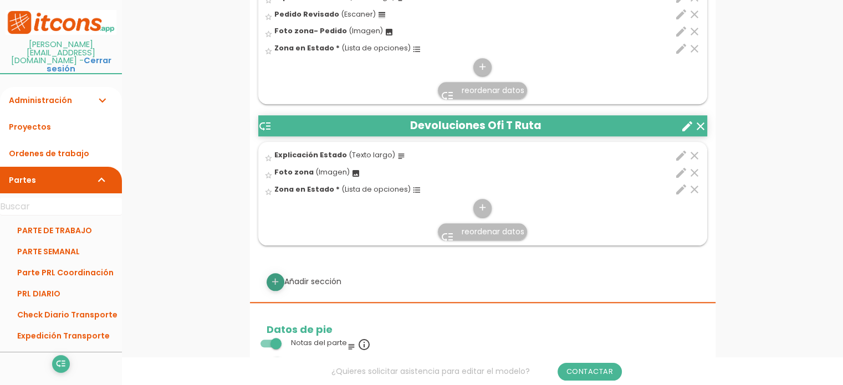
click at [277, 276] on icon "add" at bounding box center [275, 282] width 11 height 18
select select
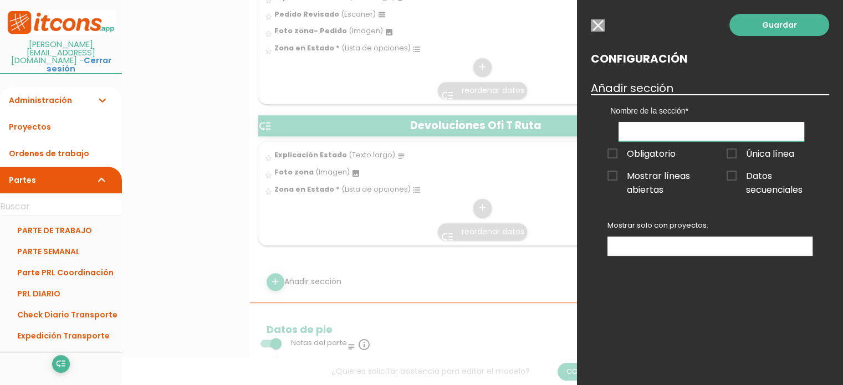
click at [645, 130] on input "text" at bounding box center [712, 131] width 186 height 19
type input "Devolución EDD"
click at [735, 180] on span "Datos secuenciales" at bounding box center [770, 176] width 86 height 14
click at [0, 0] on input "Datos secuenciales" at bounding box center [0, 0] width 0 height 0
click at [673, 249] on ul at bounding box center [710, 246] width 204 height 18
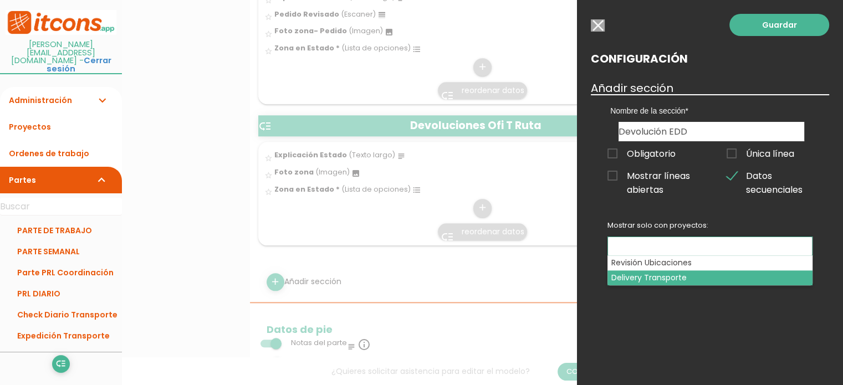
select select "3172"
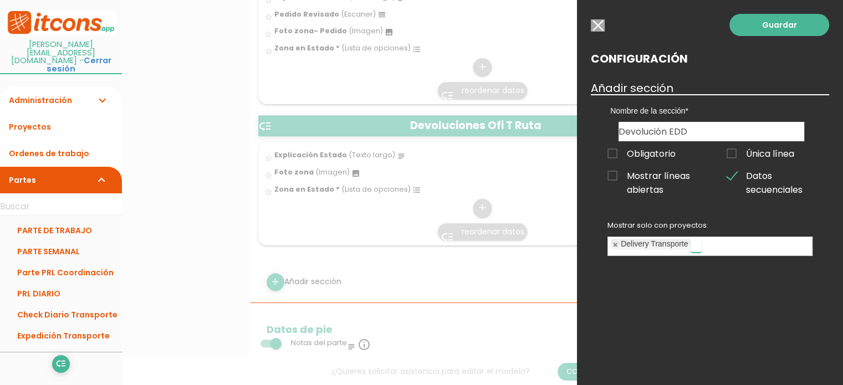
scroll to position [9, 0]
drag, startPoint x: 793, startPoint y: 28, endPoint x: 579, endPoint y: 195, distance: 271.4
click at [598, 199] on div "Guardar Configuración Añadir sección Nombre de la sección Silueta 1 Silueta 2 S…" at bounding box center [710, 192] width 266 height 385
drag, startPoint x: 612, startPoint y: 155, endPoint x: 619, endPoint y: 155, distance: 7.2
click at [612, 155] on span "Obligatorio" at bounding box center [642, 154] width 68 height 14
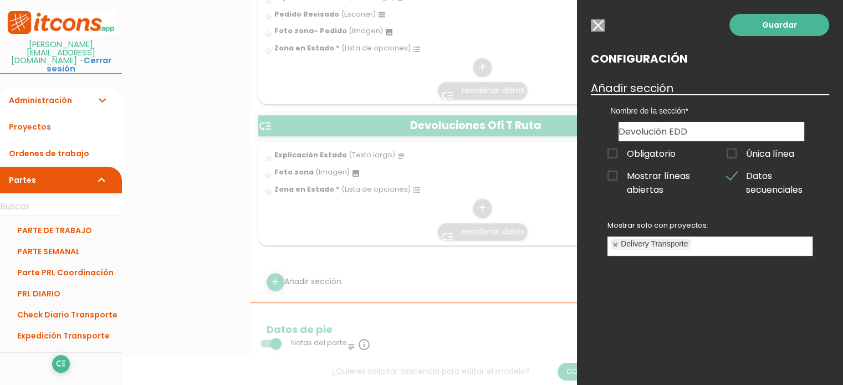
click at [0, 0] on input "Obligatorio" at bounding box center [0, 0] width 0 height 0
click at [760, 29] on link "Guardar" at bounding box center [780, 25] width 100 height 22
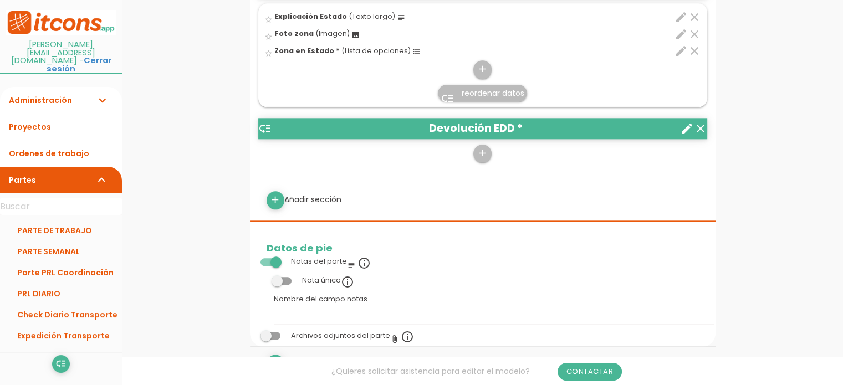
scroll to position [1269, 0]
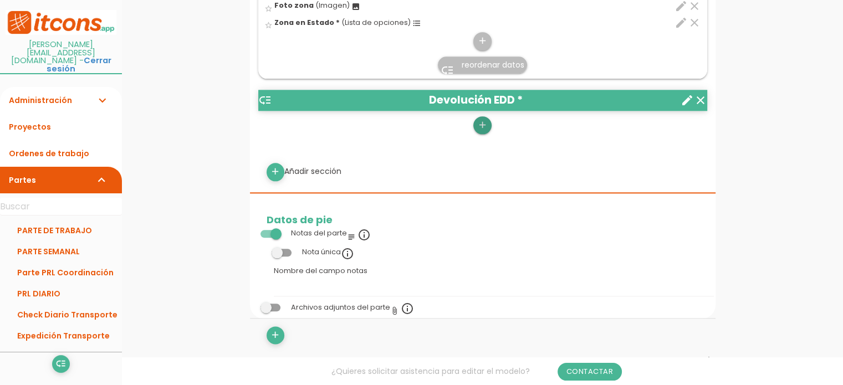
click at [482, 128] on icon "add" at bounding box center [482, 125] width 11 height 18
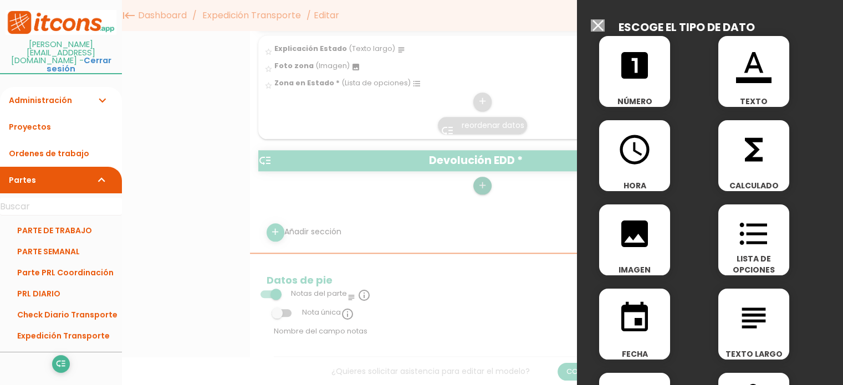
scroll to position [1158, 0]
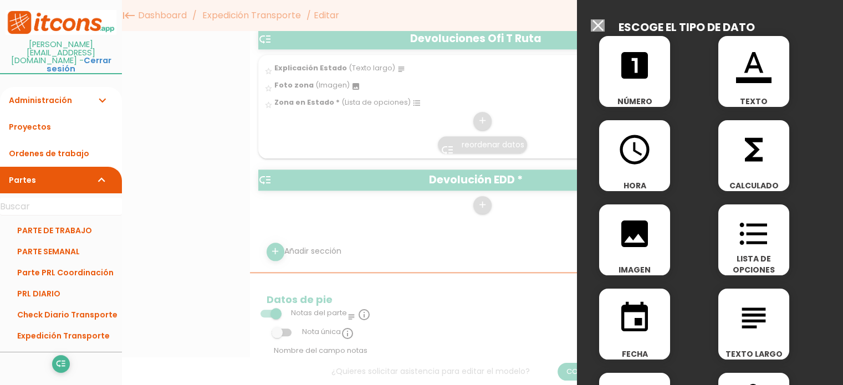
click at [741, 316] on icon "subject" at bounding box center [753, 318] width 35 height 35
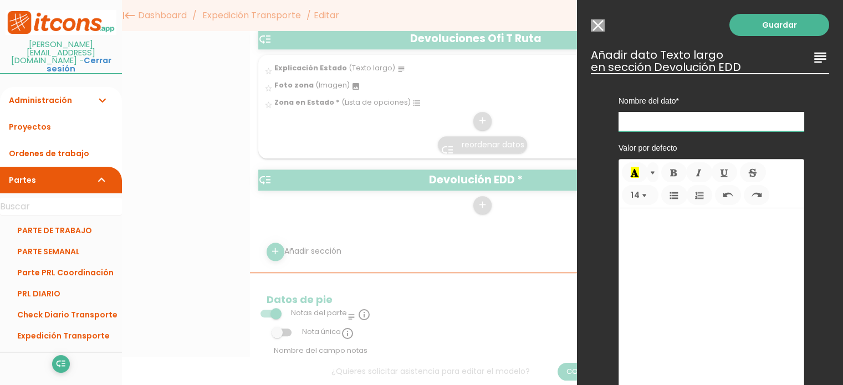
click at [650, 121] on input "text" at bounding box center [712, 121] width 186 height 19
type input "Explicación Estado"
click at [743, 25] on link "Guardar" at bounding box center [780, 25] width 100 height 22
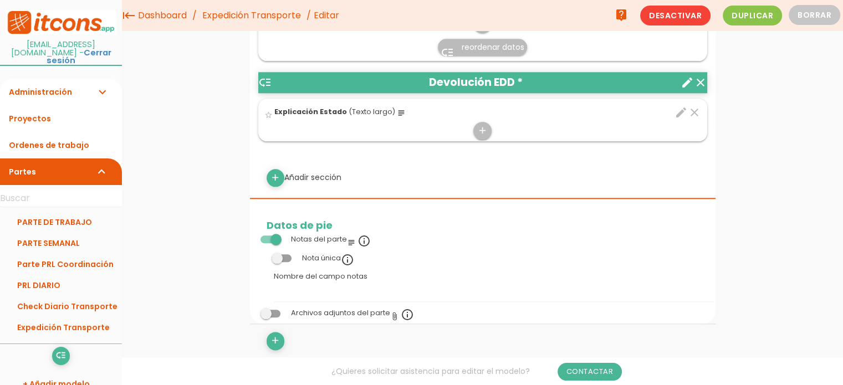
scroll to position [1230, 0]
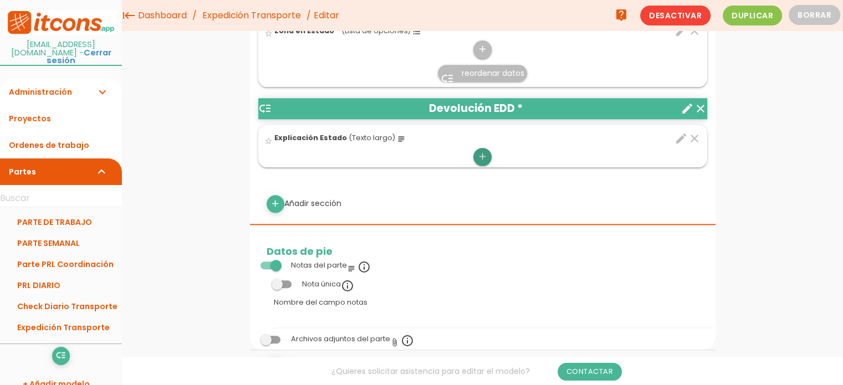
click at [479, 151] on icon "add" at bounding box center [482, 157] width 11 height 18
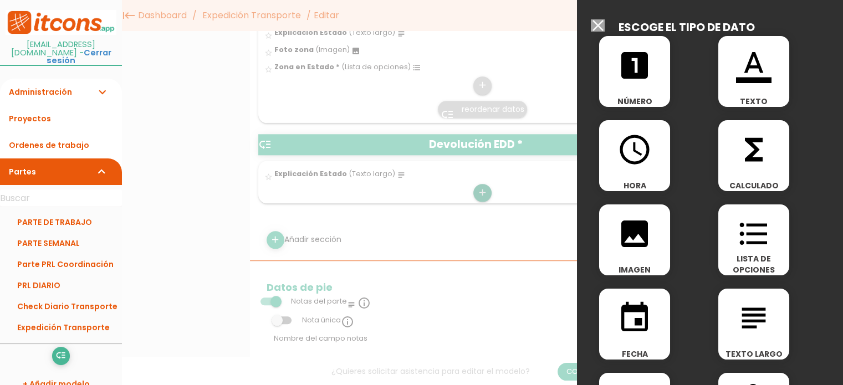
scroll to position [1174, 0]
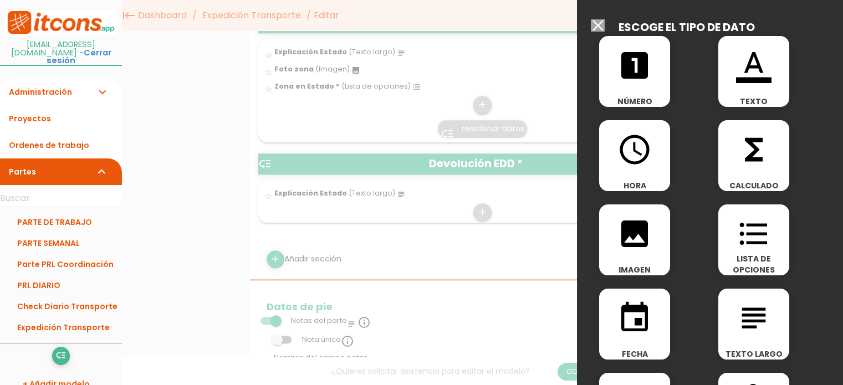
click at [638, 228] on icon "image" at bounding box center [634, 233] width 35 height 35
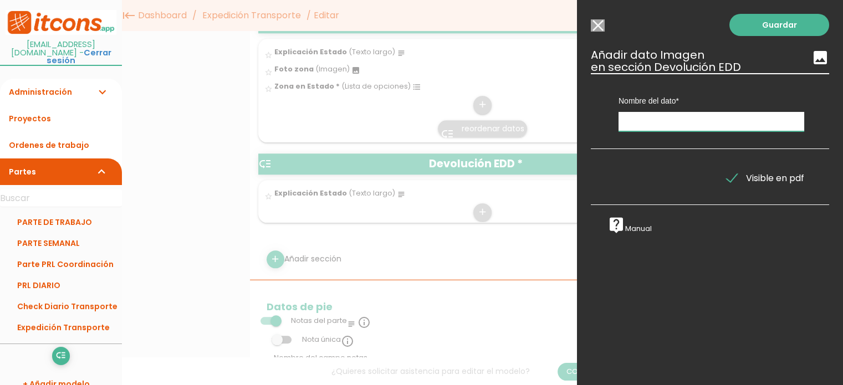
click at [644, 128] on input "text" at bounding box center [712, 121] width 186 height 19
type input "Foto zona"
click at [776, 19] on link "Guardar" at bounding box center [780, 25] width 100 height 22
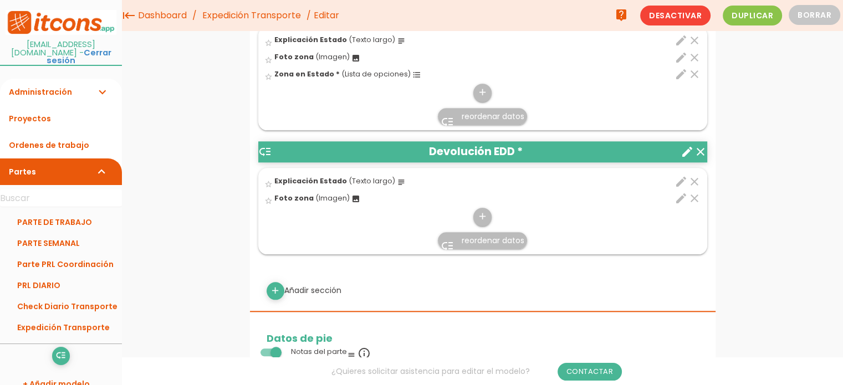
scroll to position [1213, 0]
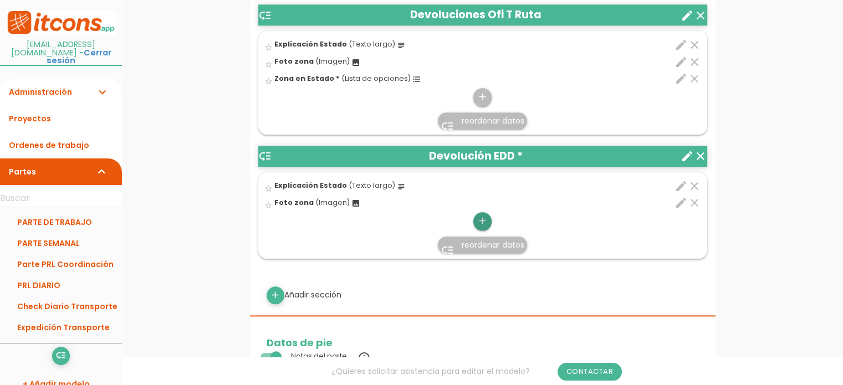
click at [483, 215] on icon "add" at bounding box center [482, 221] width 11 height 18
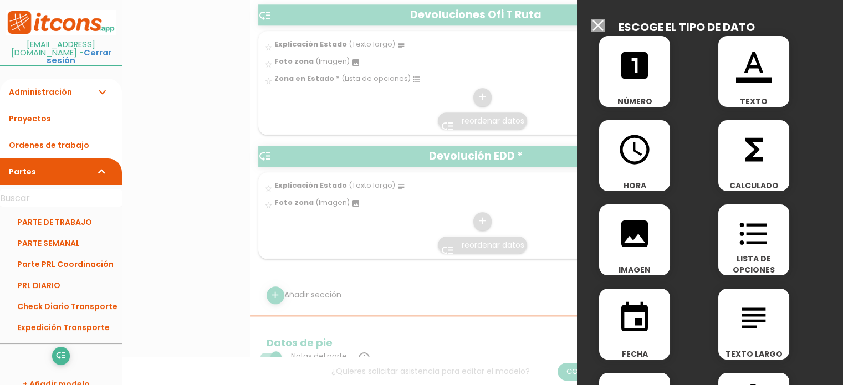
click at [752, 241] on icon "format_list_bulleted" at bounding box center [753, 233] width 35 height 35
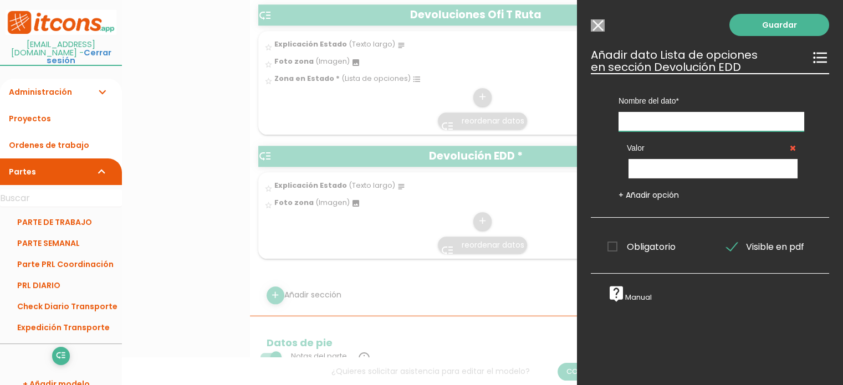
click at [669, 121] on input "text" at bounding box center [712, 121] width 186 height 19
type input "Zona es Estado"
click at [624, 197] on link "+ Añadir opción" at bounding box center [649, 195] width 60 height 11
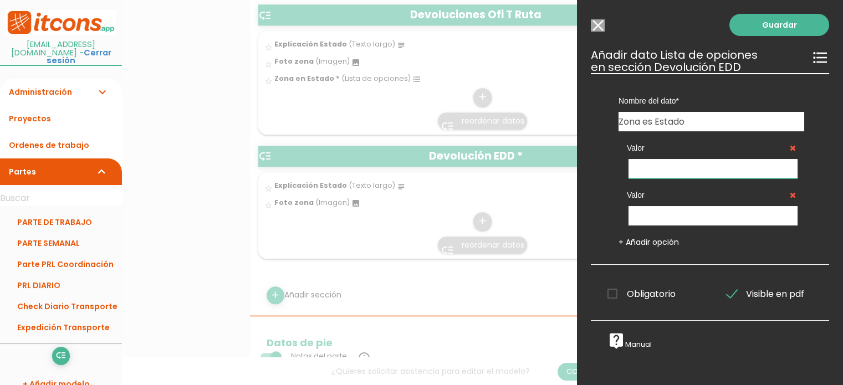
click at [648, 176] on input "text" at bounding box center [713, 168] width 169 height 19
type input "Ok"
click at [659, 219] on input "text" at bounding box center [713, 215] width 169 height 19
type input "K"
type input "KO"
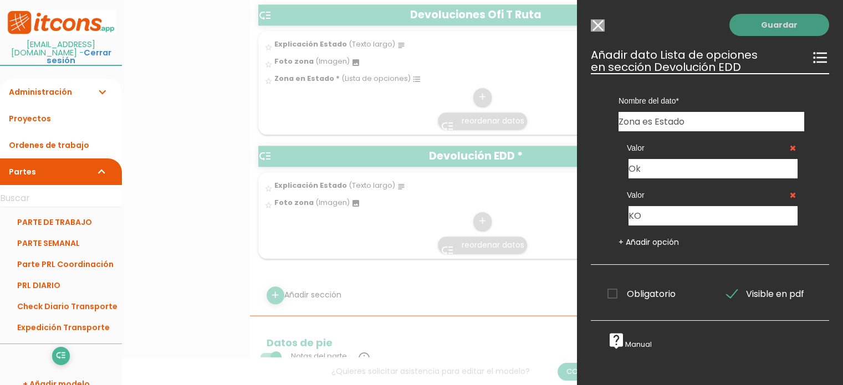
click at [757, 22] on link "Guardar" at bounding box center [780, 25] width 100 height 22
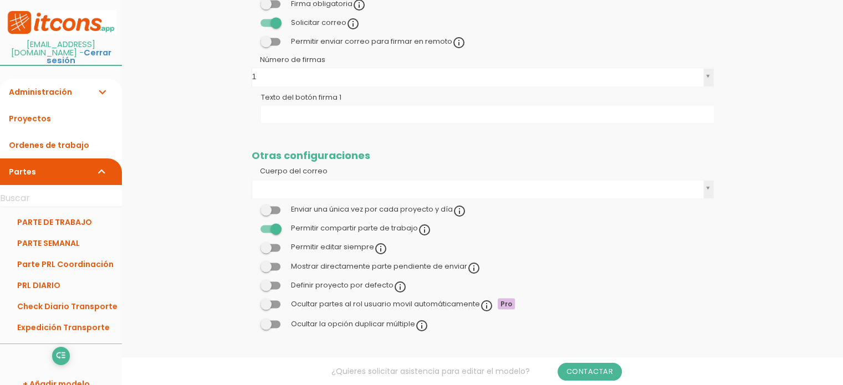
scroll to position [1845, 0]
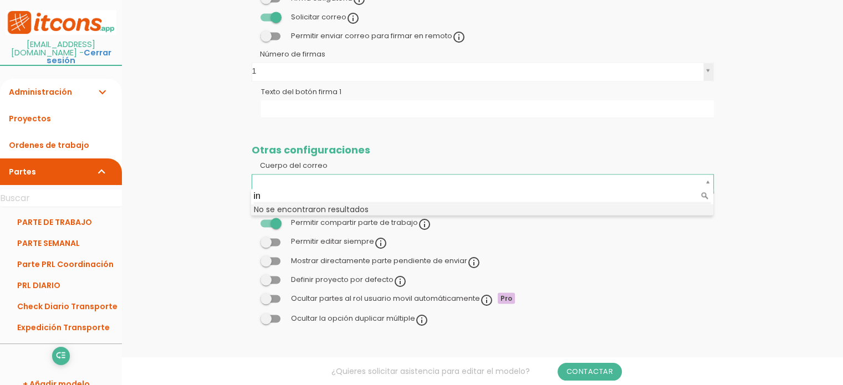
type input "i"
type input "informe zona de expedición"
click at [315, 204] on li "No se encontraron resultados" at bounding box center [482, 209] width 462 height 11
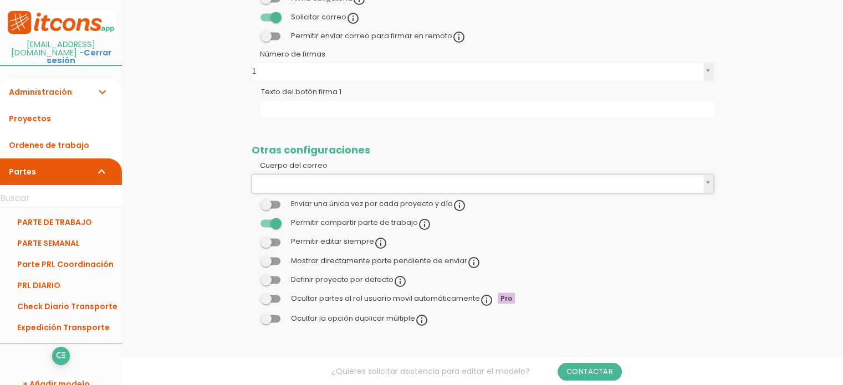
click at [264, 240] on span at bounding box center [271, 242] width 20 height 8
click at [252, 239] on input "checkbox" at bounding box center [252, 239] width 0 height 0
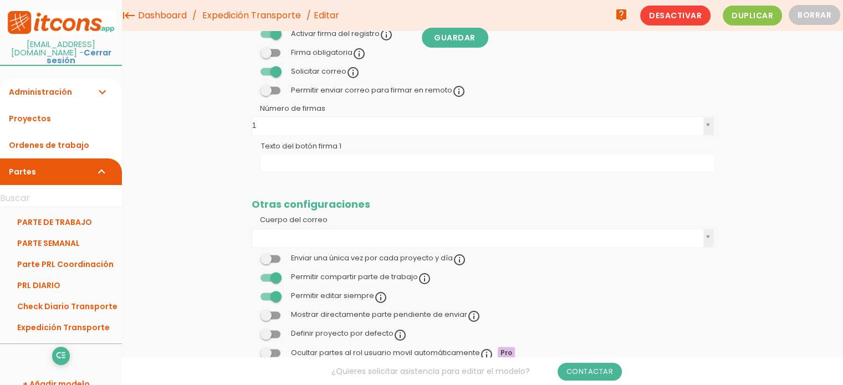
scroll to position [1734, 0]
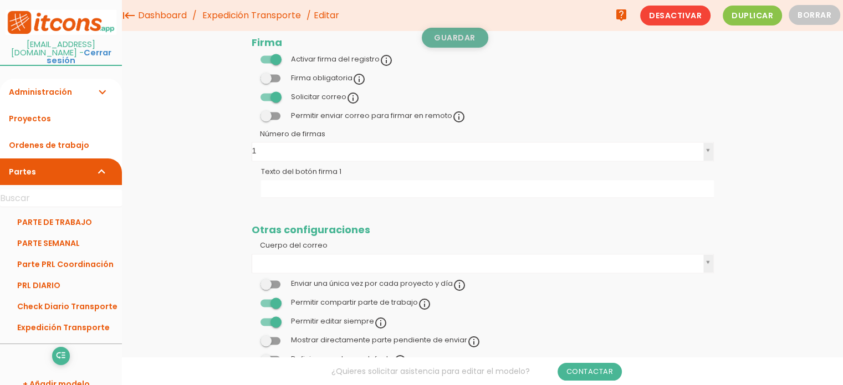
click at [475, 38] on link "Guardar" at bounding box center [455, 38] width 67 height 20
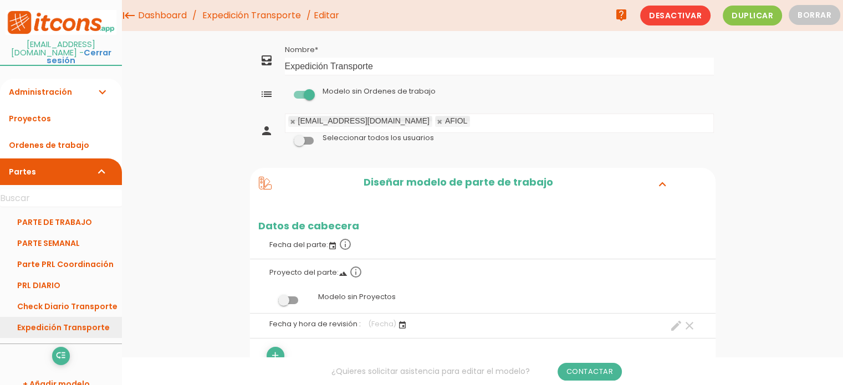
click at [83, 319] on link "Expedición Transporte" at bounding box center [61, 327] width 122 height 21
